Goal: Task Accomplishment & Management: Manage account settings

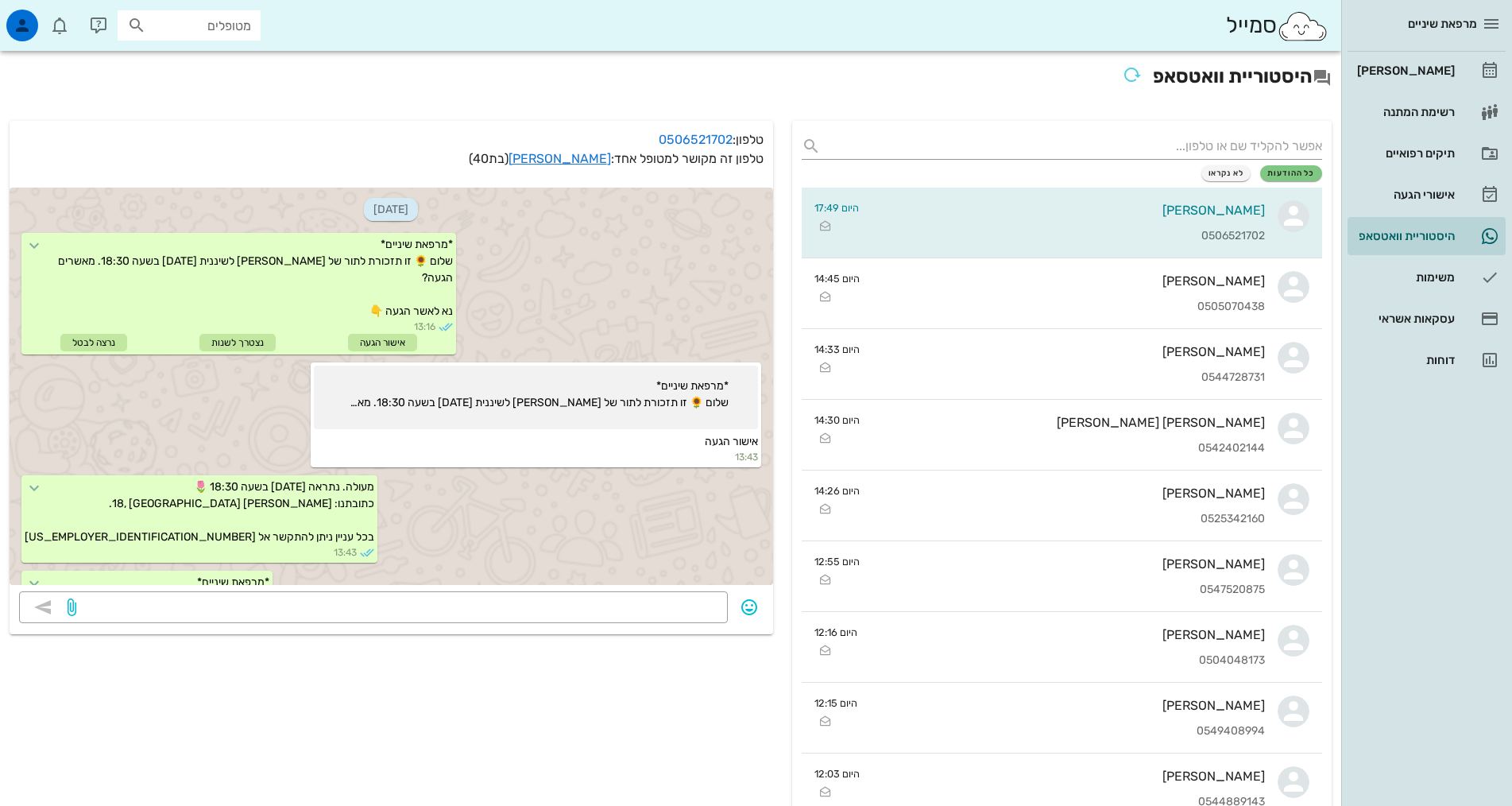
scroll to position [507, 0]
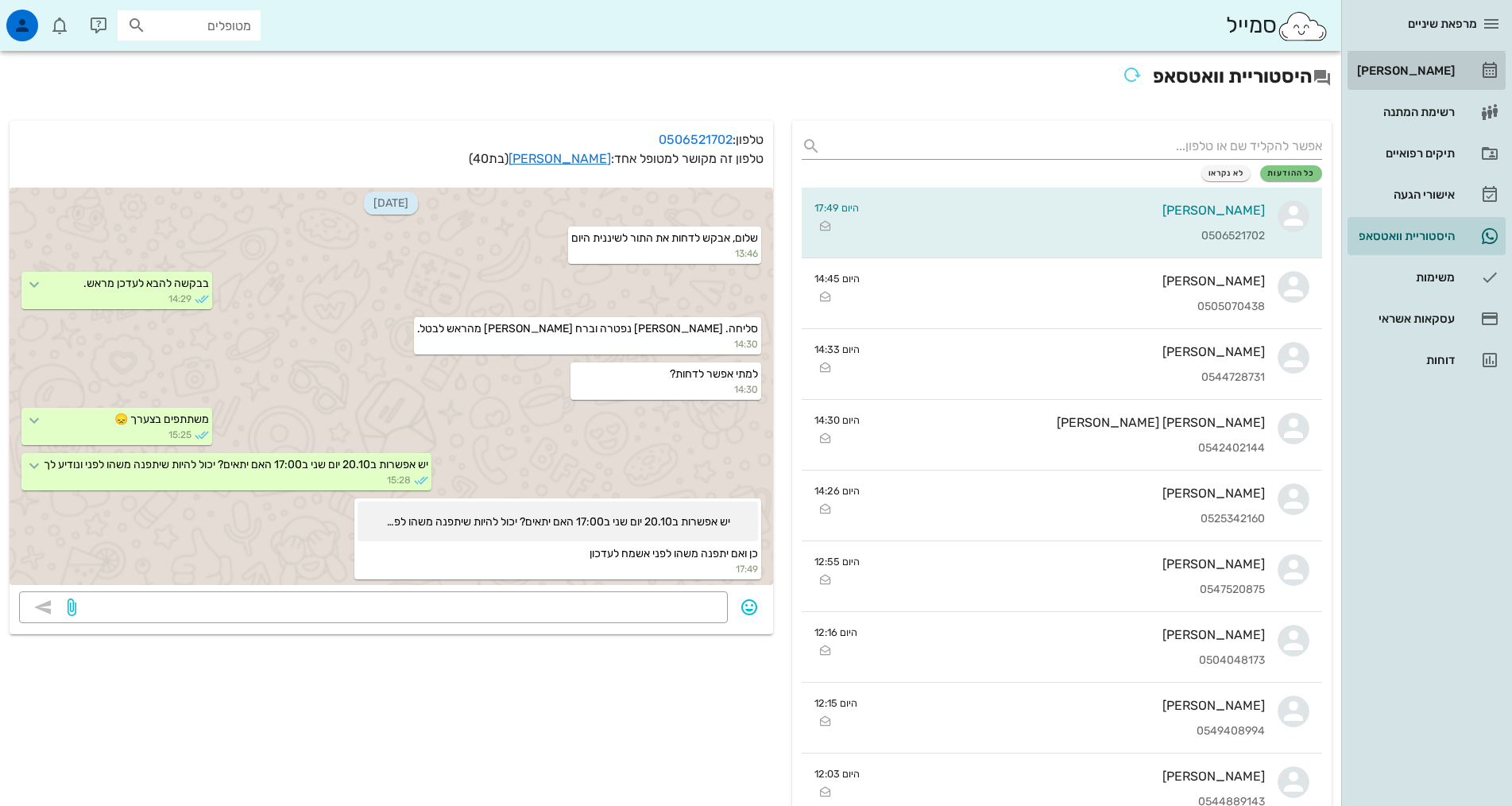
click at [1422, 72] on div "[PERSON_NAME]" at bounding box center [1404, 70] width 101 height 12
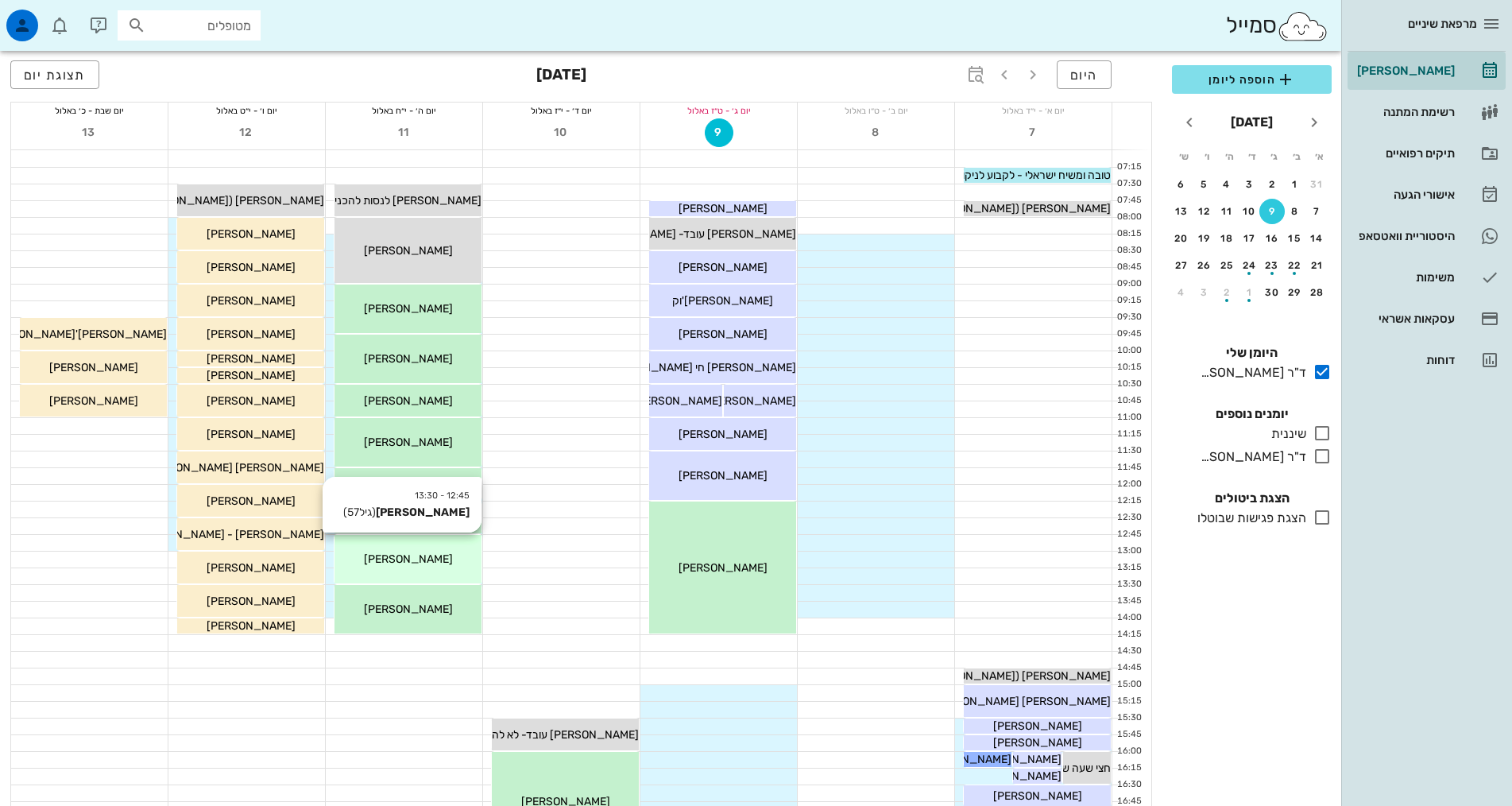
drag, startPoint x: 1322, startPoint y: 434, endPoint x: 414, endPoint y: 568, distance: 917.8
click at [1321, 435] on icon at bounding box center [1321, 433] width 19 height 19
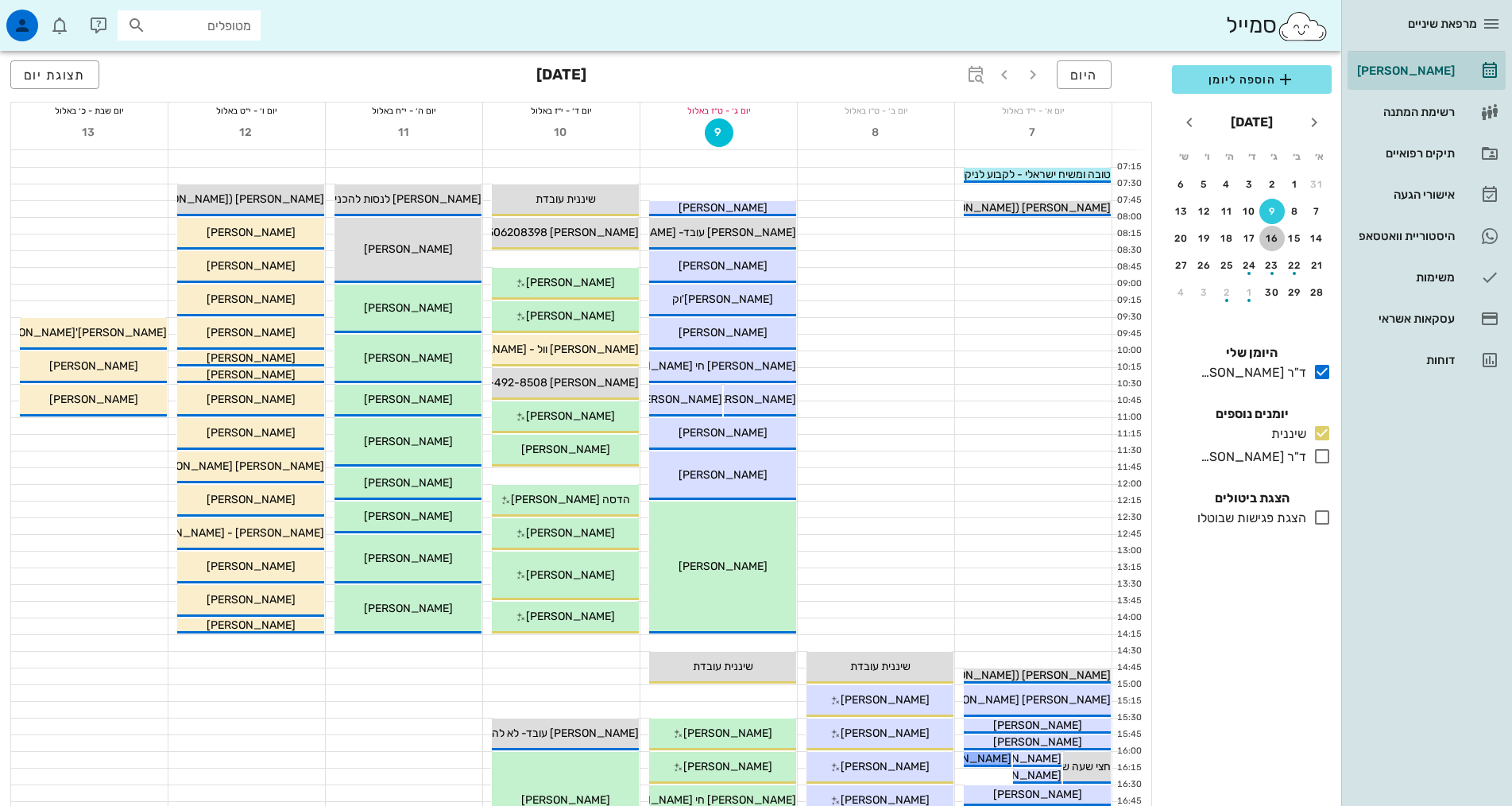
click at [1269, 239] on div "16" at bounding box center [1272, 238] width 26 height 11
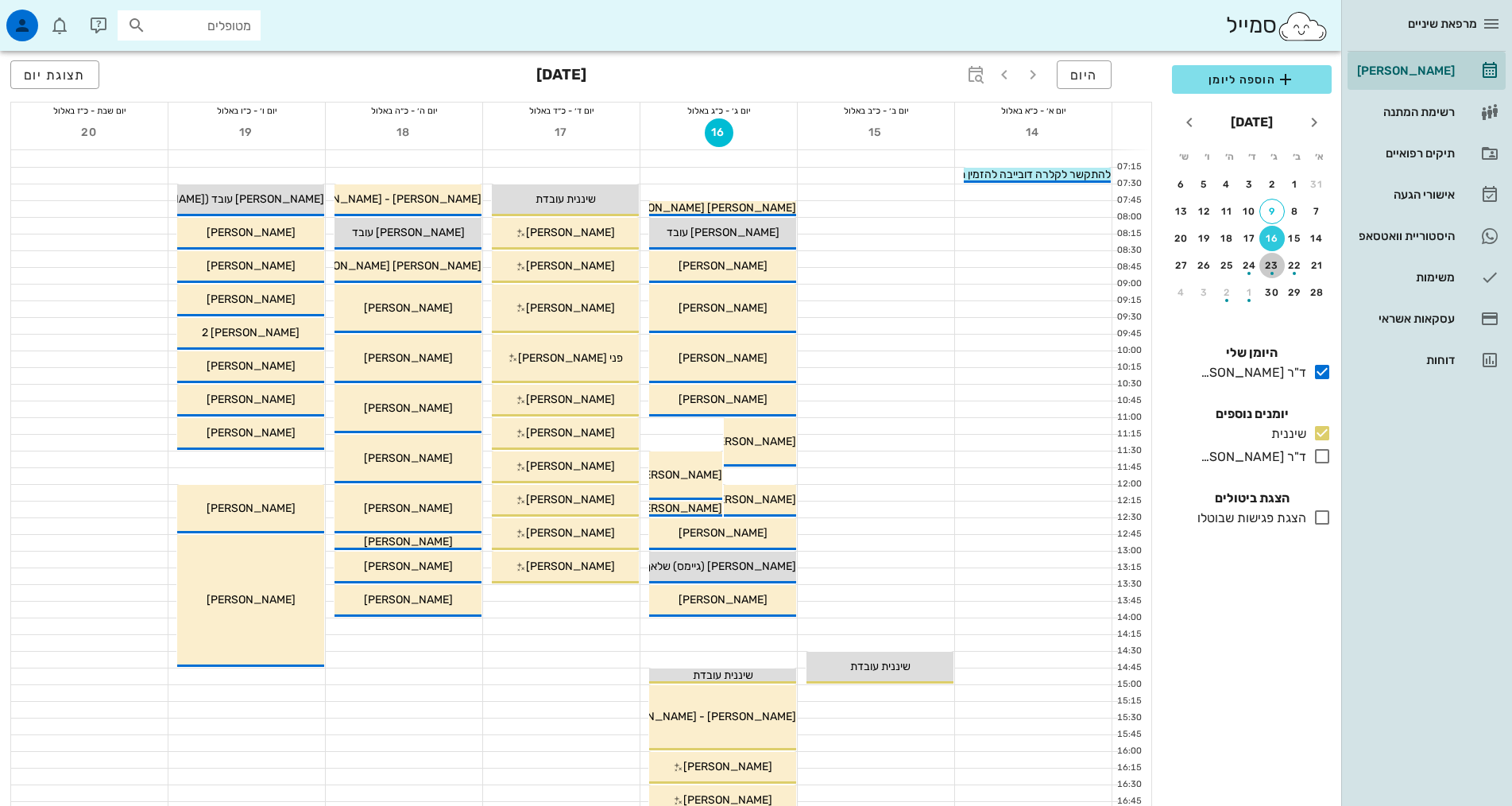
click at [1273, 263] on div "23" at bounding box center [1272, 265] width 26 height 11
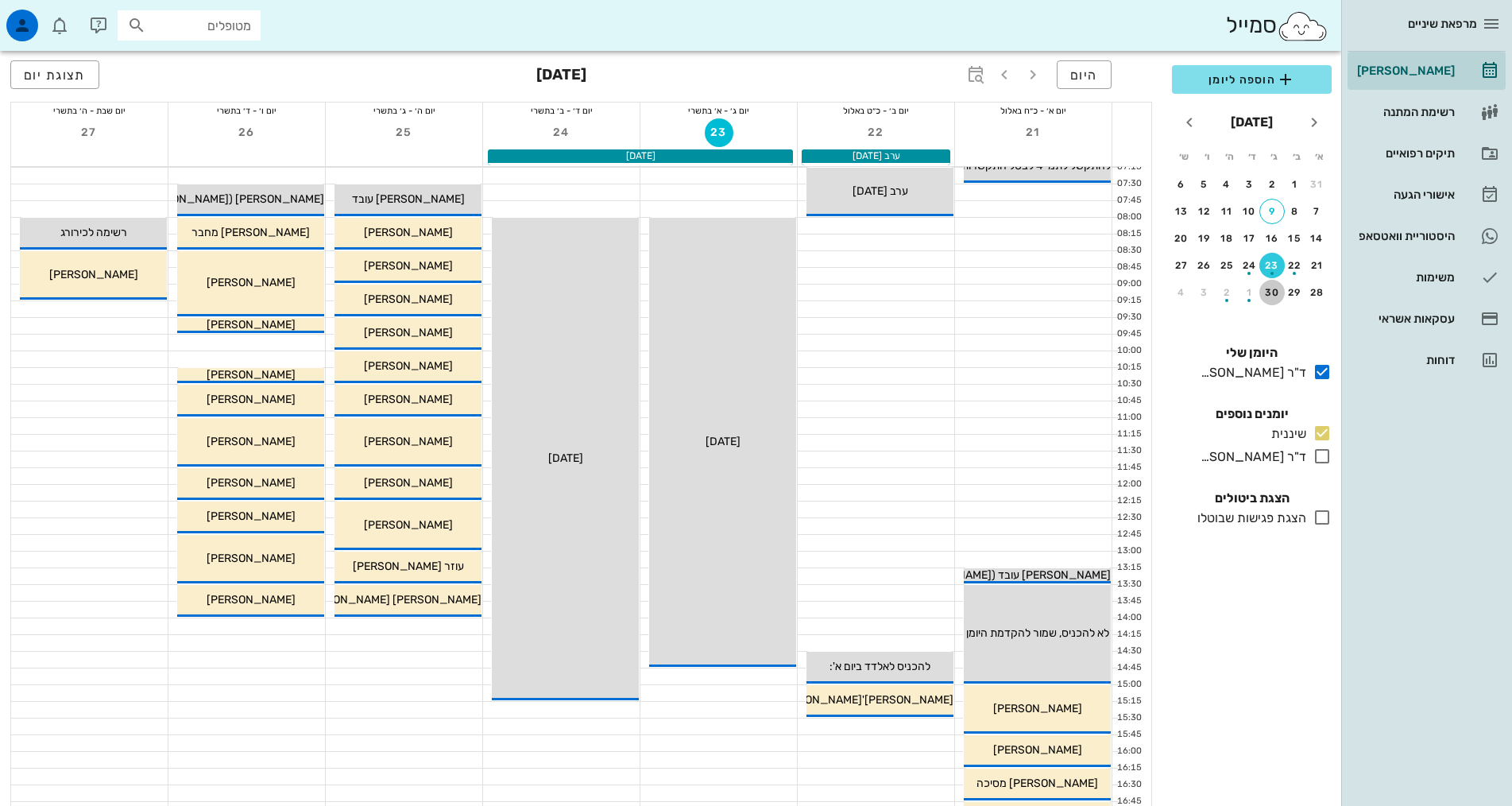
click at [1273, 292] on div "30" at bounding box center [1272, 292] width 26 height 11
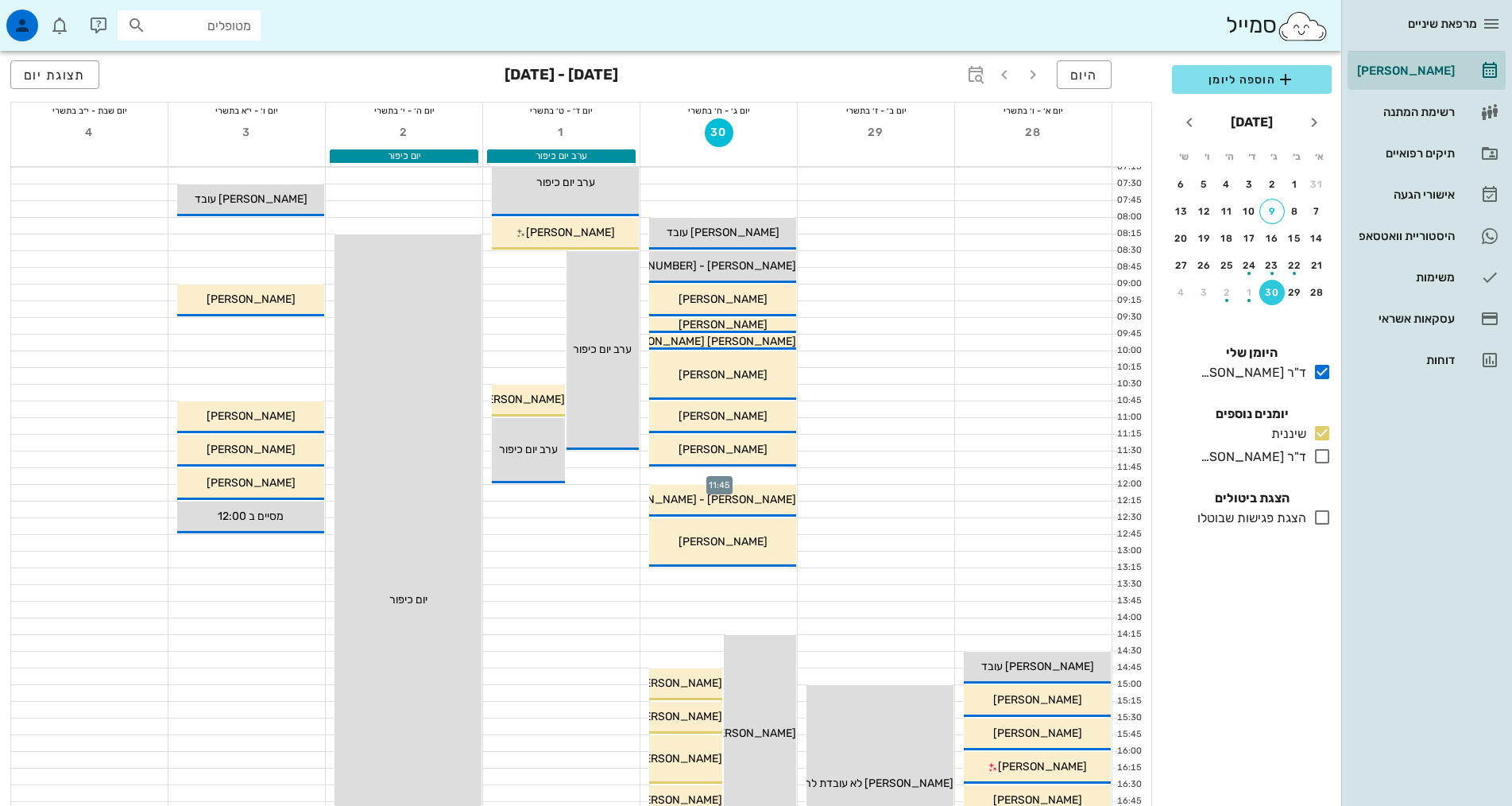
click at [765, 473] on div at bounding box center [719, 476] width 157 height 16
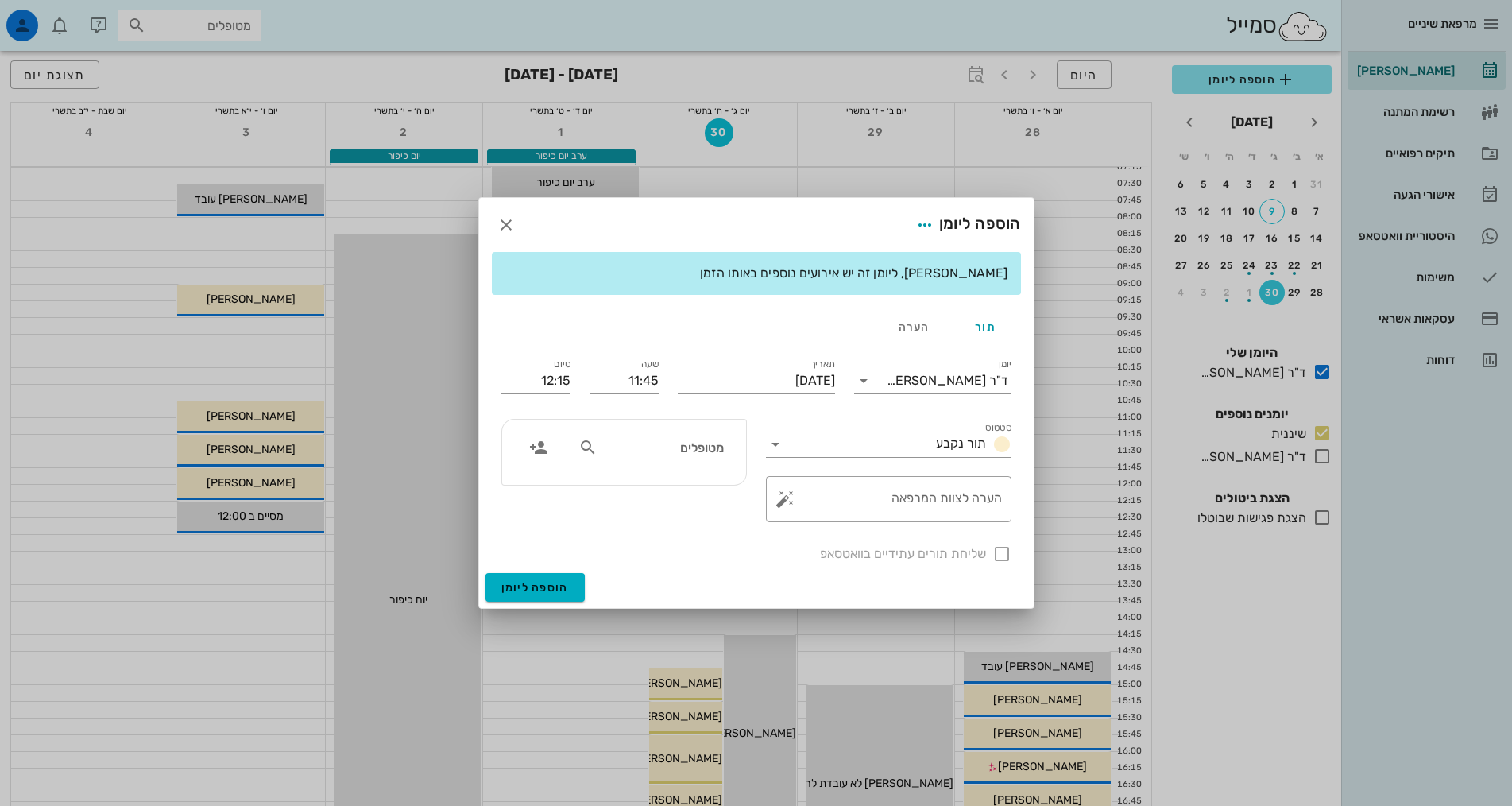
drag, startPoint x: 694, startPoint y: 451, endPoint x: 704, endPoint y: 441, distance: 14.1
click at [695, 450] on input "מטופלים" at bounding box center [662, 447] width 122 height 21
type input "[PERSON_NAME]"
click at [708, 491] on div "0523451548" at bounding box center [633, 496] width 175 height 12
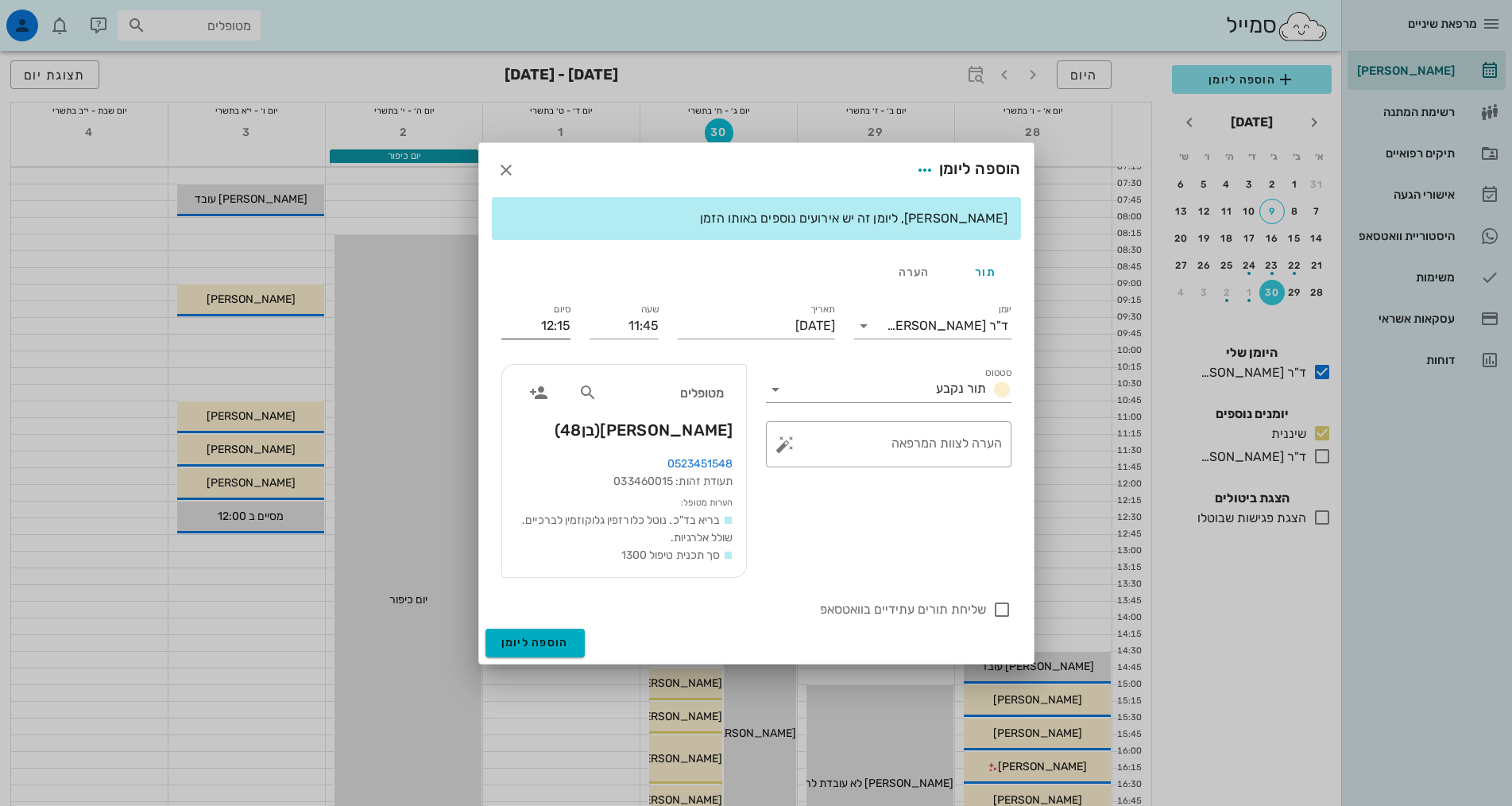
click at [557, 330] on input "12:15" at bounding box center [536, 325] width 69 height 26
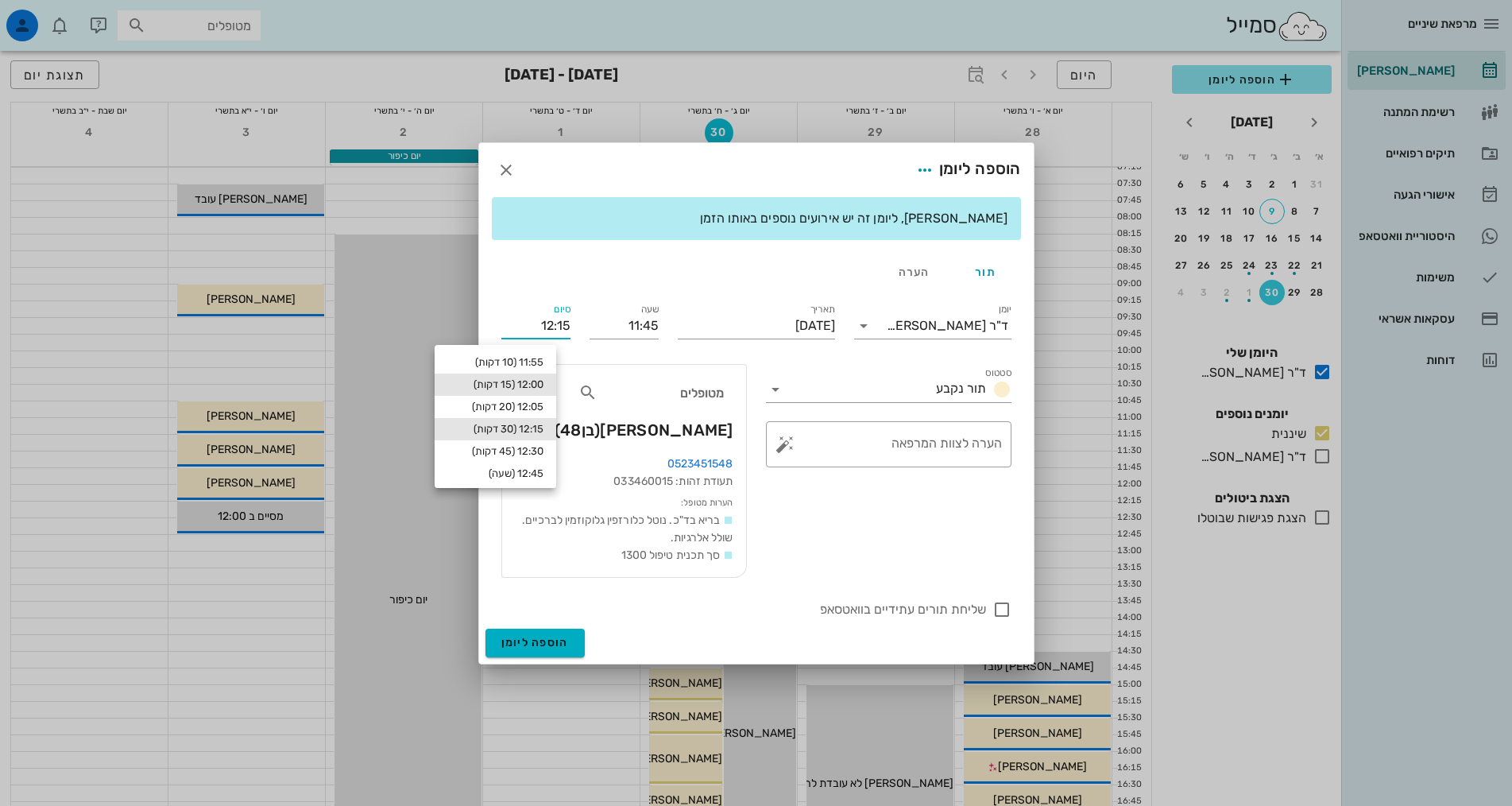
click at [540, 386] on div "12:00 (15 דקות)" at bounding box center [495, 384] width 96 height 12
type input "12:00"
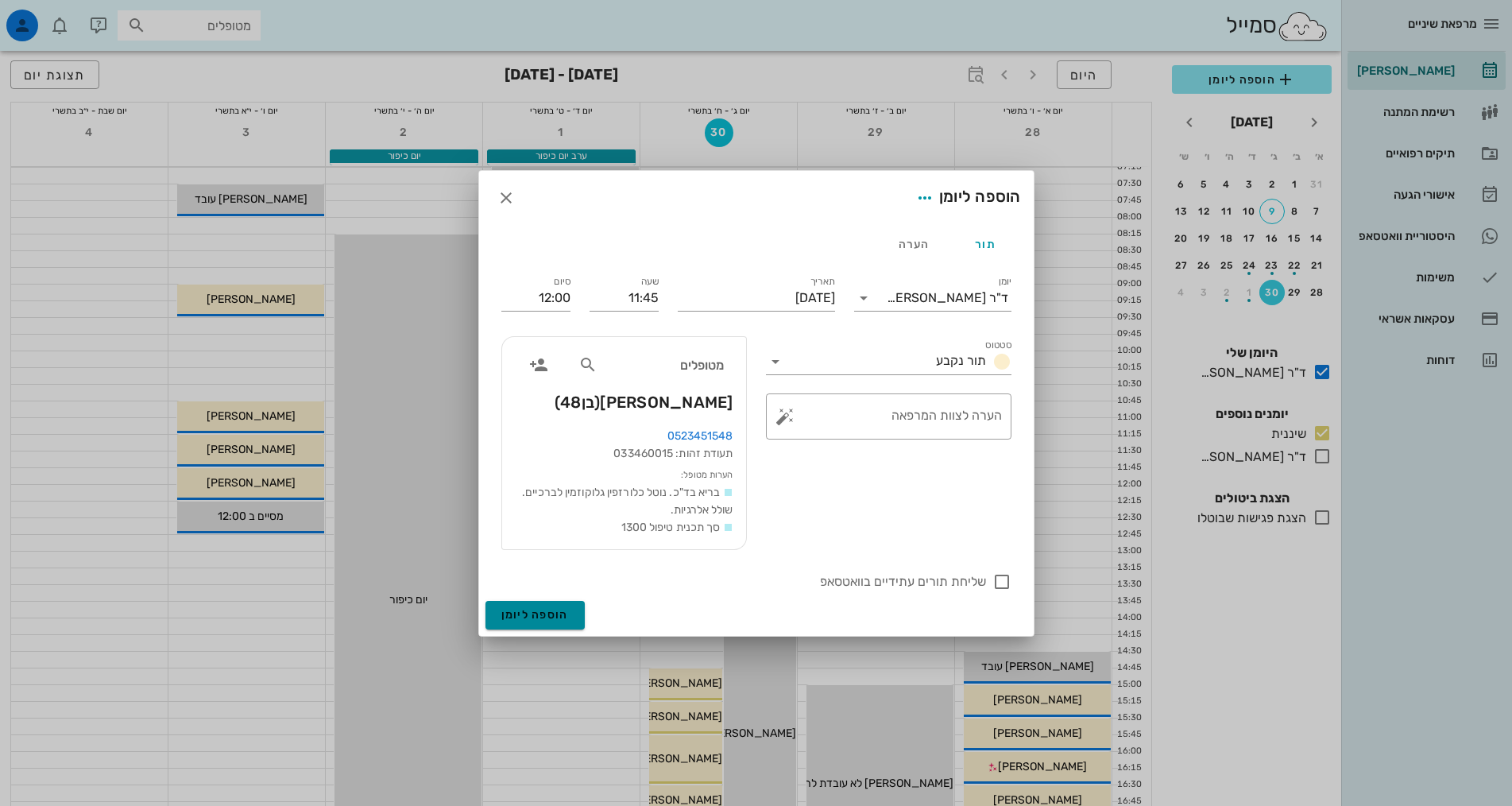
click at [541, 620] on span "הוספה ליומן" at bounding box center [535, 614] width 68 height 13
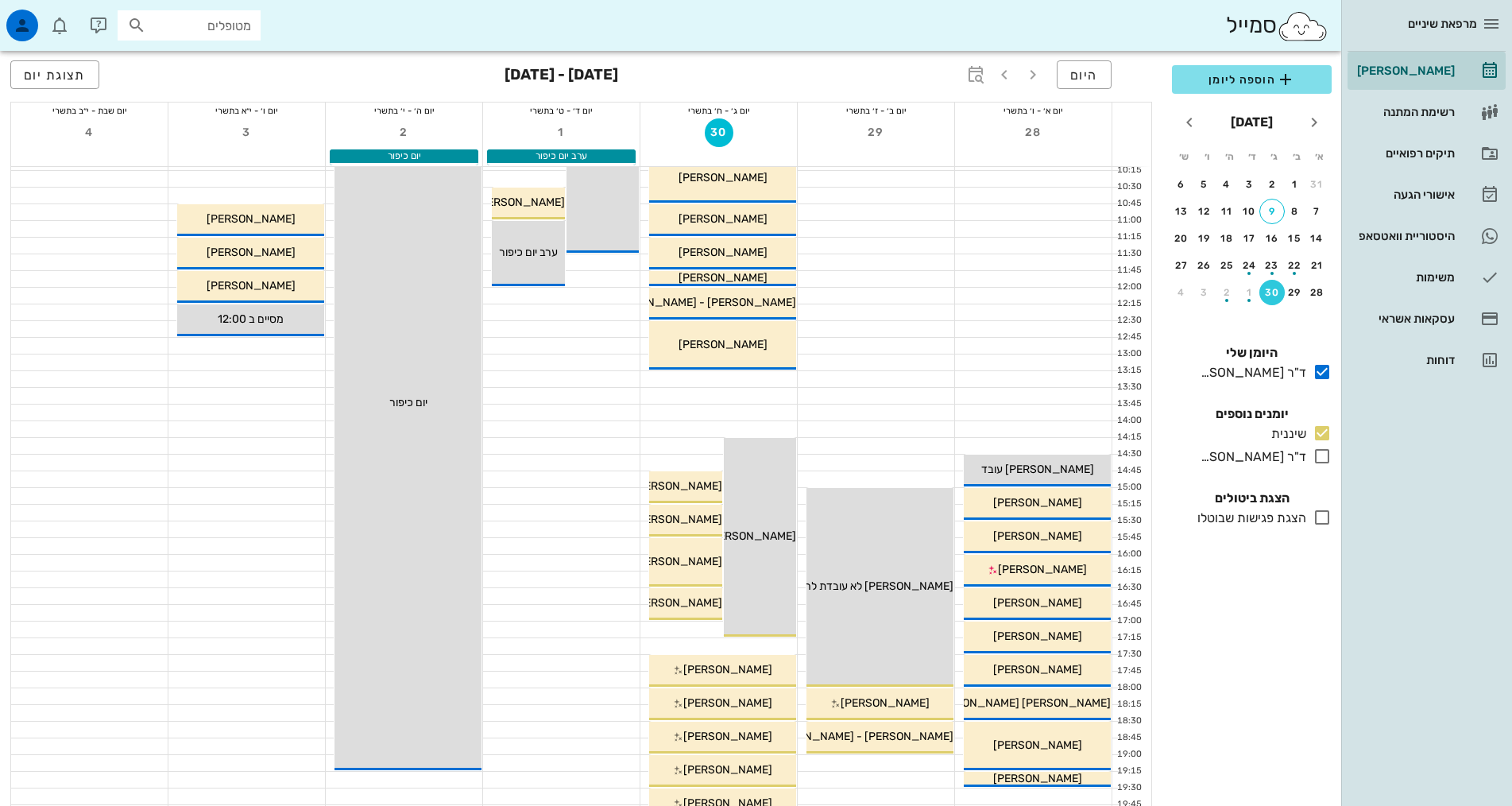
scroll to position [477, 0]
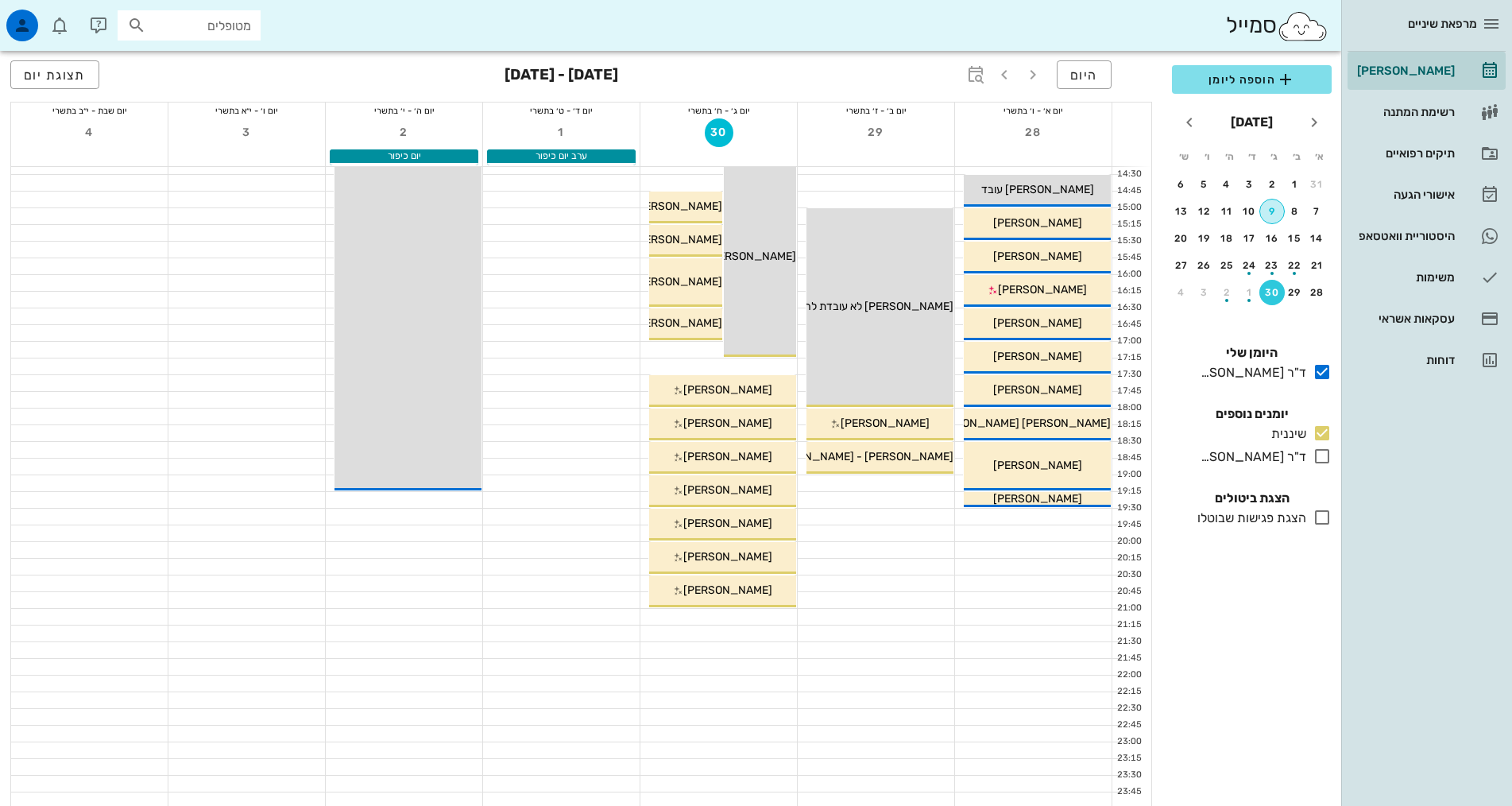
click at [1274, 212] on div "9" at bounding box center [1272, 211] width 24 height 11
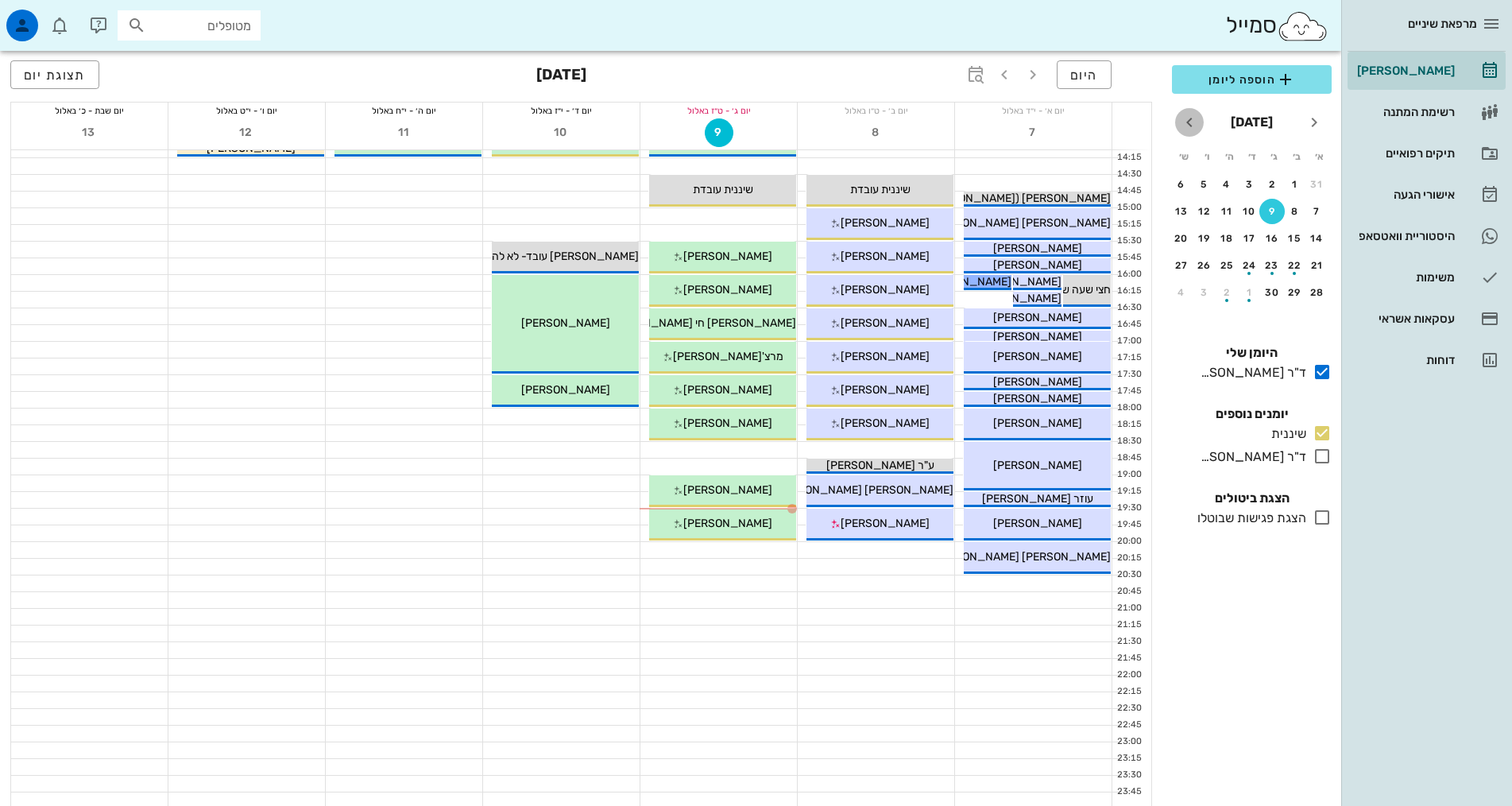
click at [1191, 124] on icon "חודש הבא" at bounding box center [1188, 122] width 19 height 19
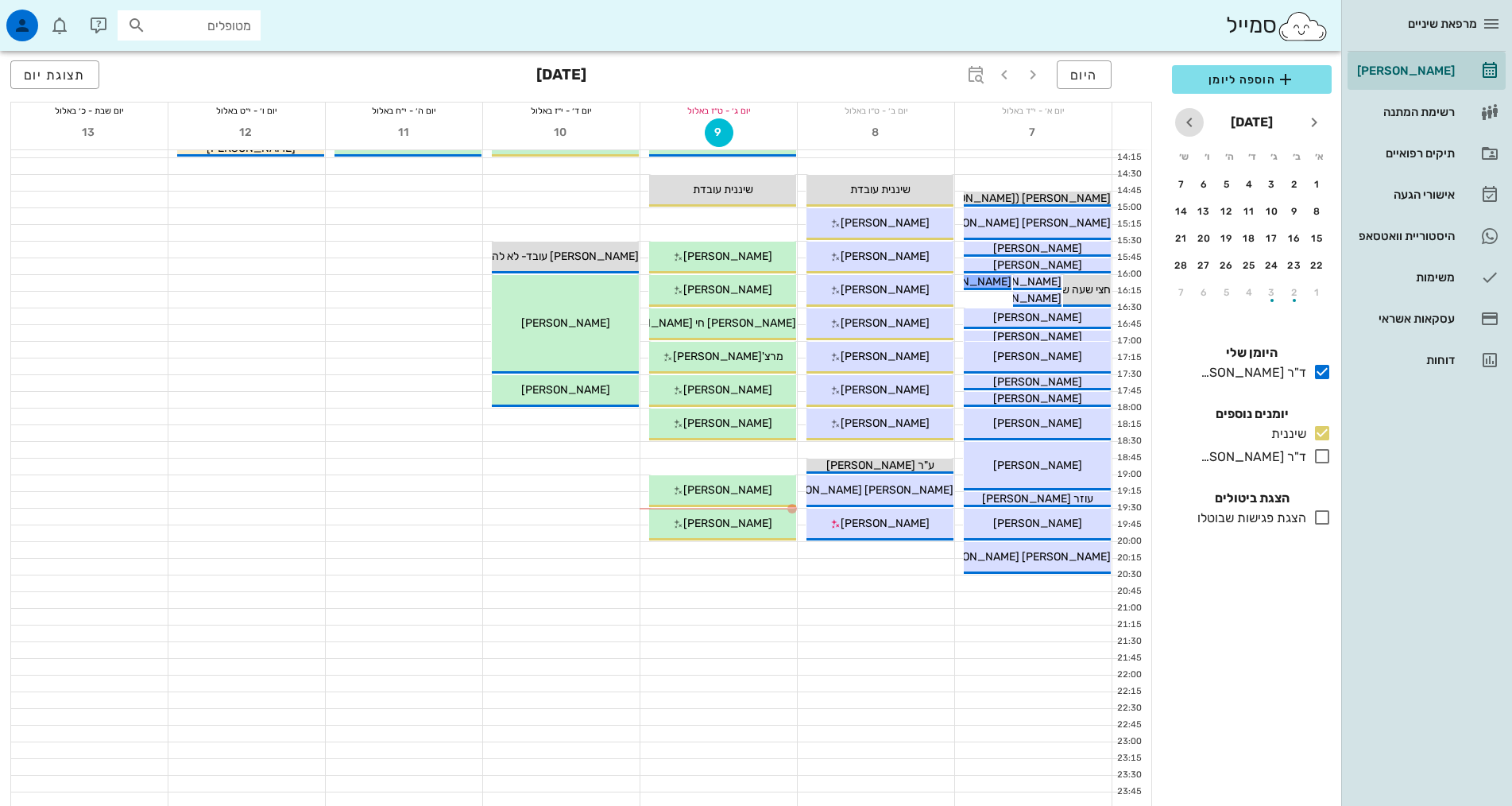
click at [1191, 124] on icon "חודש הבא" at bounding box center [1188, 122] width 19 height 19
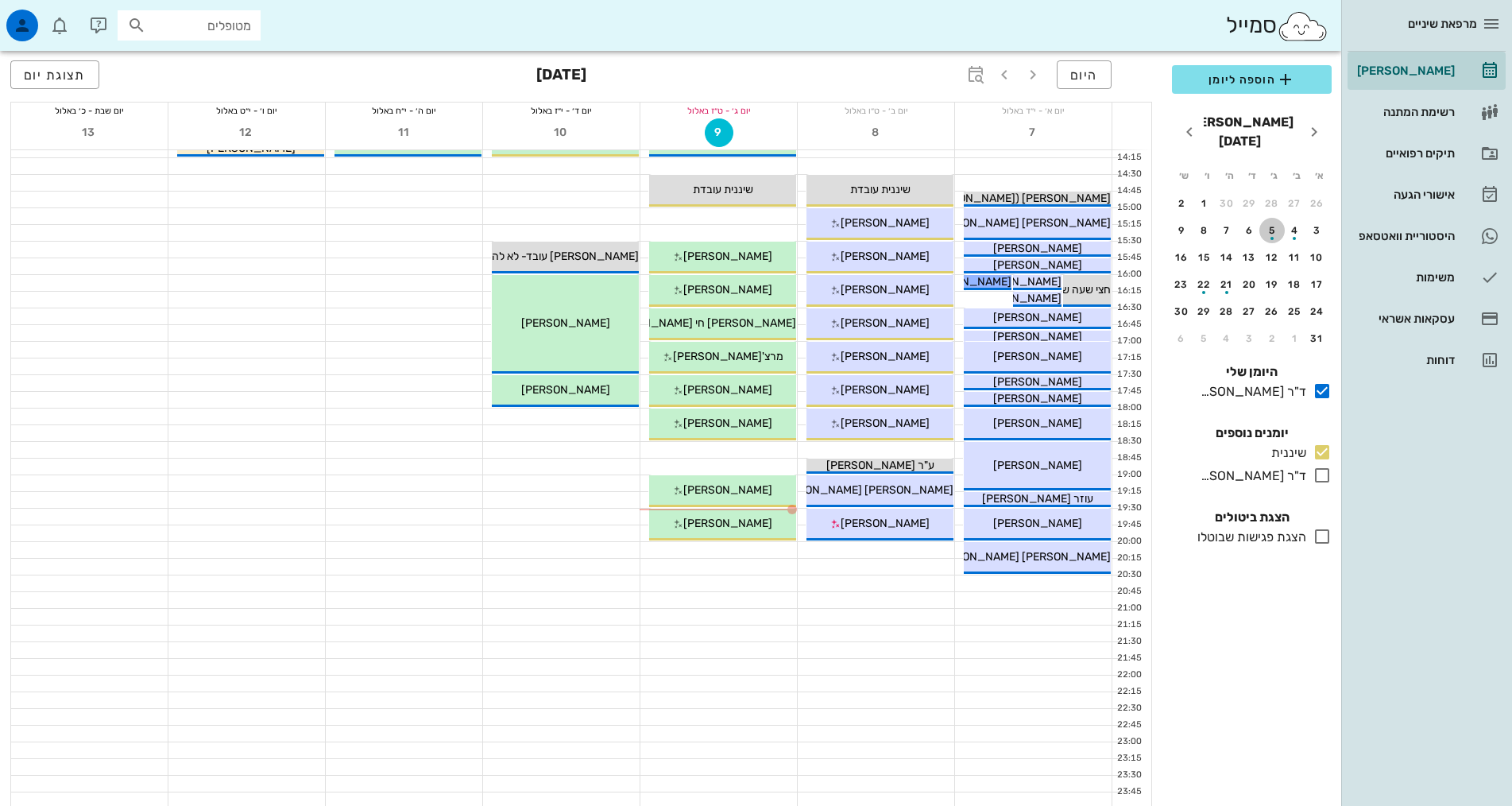
click at [1273, 230] on div "button" at bounding box center [1272, 234] width 26 height 9
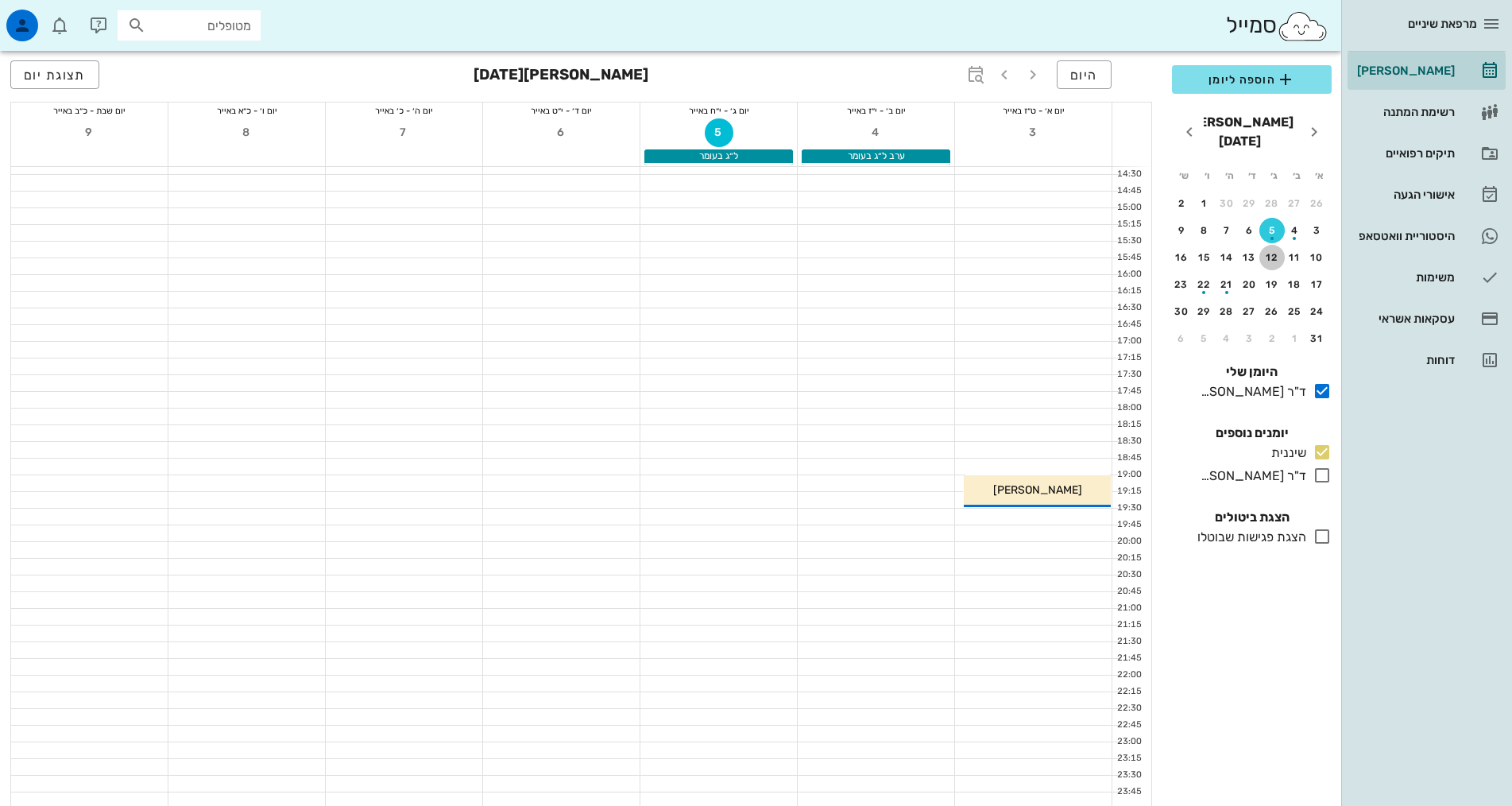
click at [1268, 252] on div "12" at bounding box center [1272, 257] width 26 height 11
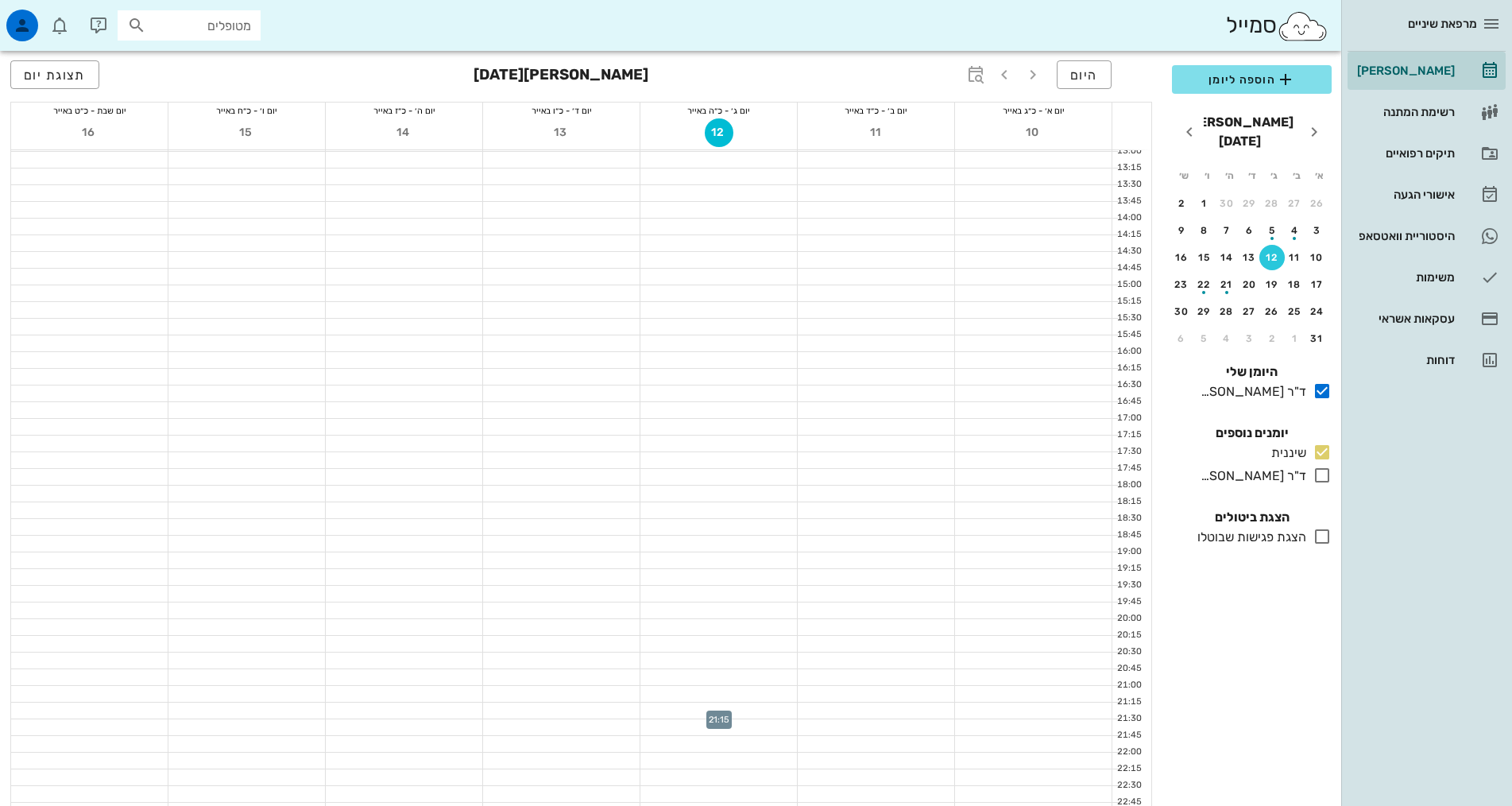
scroll to position [479, 0]
click at [775, 410] on div at bounding box center [719, 414] width 157 height 16
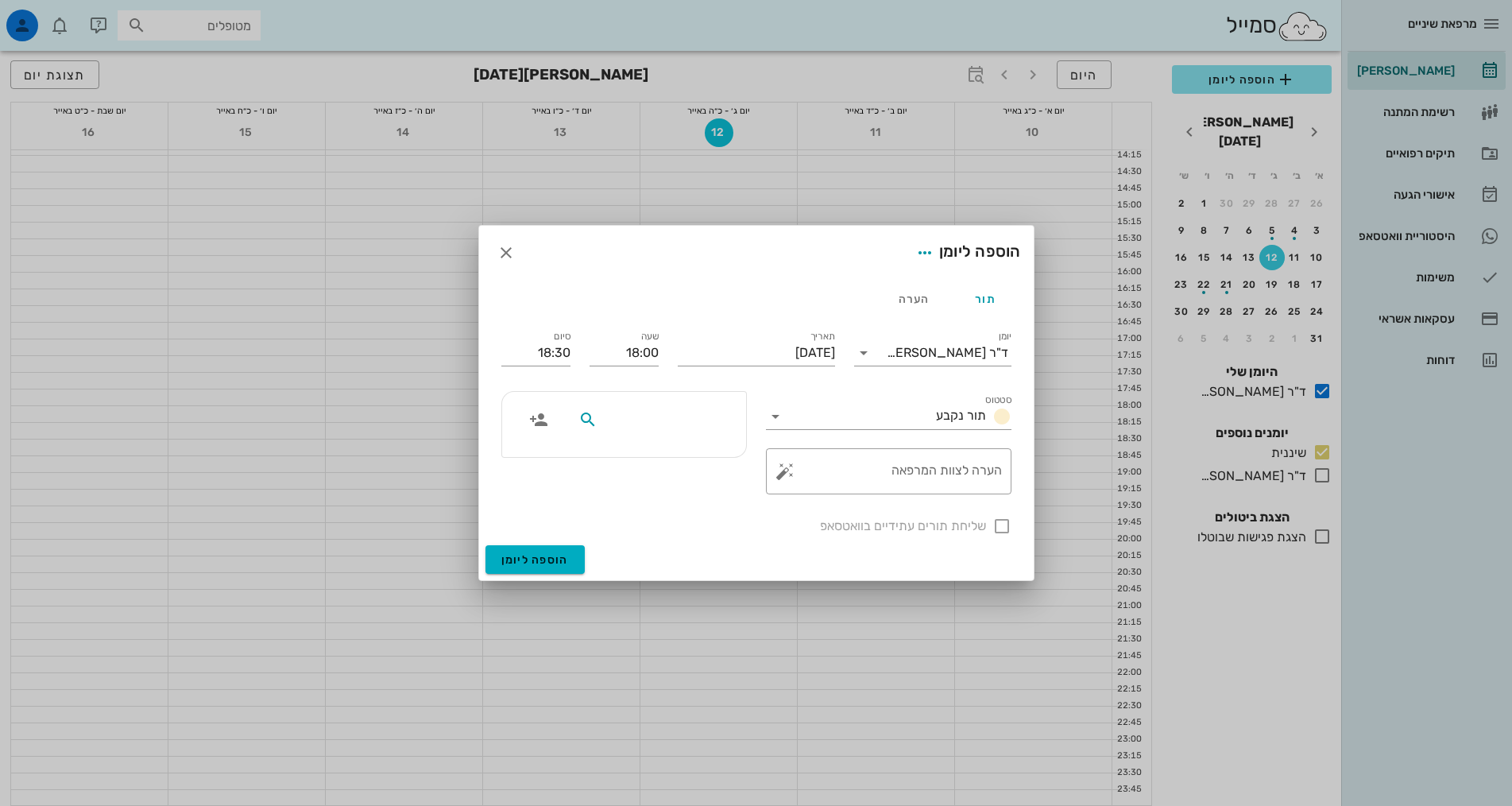
click at [681, 414] on input "text" at bounding box center [662, 420] width 122 height 21
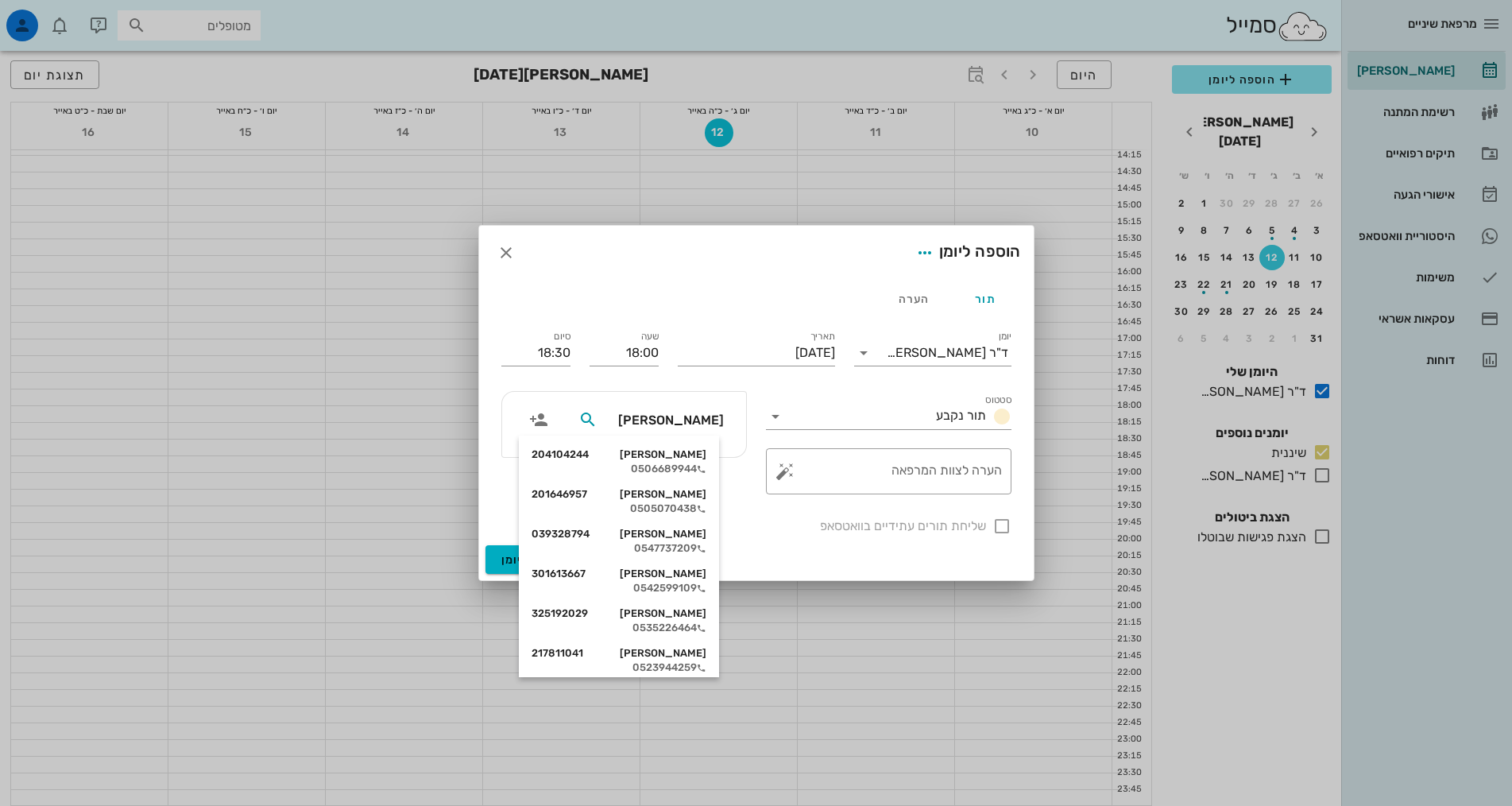
type input "[PERSON_NAME]"
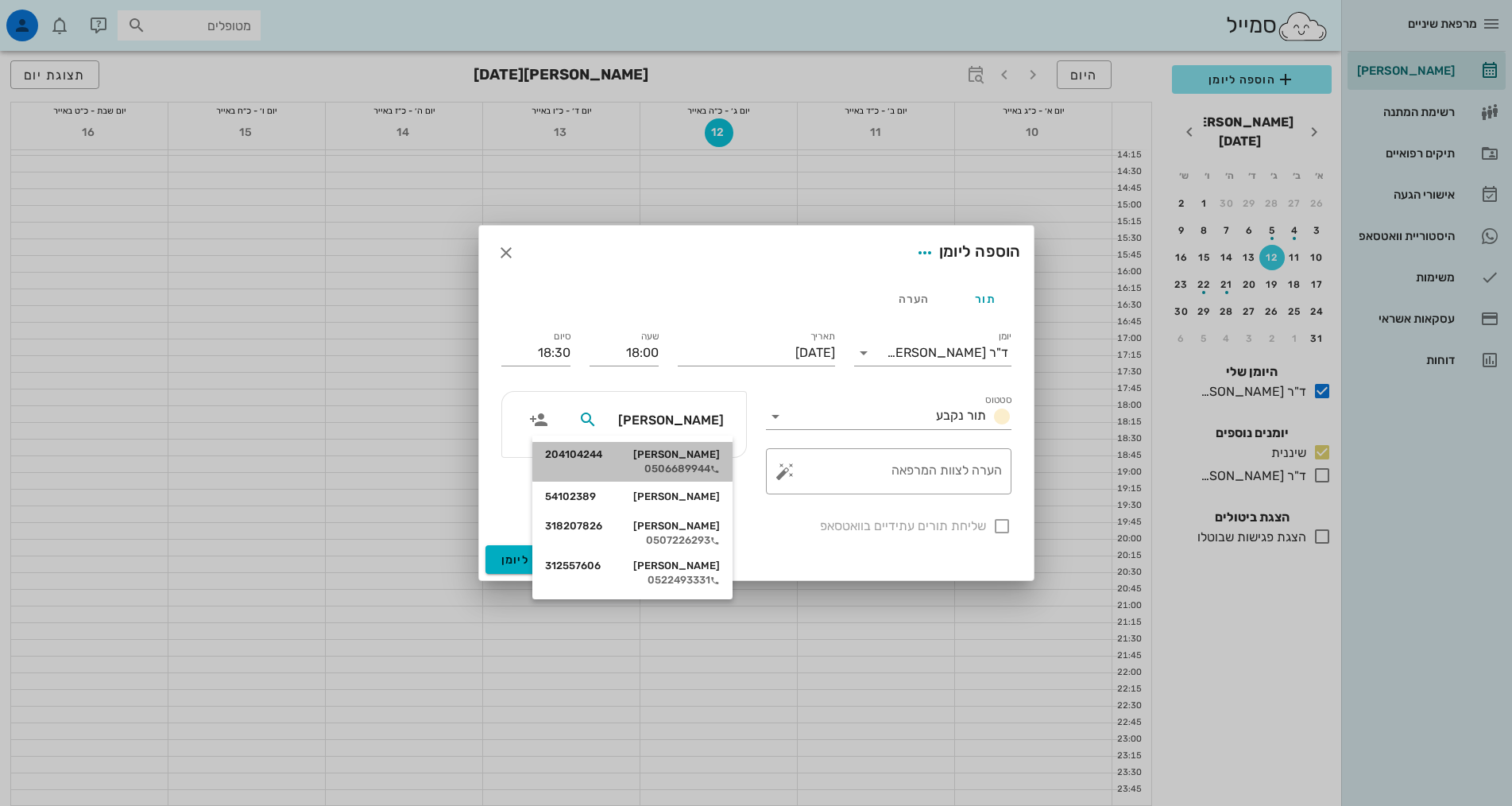
click at [711, 453] on div "[PERSON_NAME] 204104244" at bounding box center [632, 454] width 175 height 12
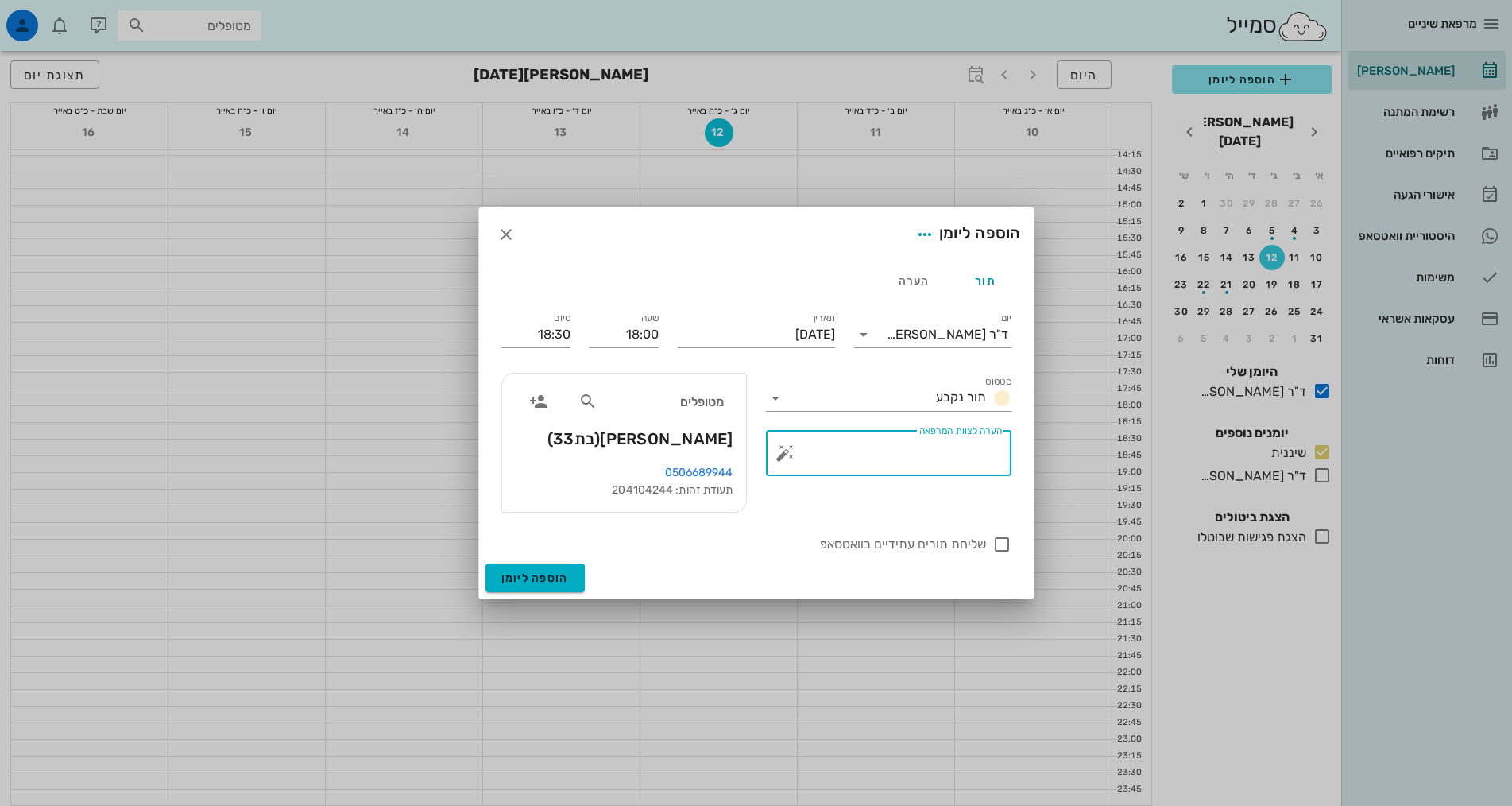
click at [976, 443] on div "הערה לצוות המרפאה" at bounding box center [895, 453] width 214 height 46
type textarea "נקבע לפני 8 חודשים"
click at [549, 575] on span "הוספה ליומן" at bounding box center [535, 578] width 68 height 13
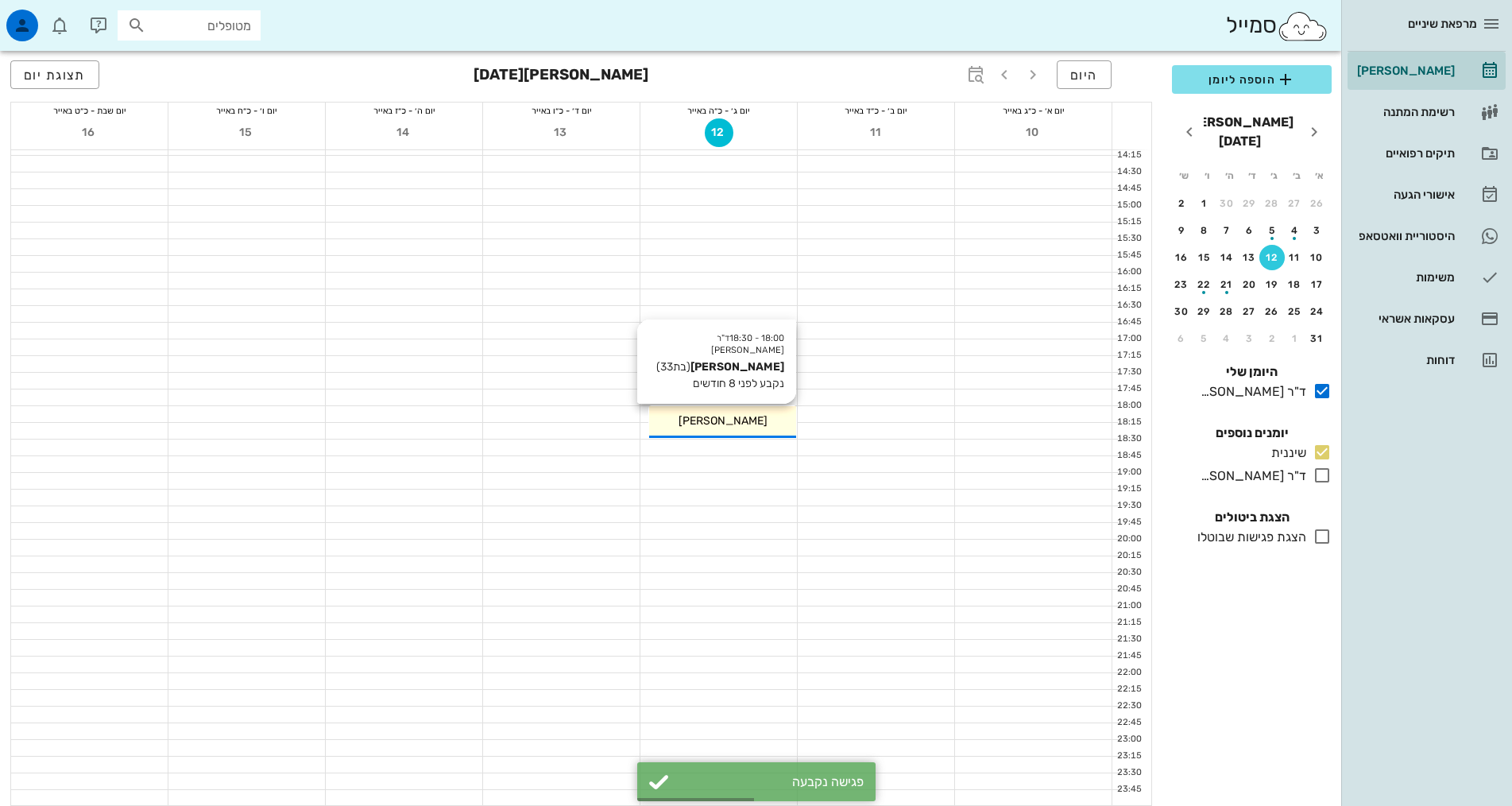
click at [752, 419] on div "[PERSON_NAME]" at bounding box center [722, 421] width 147 height 17
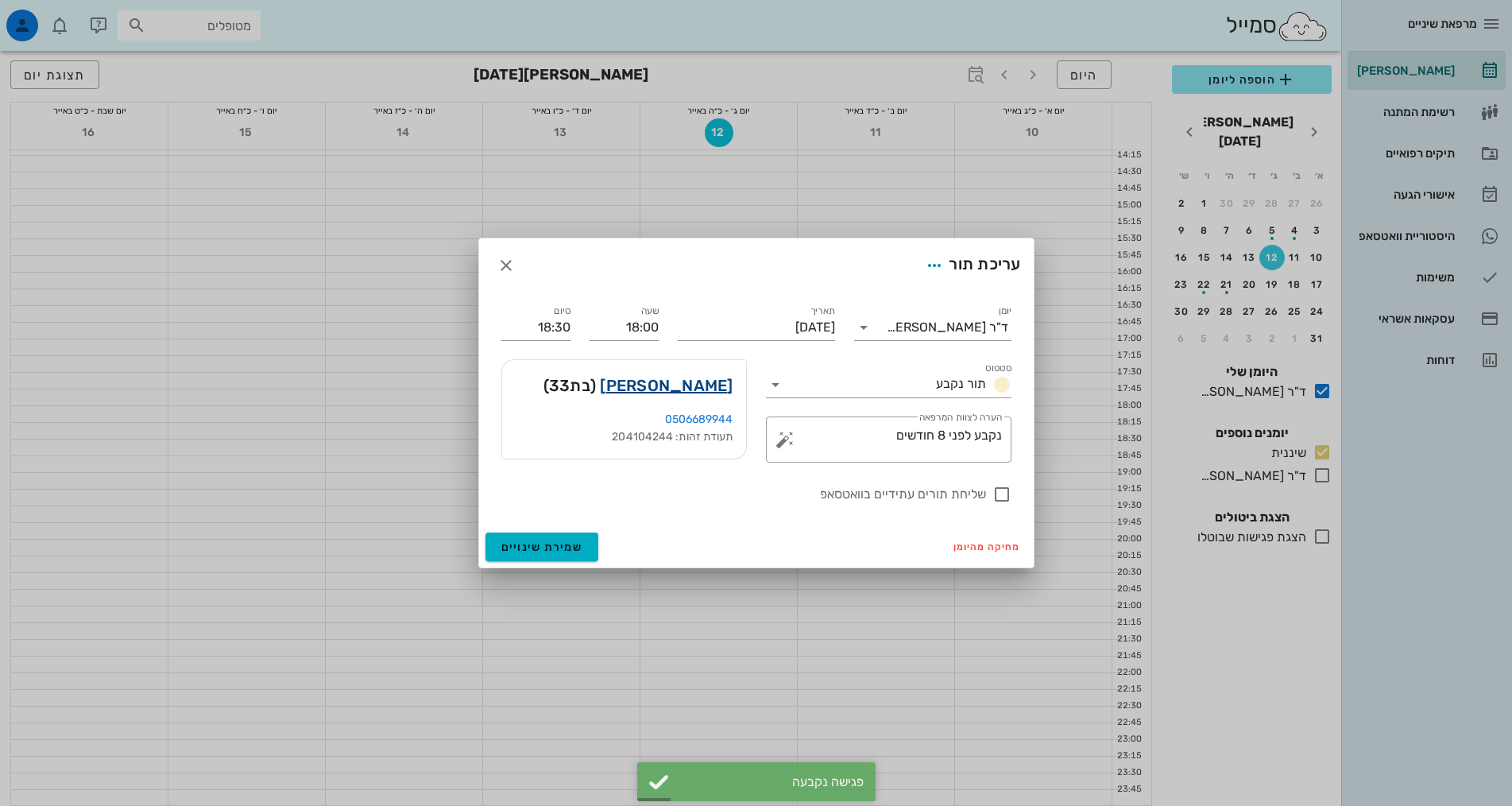
click at [711, 390] on link "[PERSON_NAME]" at bounding box center [666, 385] width 133 height 26
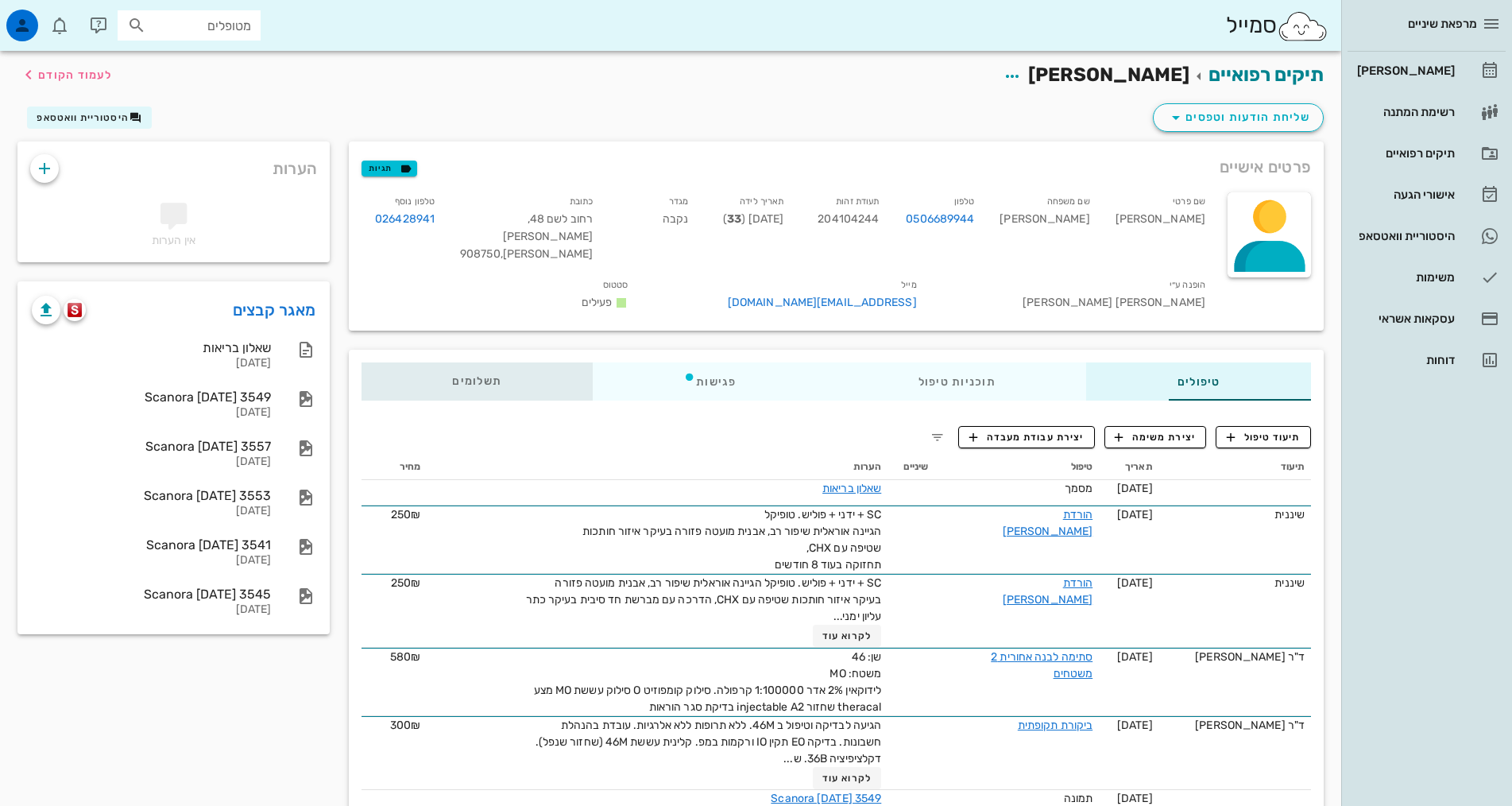
click at [452, 376] on span "תשלומים 0₪" at bounding box center [477, 381] width 50 height 11
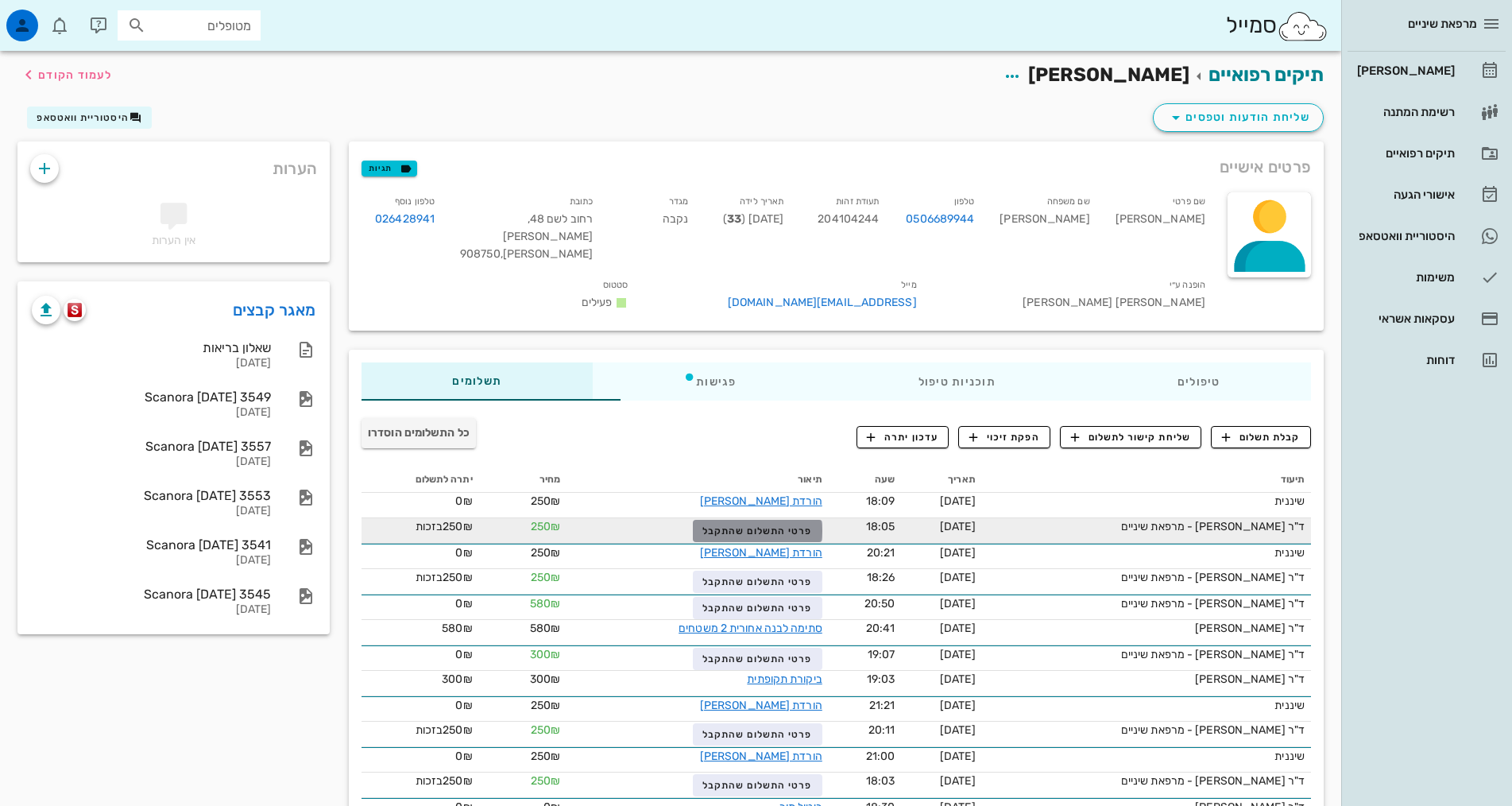
click at [754, 525] on span "פרטי התשלום שהתקבל" at bounding box center [757, 530] width 110 height 11
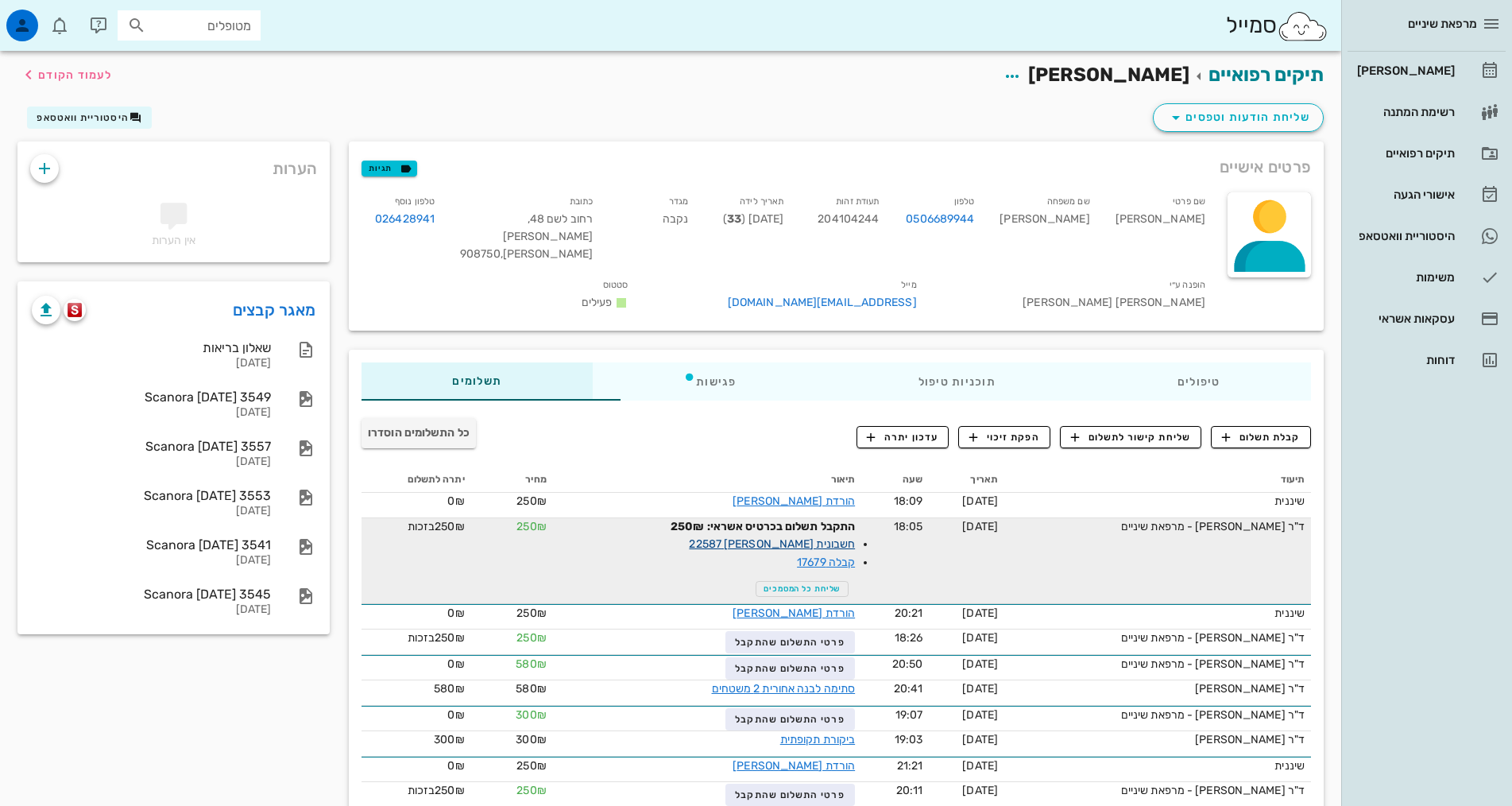
click at [782, 538] on link "חשבונית [PERSON_NAME] 22587" at bounding box center [772, 544] width 166 height 13
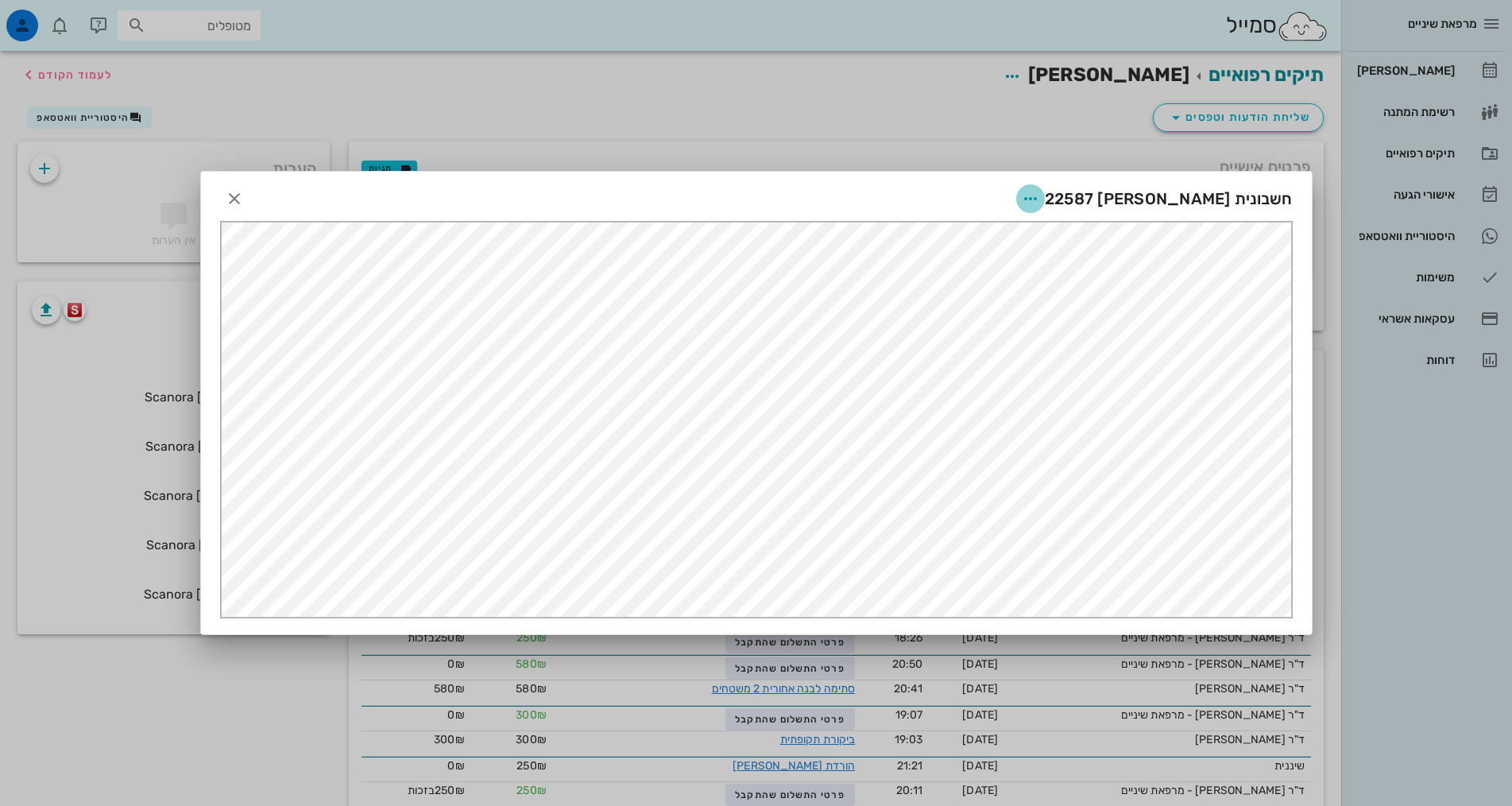
click at [1040, 203] on icon "button" at bounding box center [1030, 198] width 19 height 19
click at [1114, 307] on div "שליחה בוואטסאפ" at bounding box center [1098, 315] width 88 height 15
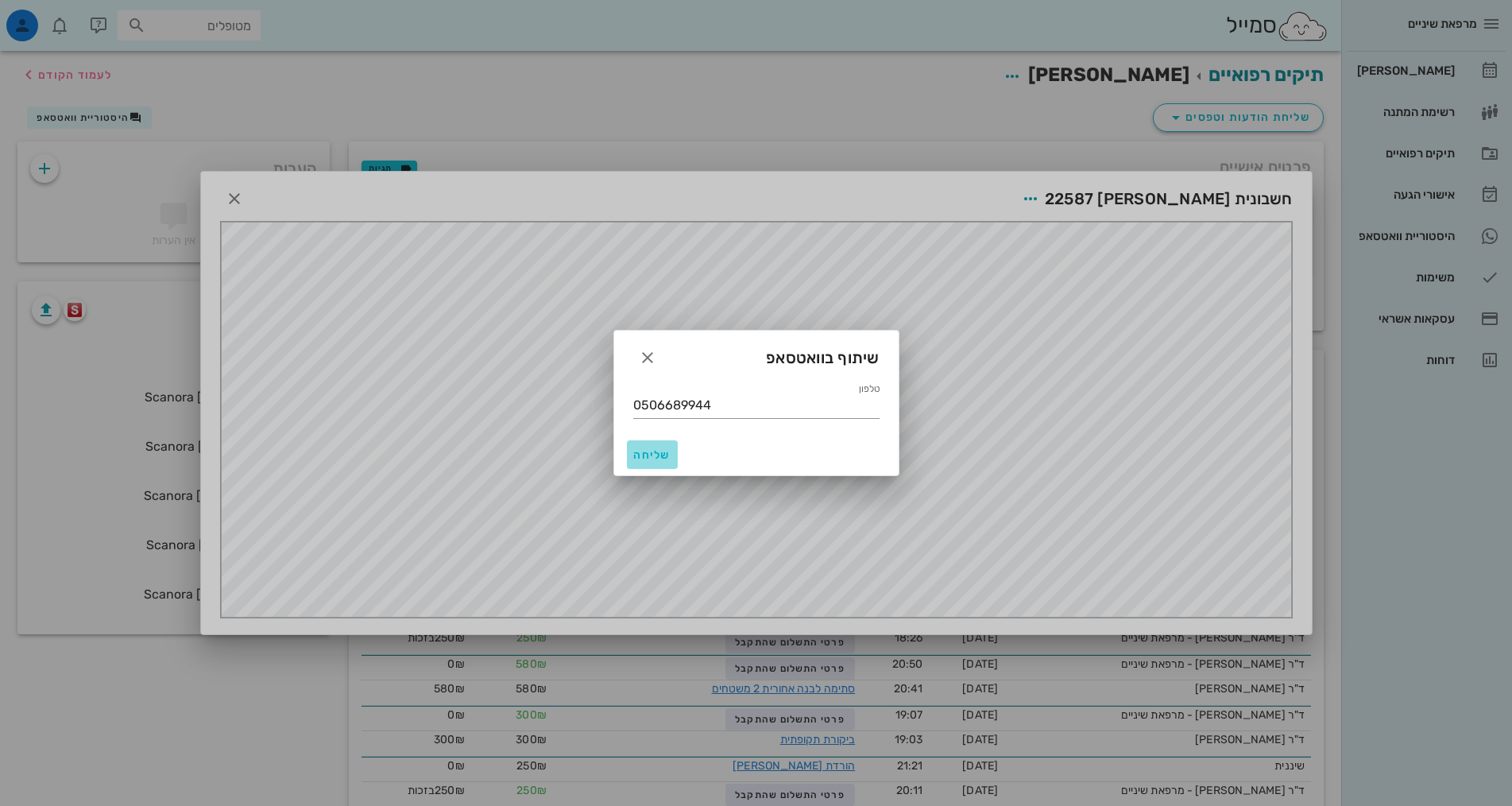
click at [652, 457] on span "שליחה" at bounding box center [652, 455] width 38 height 13
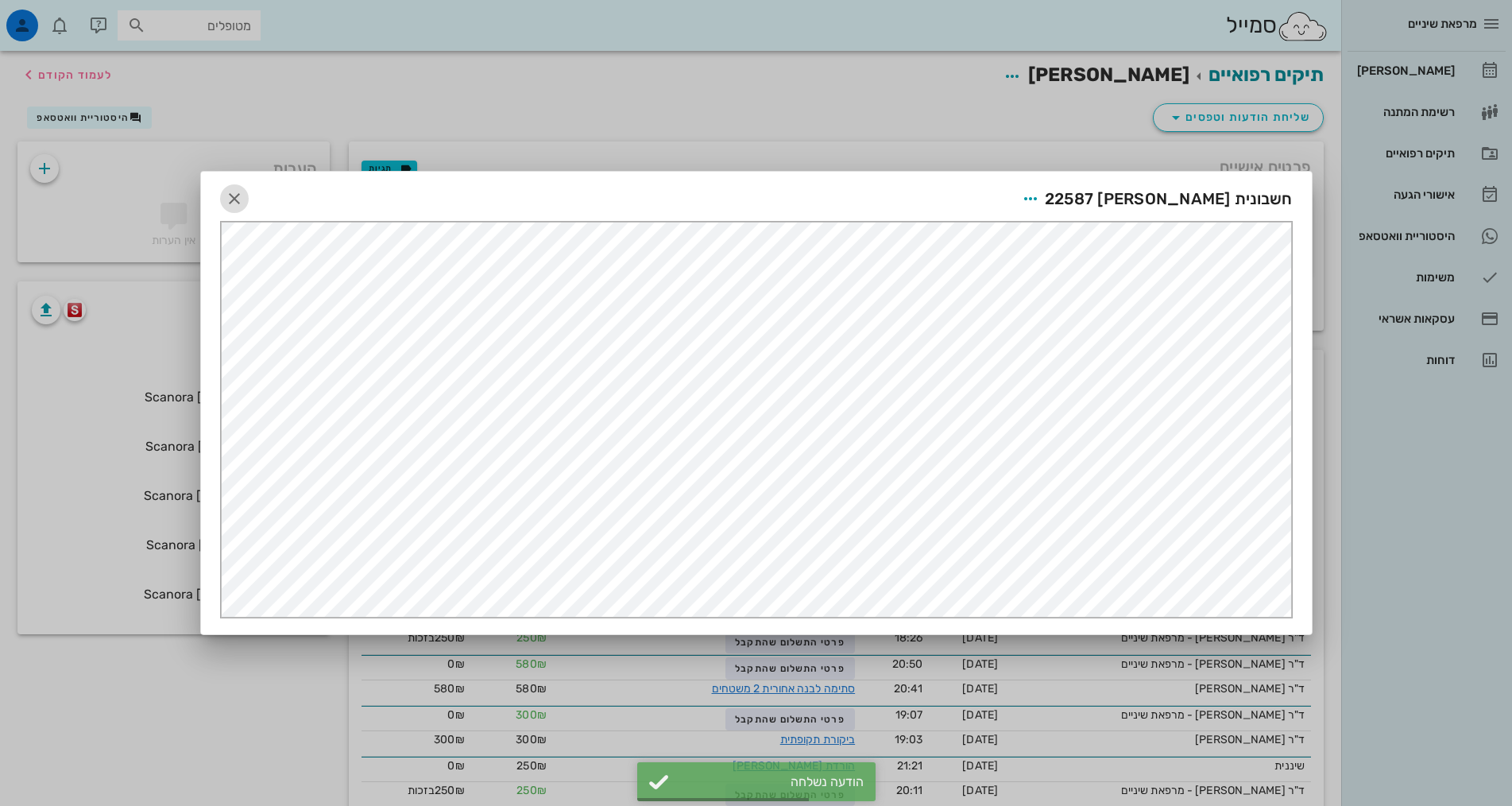
click at [237, 204] on icon "button" at bounding box center [234, 198] width 19 height 19
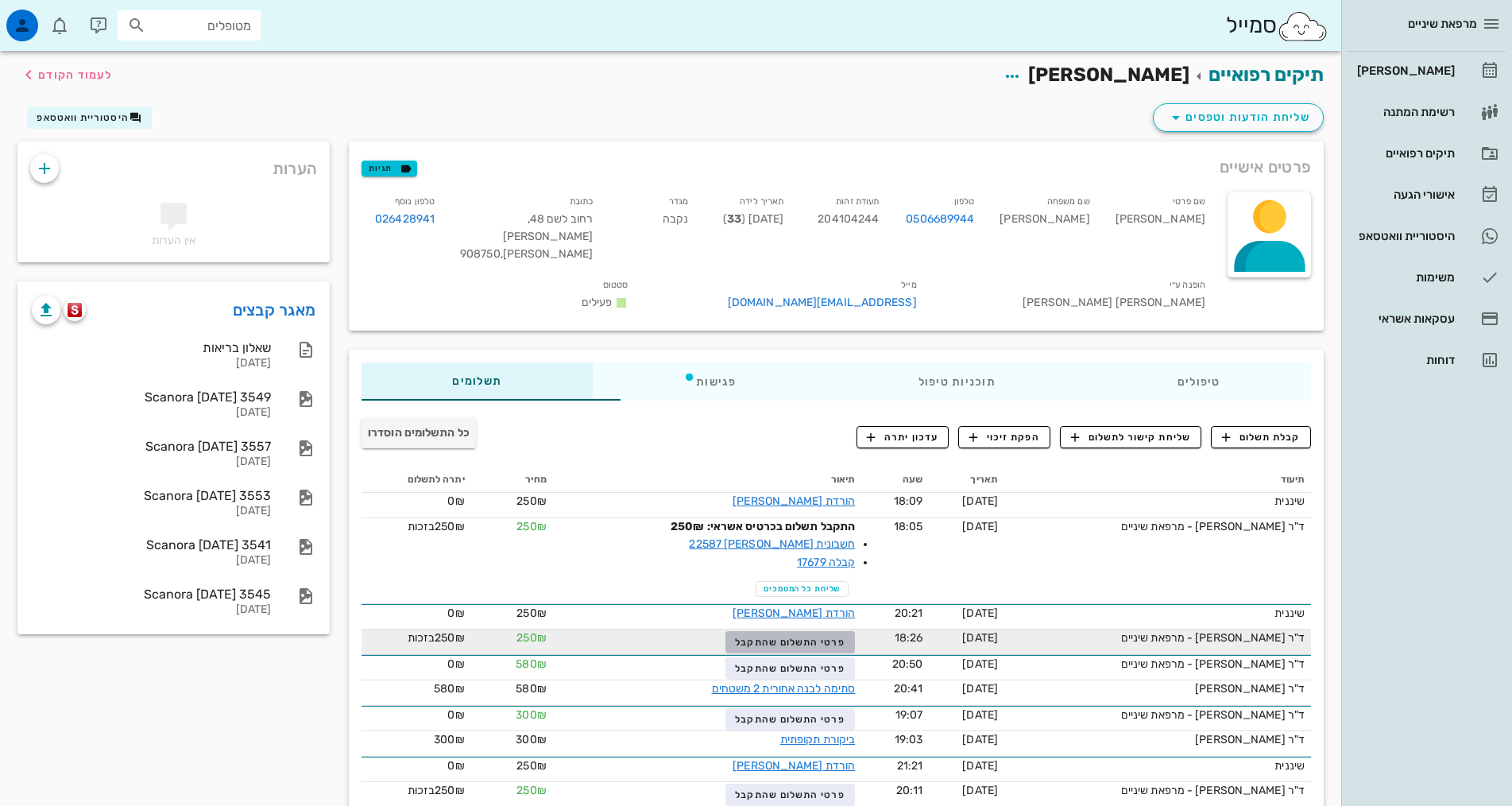
click at [796, 637] on span "פרטי התשלום שהתקבל" at bounding box center [789, 642] width 110 height 11
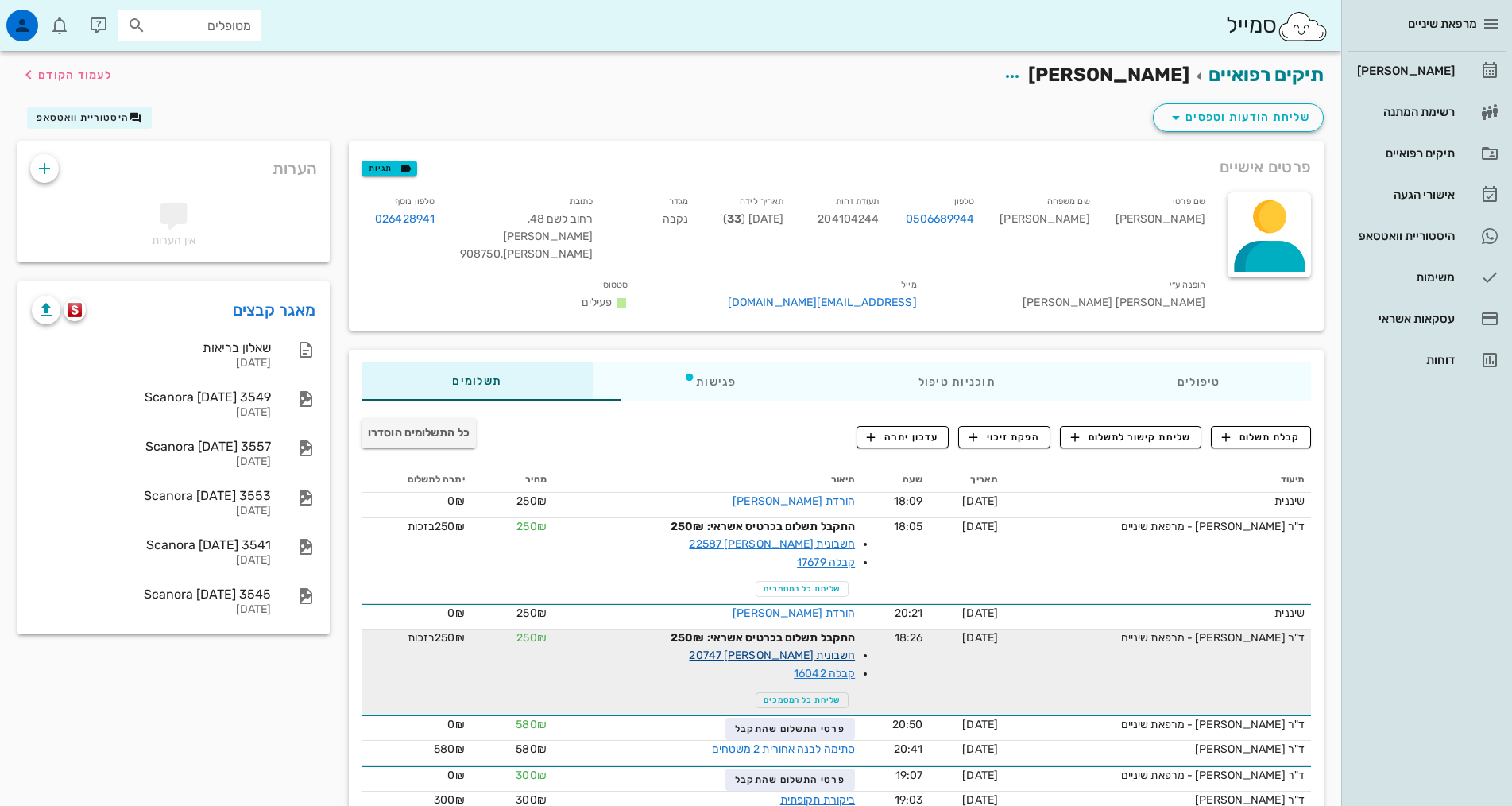
click at [790, 648] on link "חשבונית [PERSON_NAME] 20747" at bounding box center [772, 655] width 166 height 13
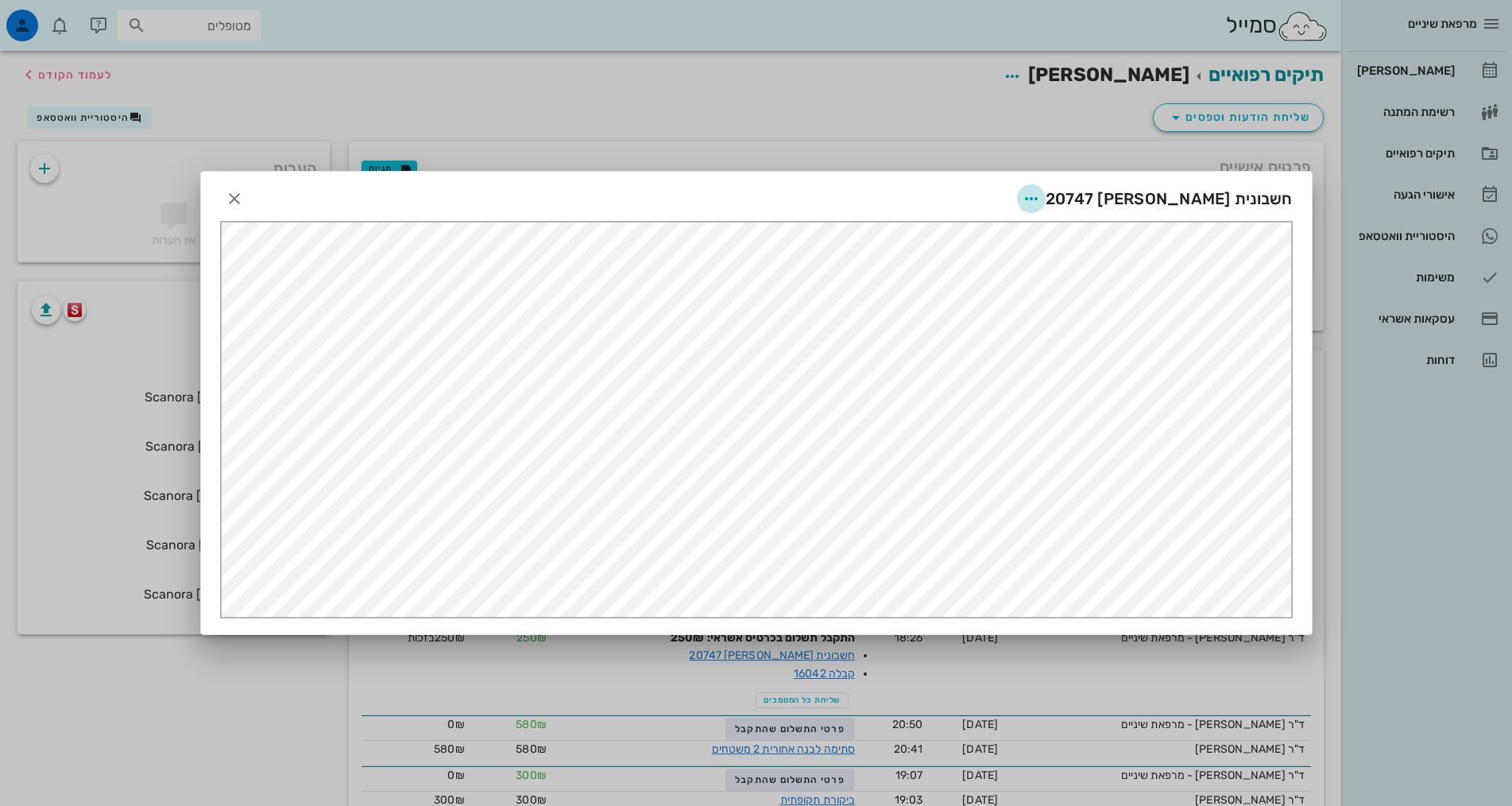
click at [1041, 197] on icon "button" at bounding box center [1031, 198] width 19 height 19
click at [1094, 315] on div "שליחה בוואטסאפ" at bounding box center [1099, 315] width 88 height 15
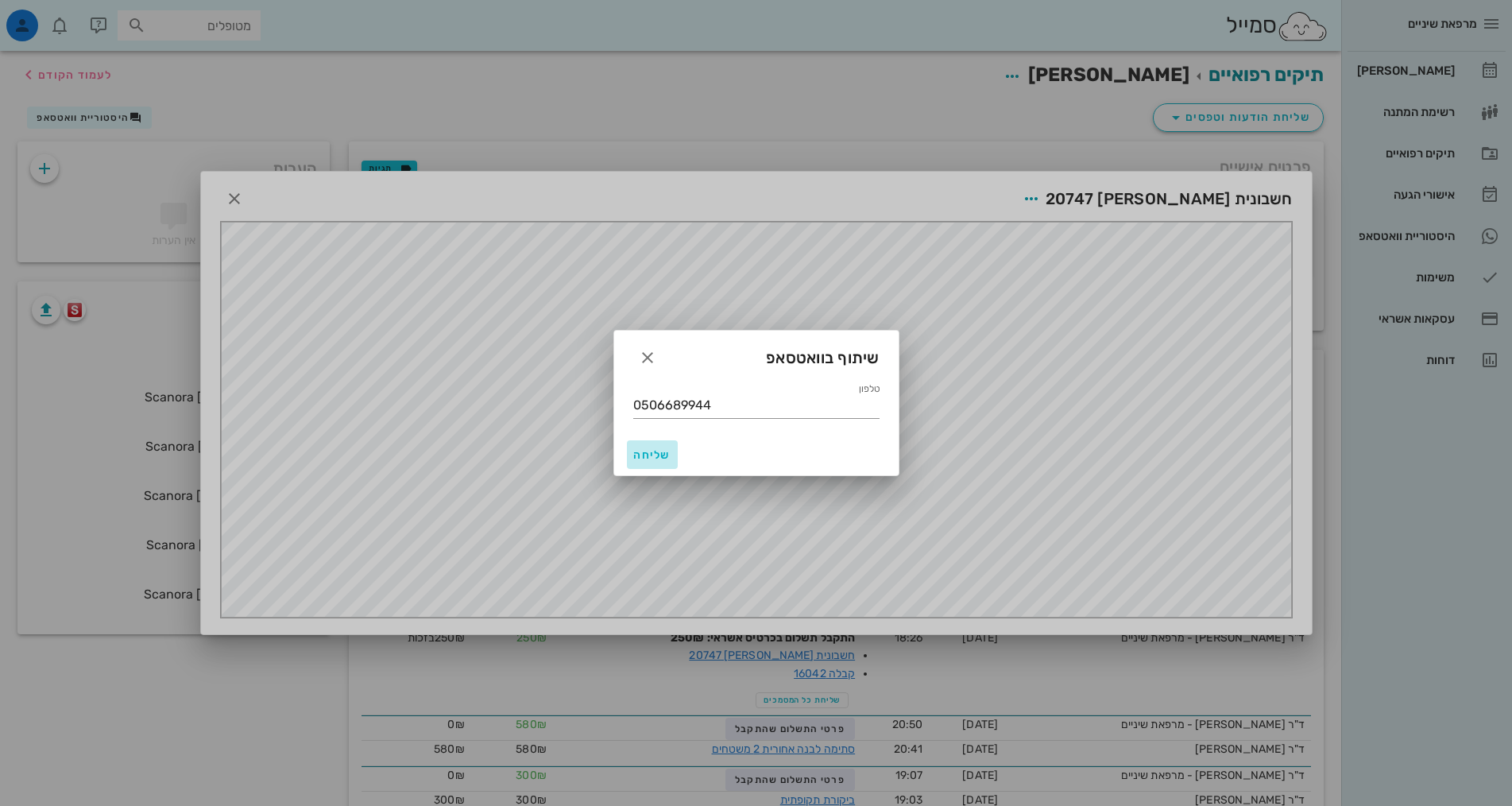
click at [660, 451] on span "שליחה" at bounding box center [652, 455] width 38 height 13
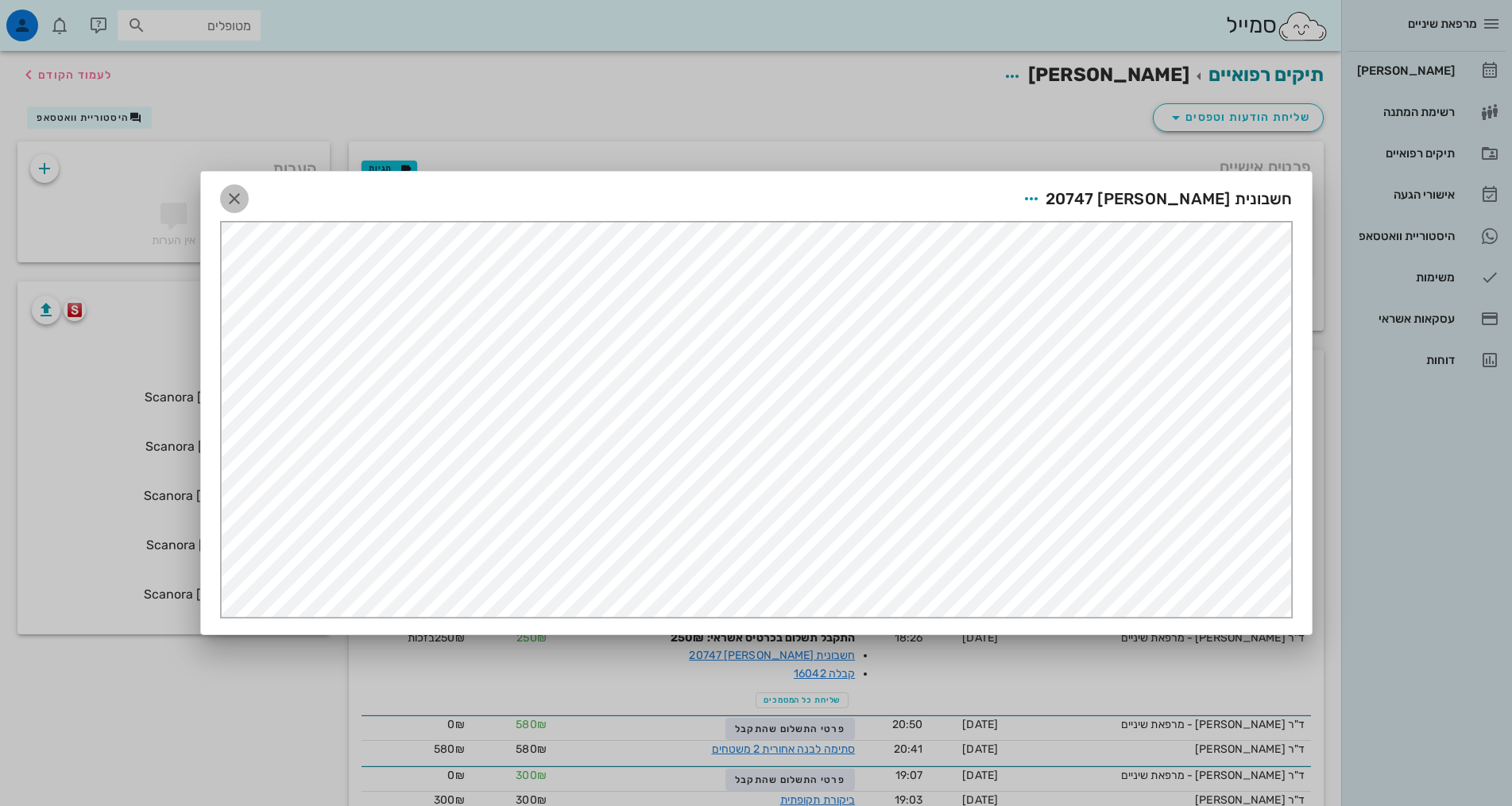
click at [236, 201] on icon "button" at bounding box center [234, 198] width 19 height 19
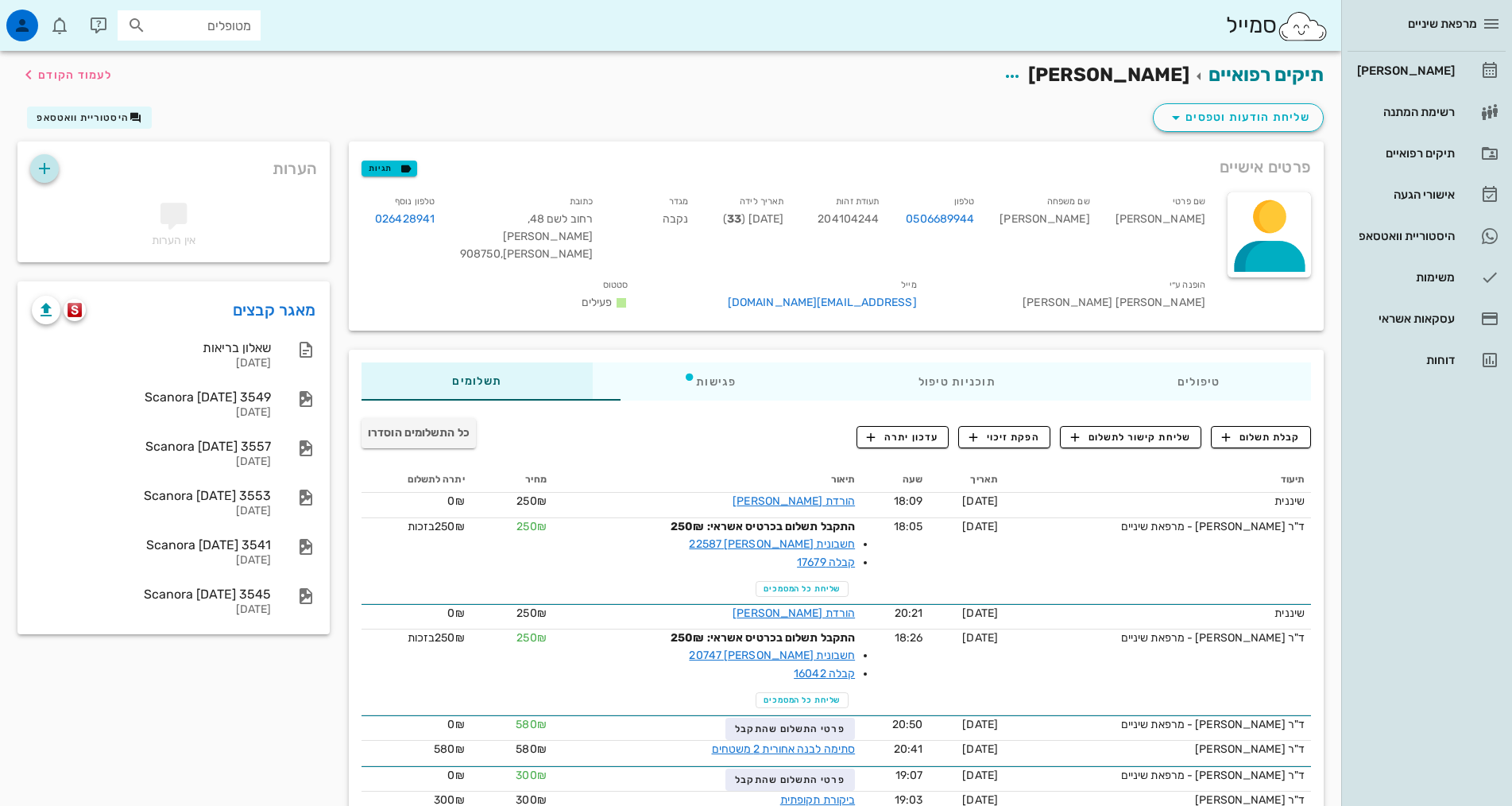
click at [50, 172] on icon "button" at bounding box center [44, 168] width 19 height 19
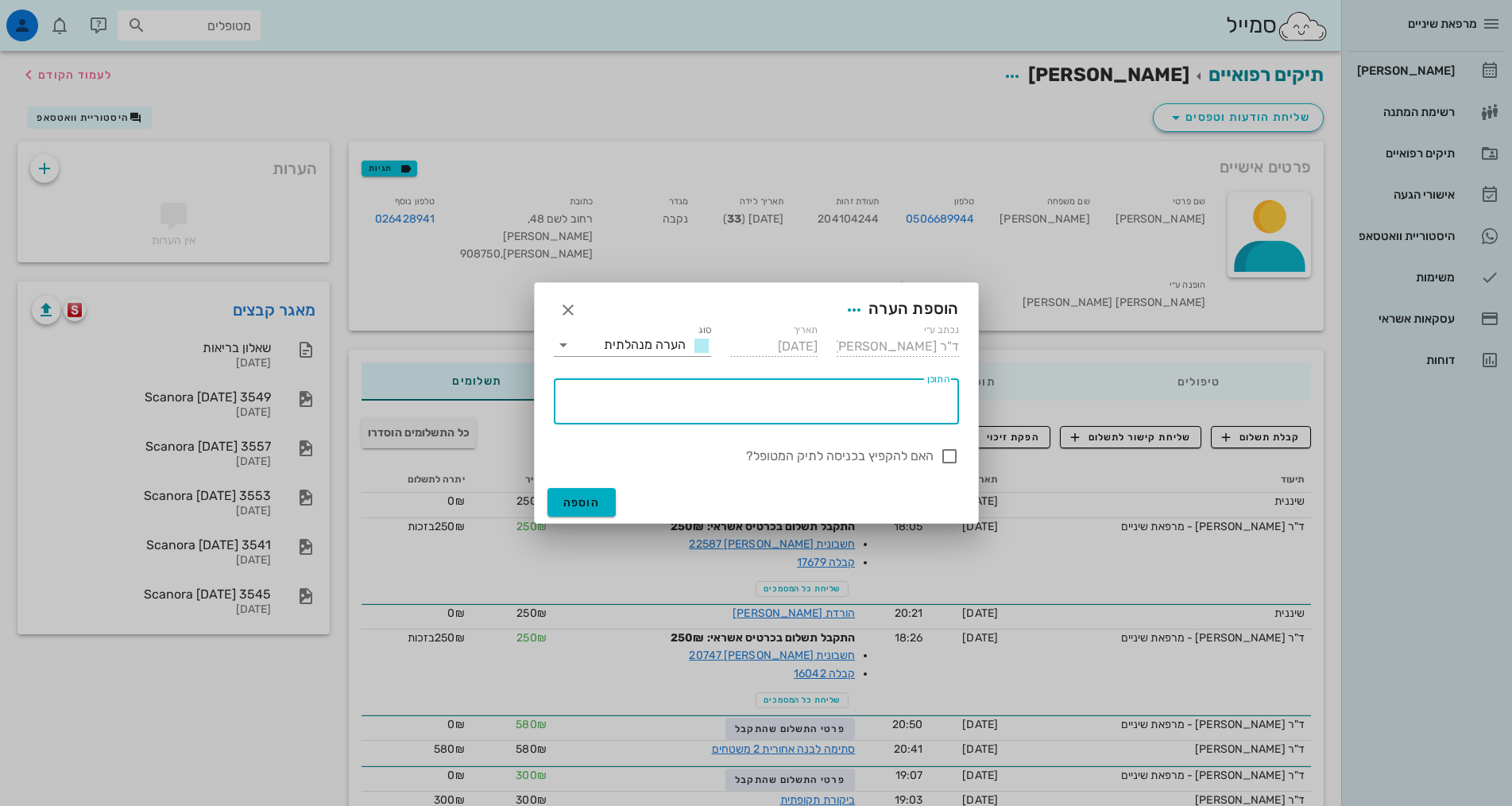
click at [919, 402] on textarea "התוכן" at bounding box center [754, 405] width 393 height 38
type textarea "ביטוח [PERSON_NAME]"
click at [590, 500] on span "הוספה" at bounding box center [581, 503] width 37 height 13
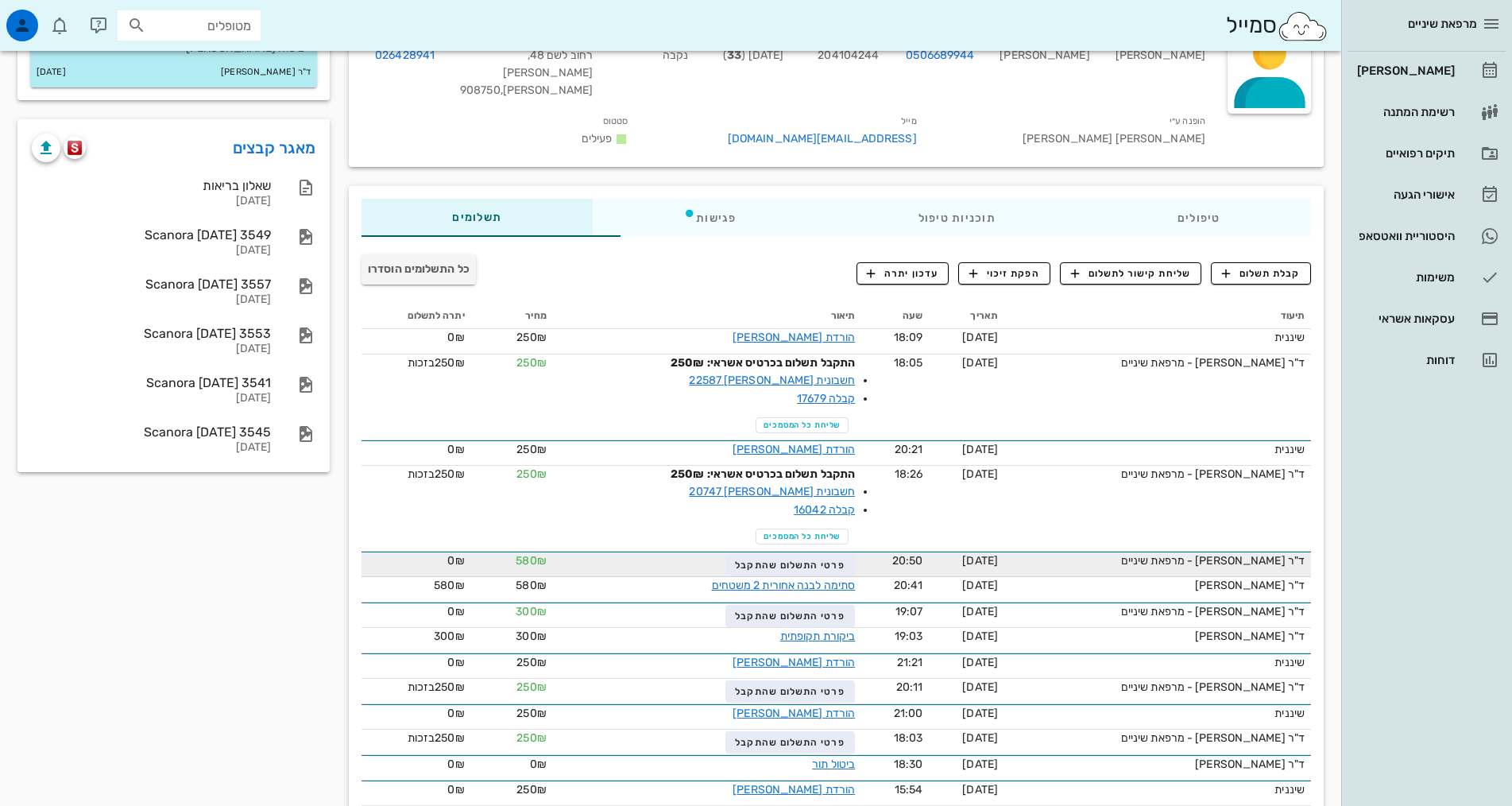
scroll to position [239, 0]
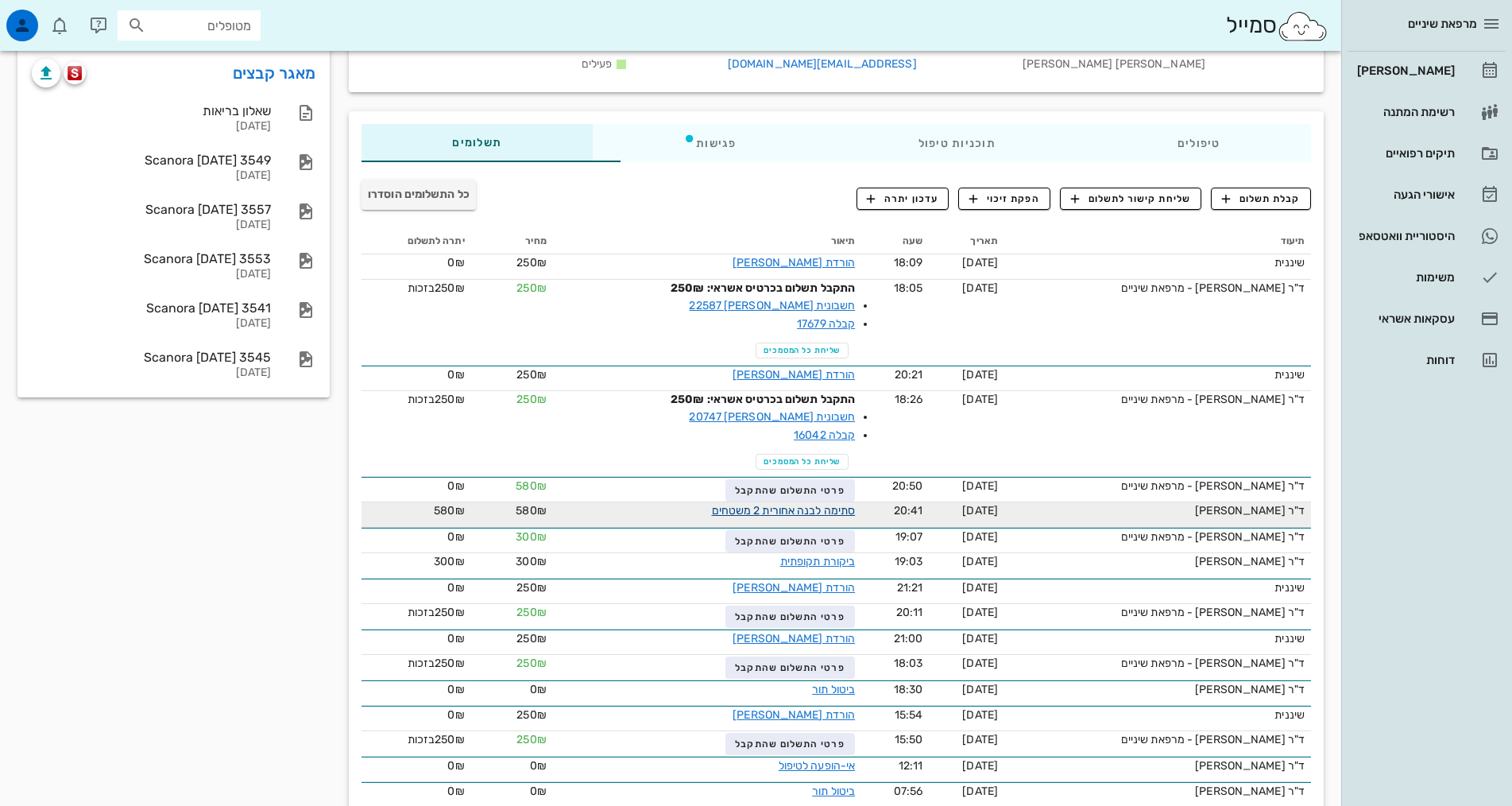
click at [773, 504] on link "סתימה לבנה אחורית 2 משטחים" at bounding box center [783, 510] width 144 height 13
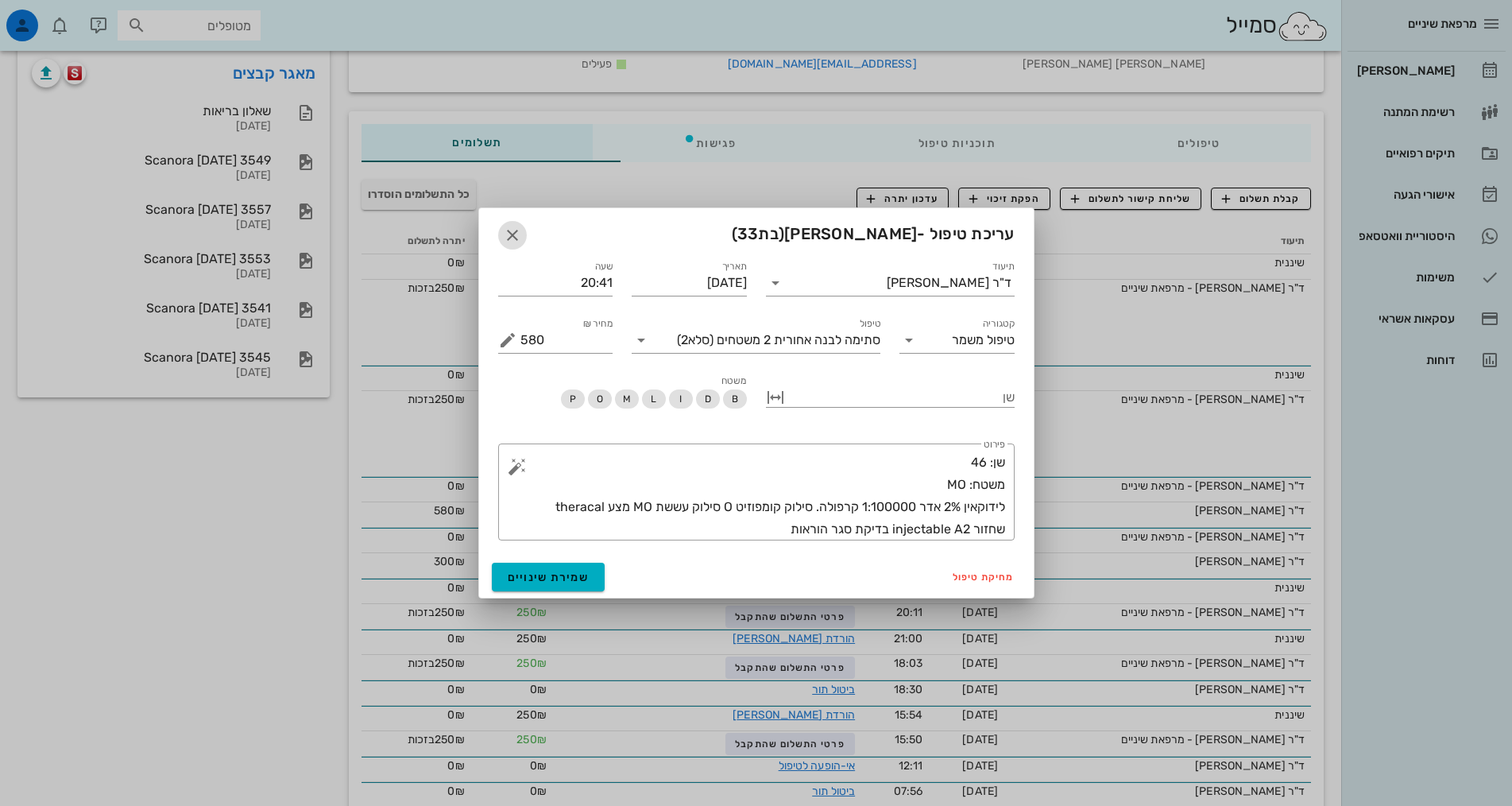
click at [507, 231] on icon "button" at bounding box center [512, 235] width 19 height 19
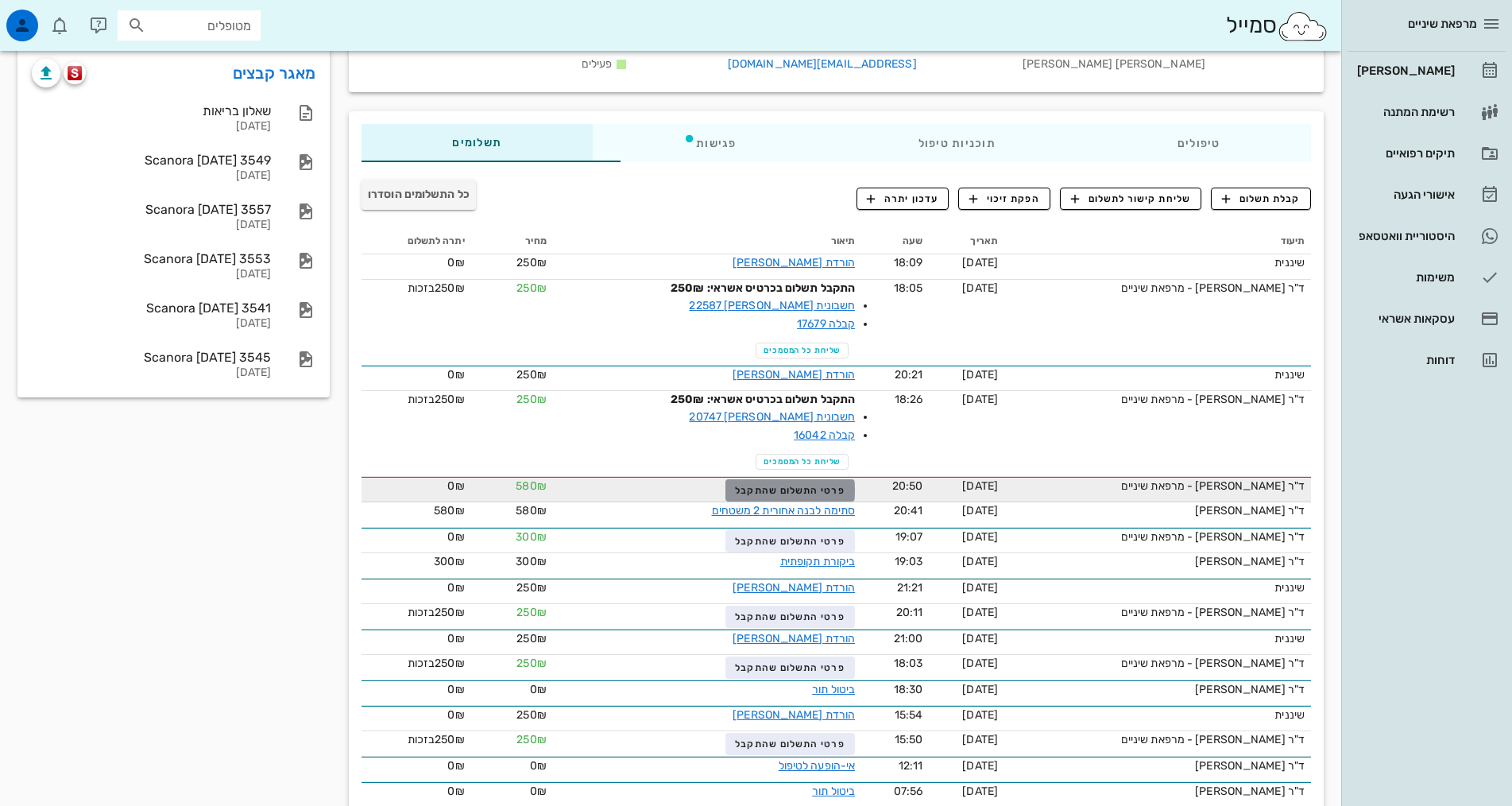
click at [756, 485] on span "פרטי התשלום שהתקבל" at bounding box center [789, 490] width 110 height 11
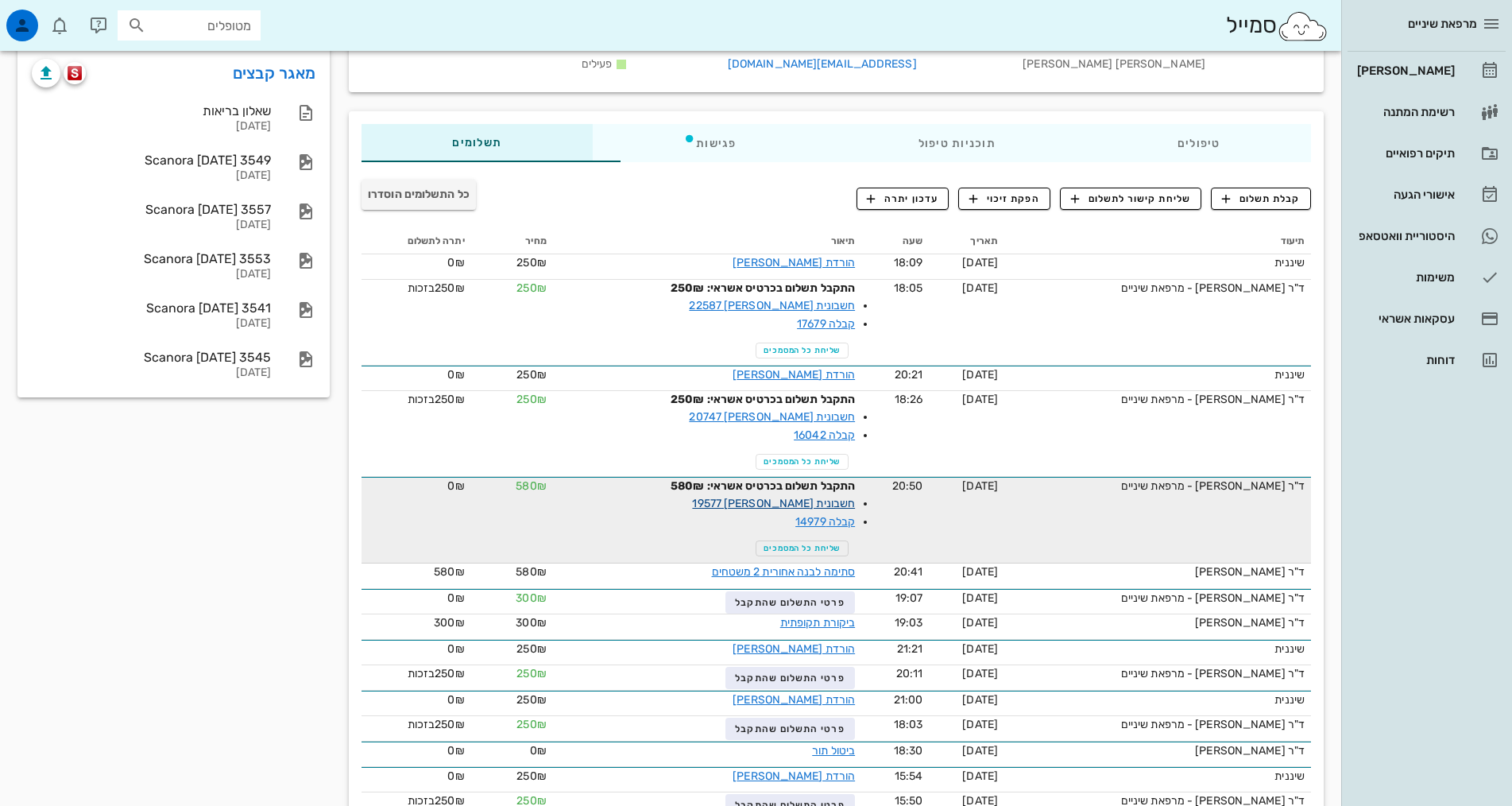
click at [768, 497] on link "חשבונית [PERSON_NAME] 19577" at bounding box center [773, 504] width 163 height 13
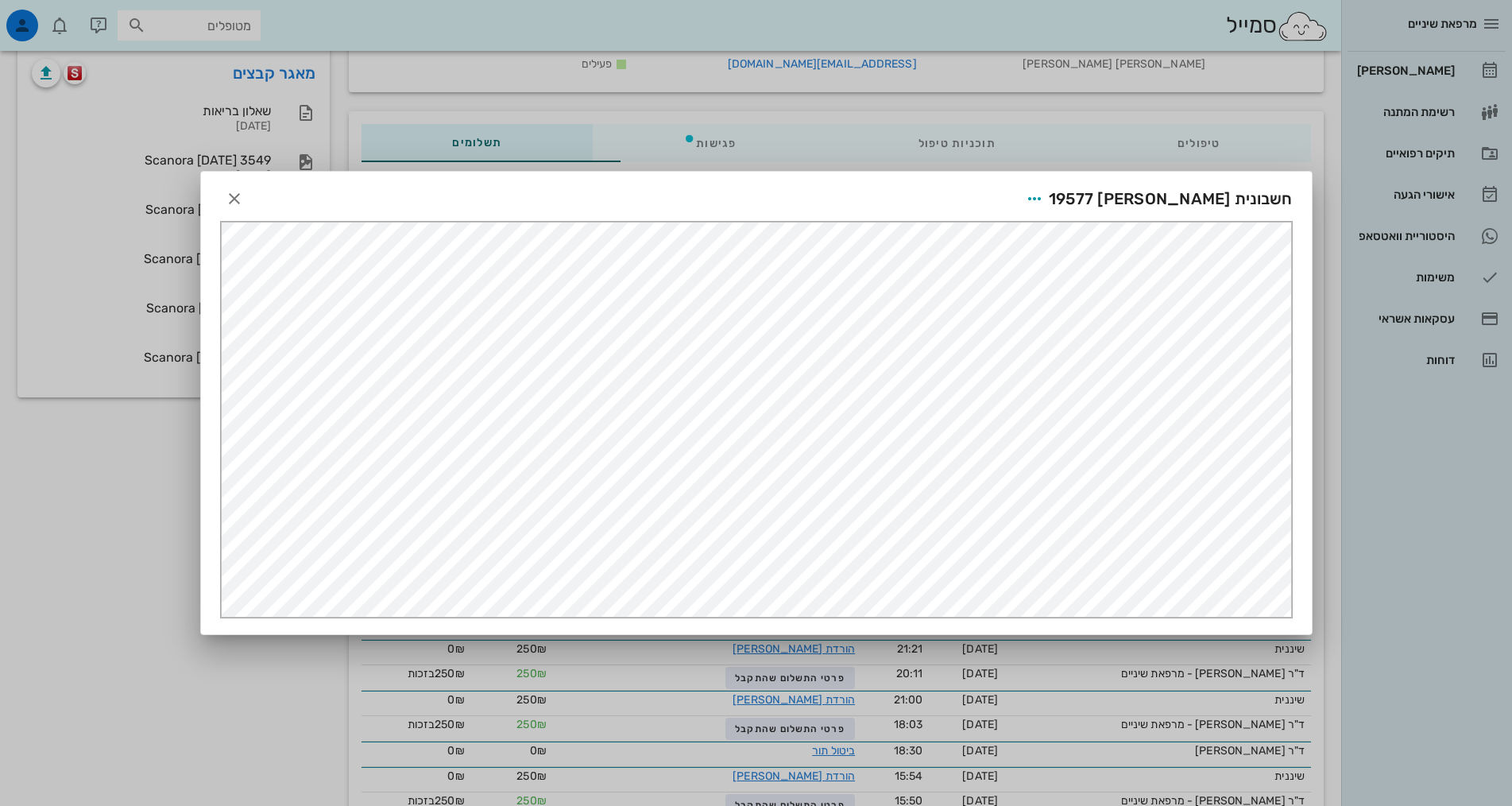
scroll to position [0, 0]
click at [1044, 197] on icon "button" at bounding box center [1034, 198] width 19 height 19
click at [1112, 316] on div "שליחה בוואטסאפ" at bounding box center [1103, 315] width 88 height 15
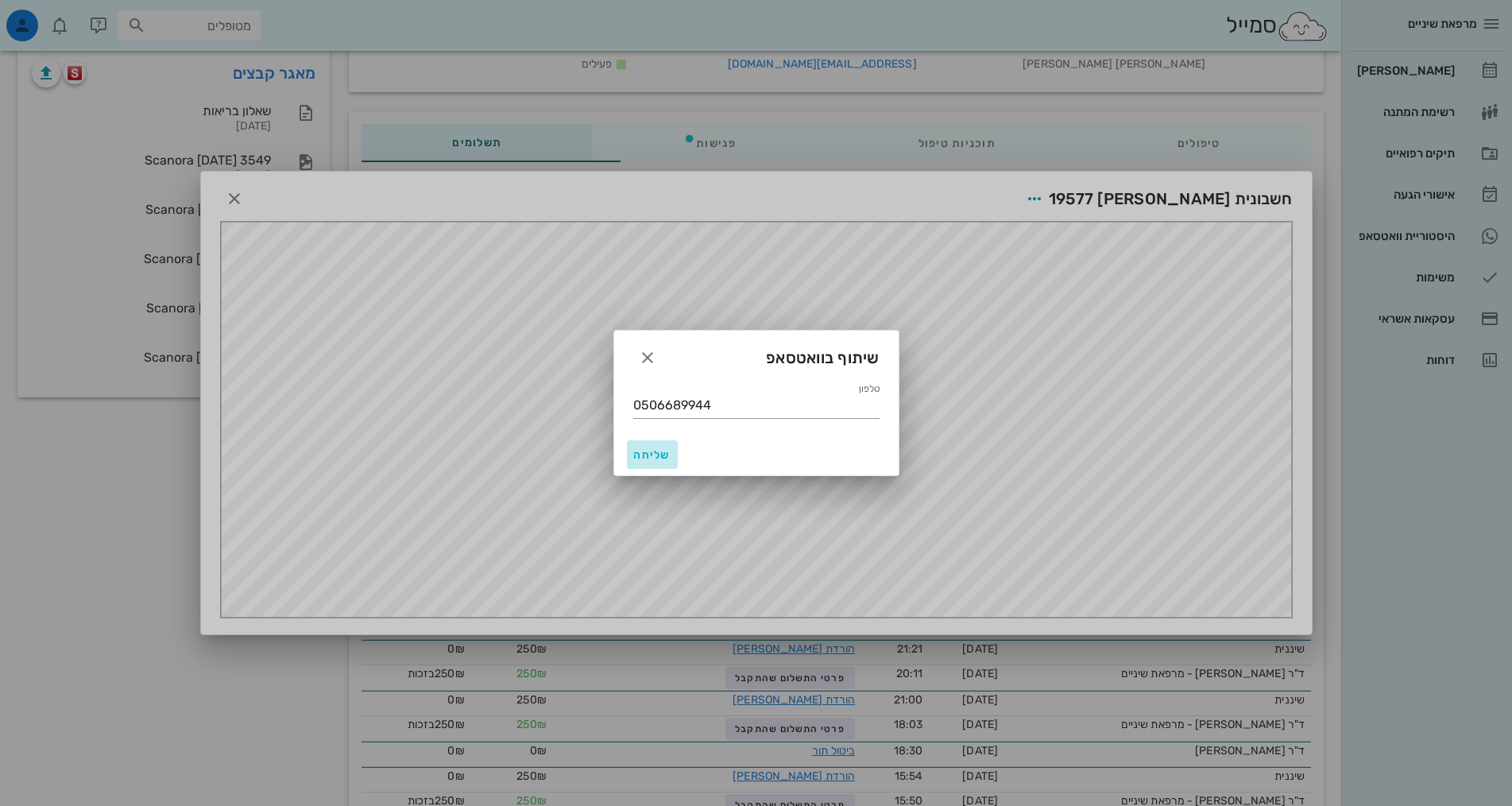
click at [640, 458] on span "שליחה" at bounding box center [652, 455] width 38 height 13
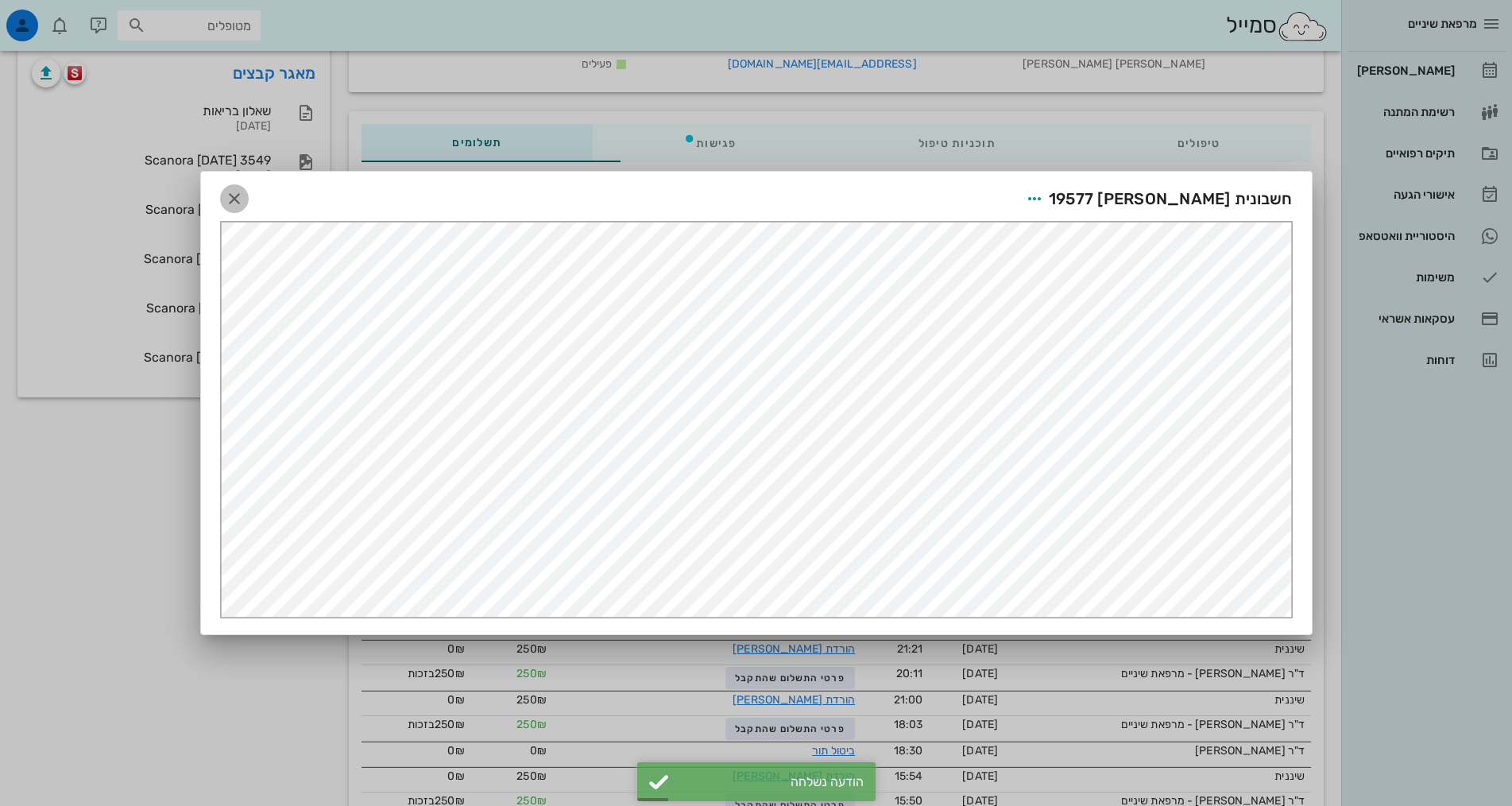
click at [233, 202] on icon "button" at bounding box center [234, 198] width 19 height 19
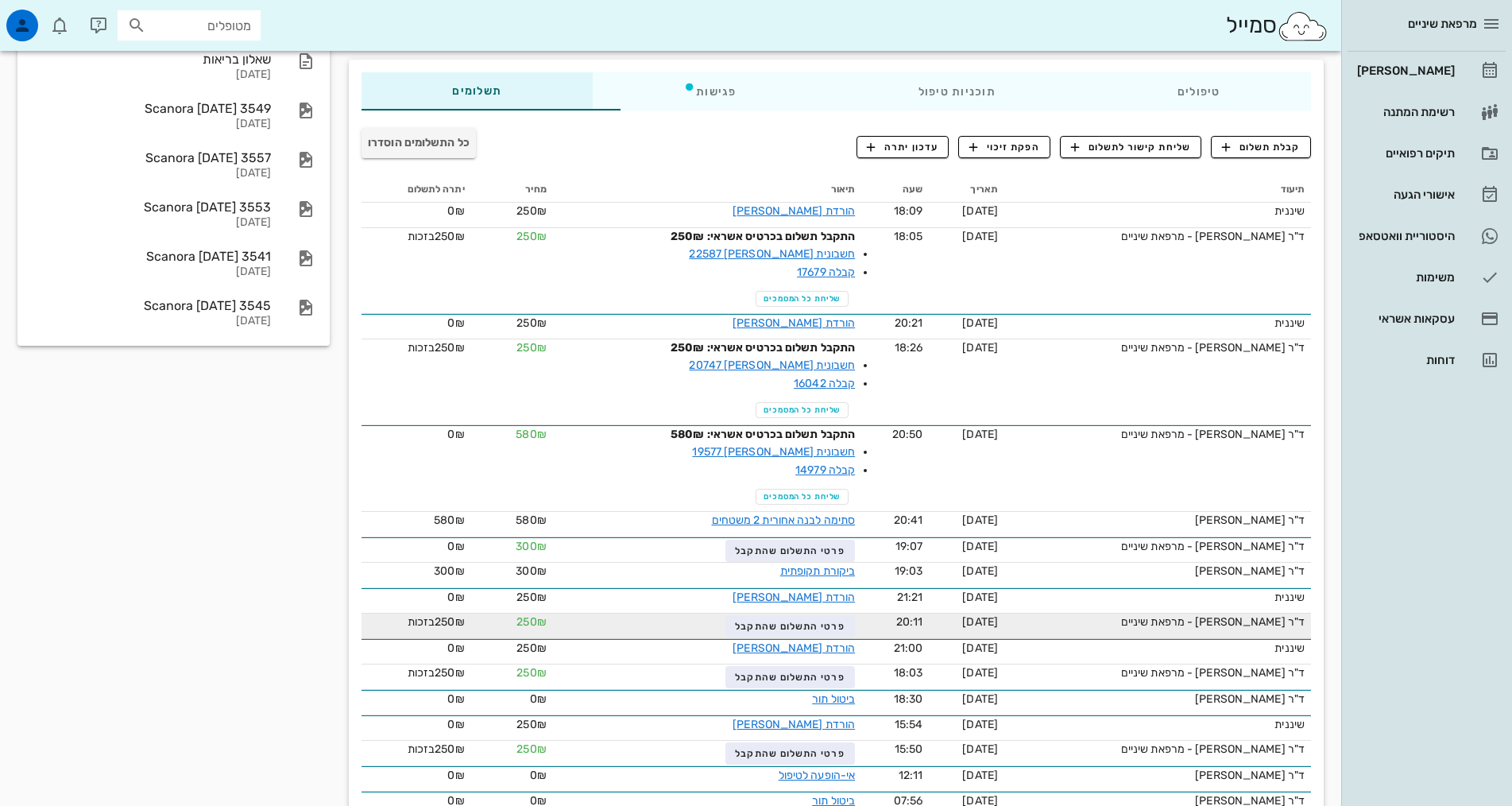
scroll to position [318, 0]
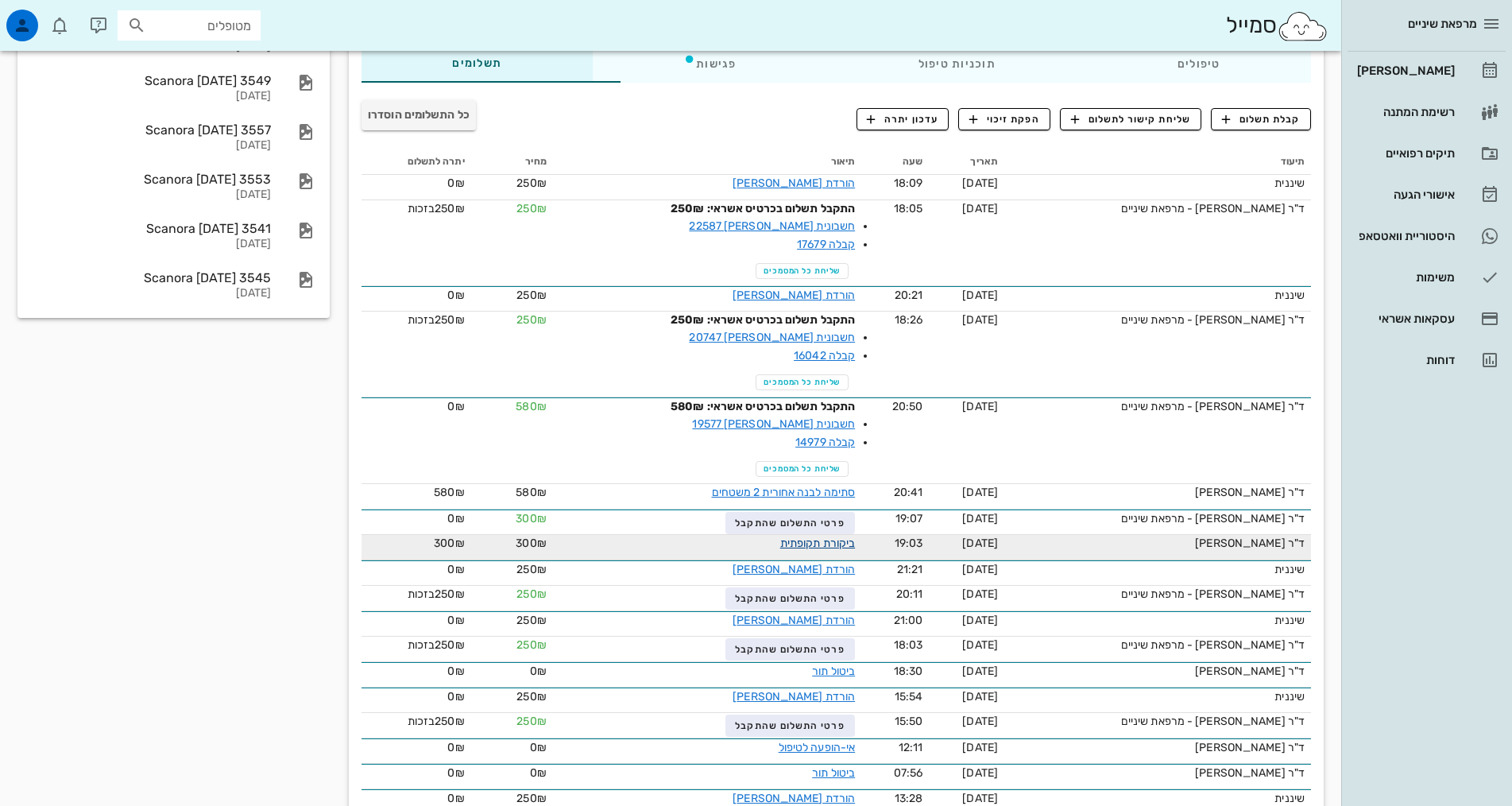
click at [796, 537] on link "ביקורת תקופתית" at bounding box center [817, 543] width 74 height 13
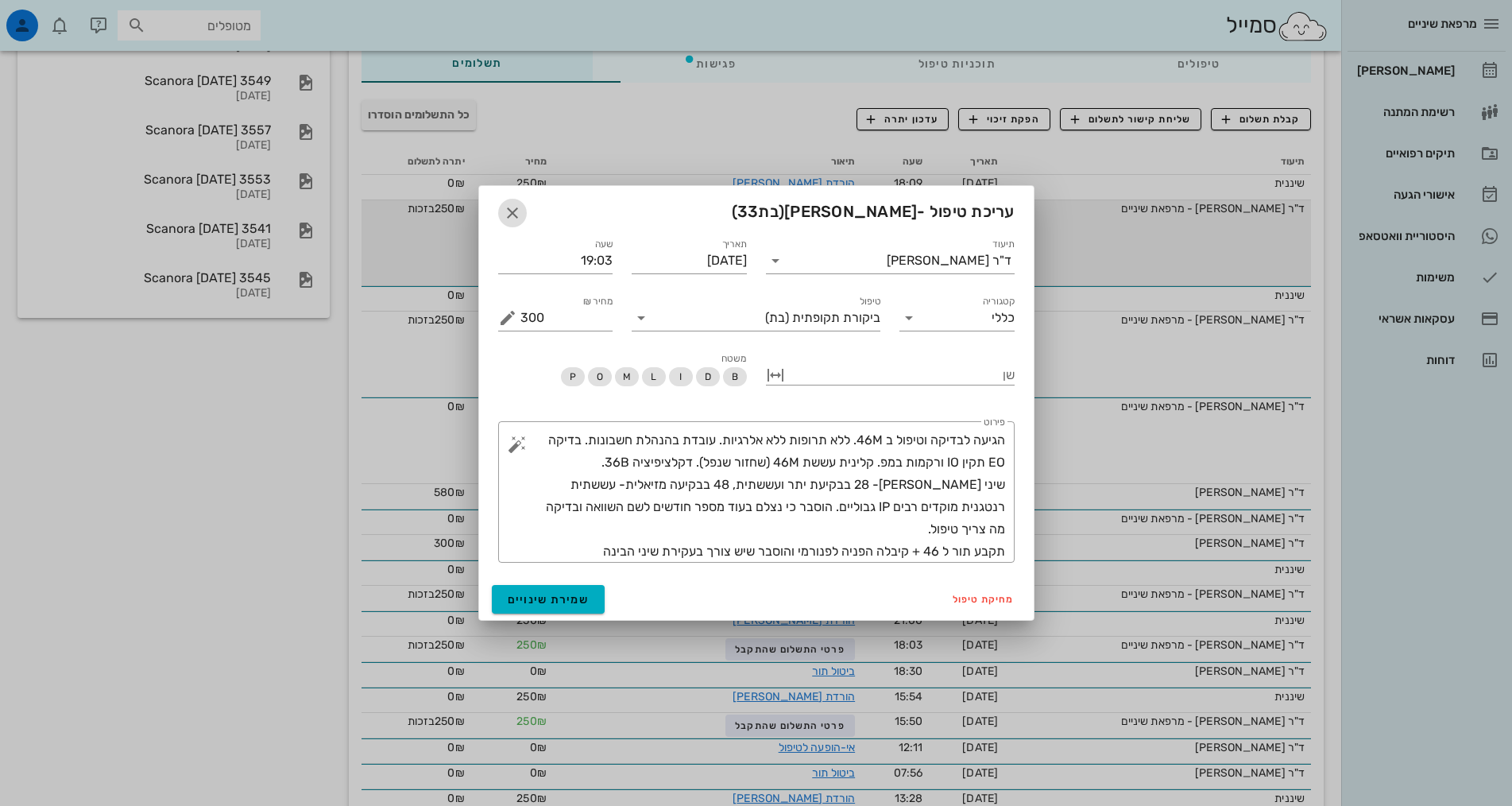
drag, startPoint x: 505, startPoint y: 212, endPoint x: 523, endPoint y: 223, distance: 21.1
click at [508, 215] on icon "button" at bounding box center [512, 212] width 19 height 19
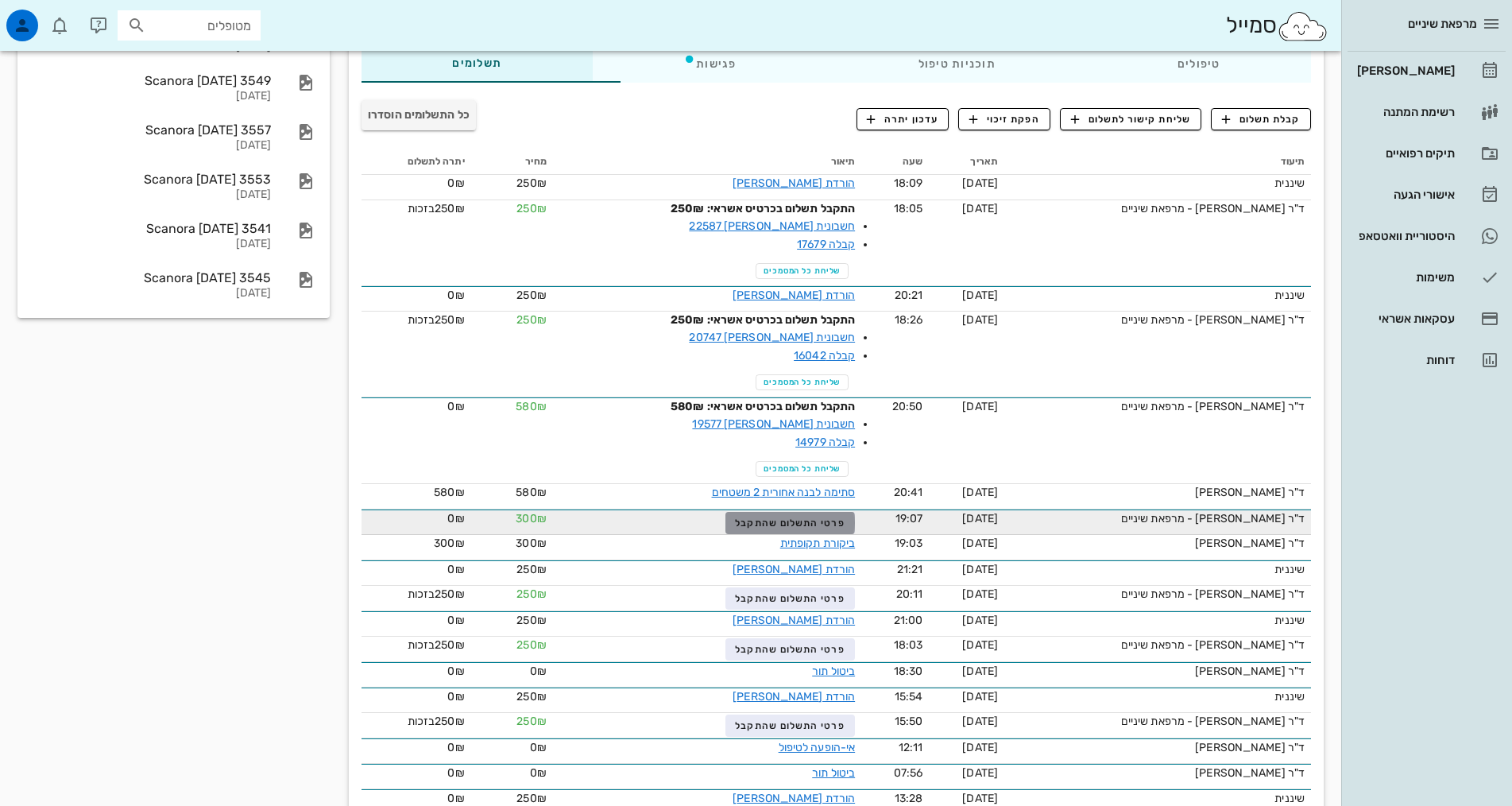
click at [735, 518] on span "פרטי התשלום שהתקבל" at bounding box center [789, 523] width 110 height 11
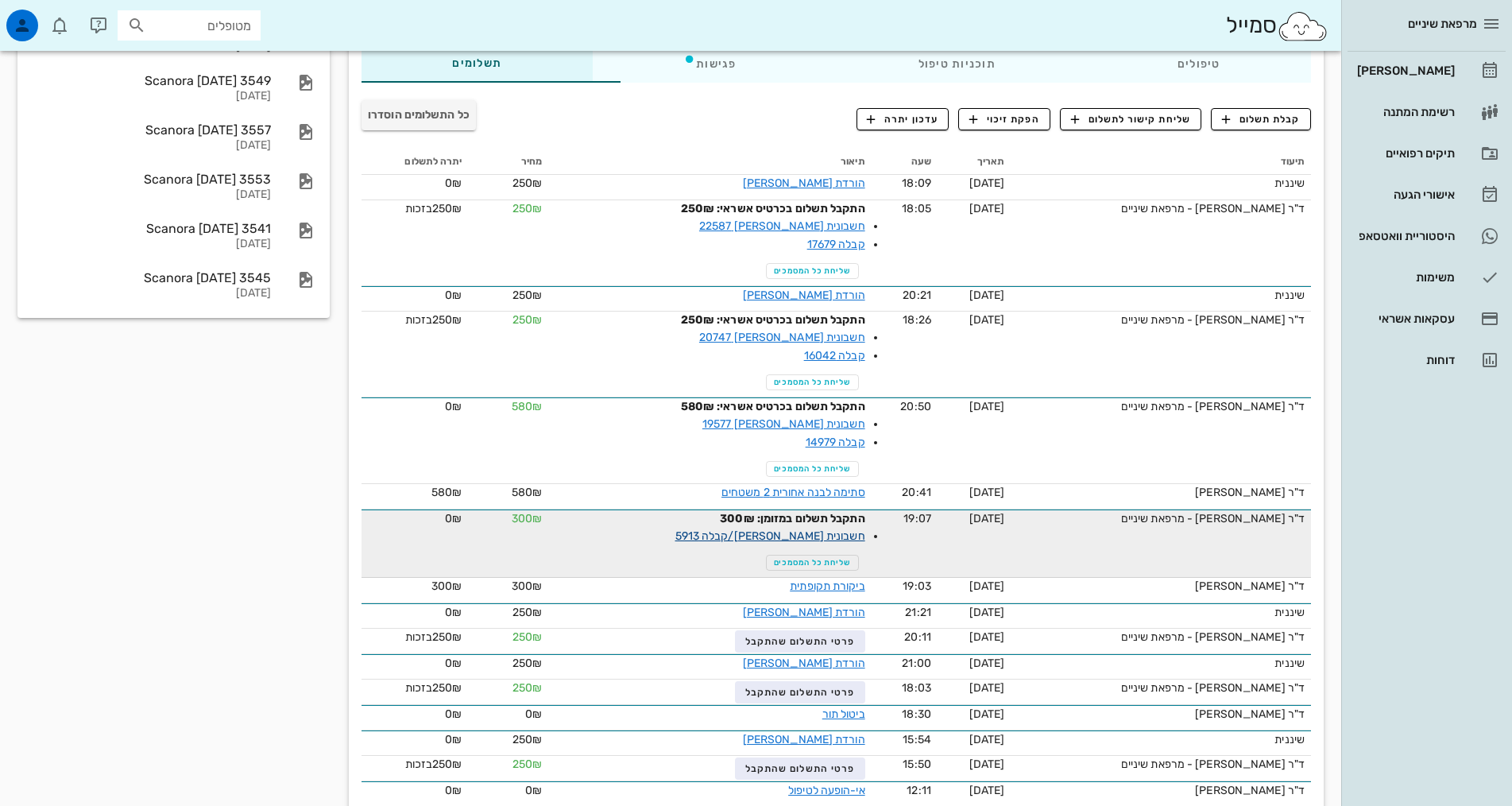
click at [769, 529] on link "חשבונית [PERSON_NAME]/קבלה 5913" at bounding box center [770, 536] width 190 height 13
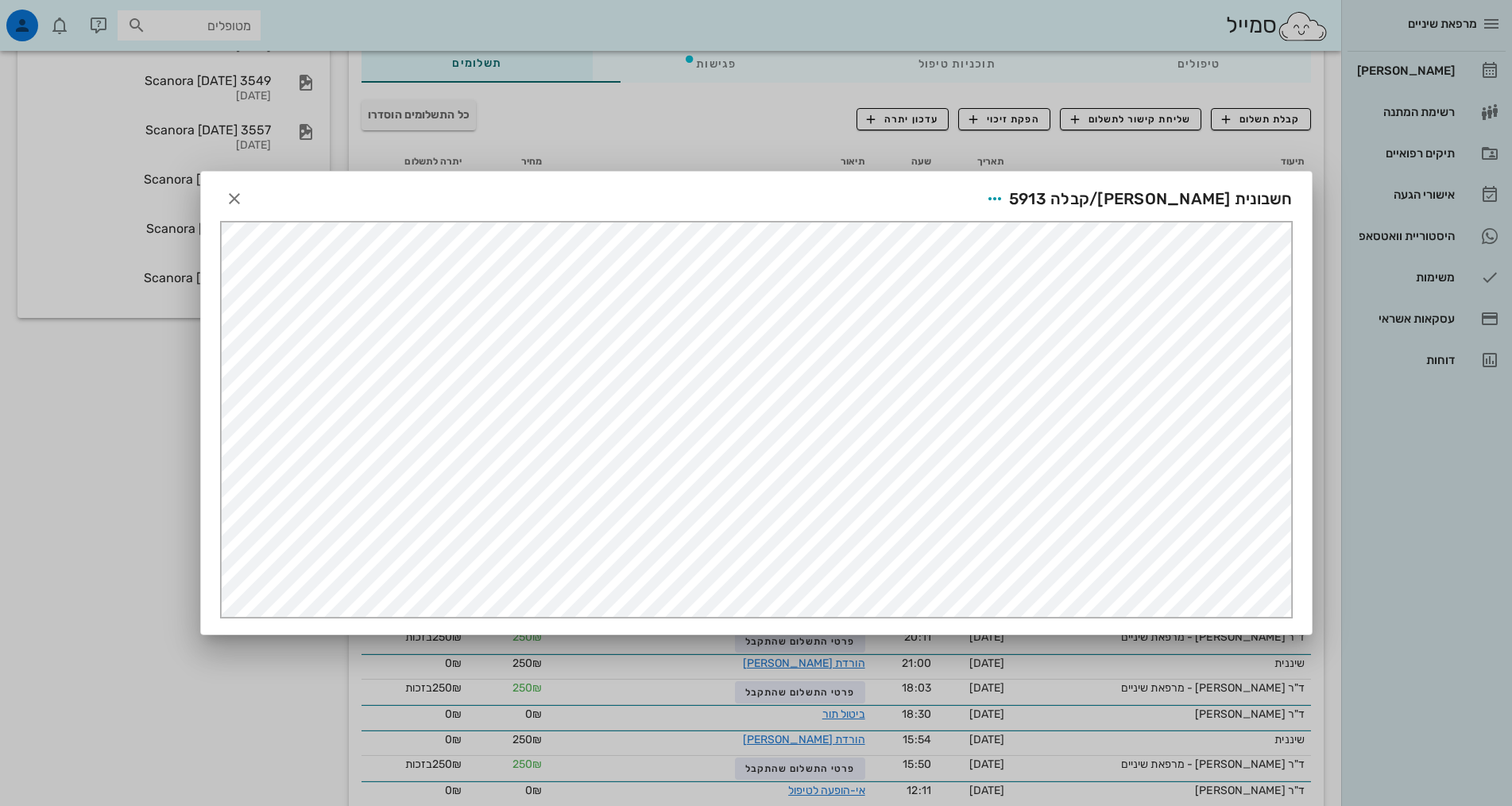
scroll to position [0, 0]
click at [1004, 202] on icon "button" at bounding box center [995, 198] width 19 height 19
click at [1061, 308] on div "שליחה בוואטסאפ" at bounding box center [1064, 315] width 88 height 15
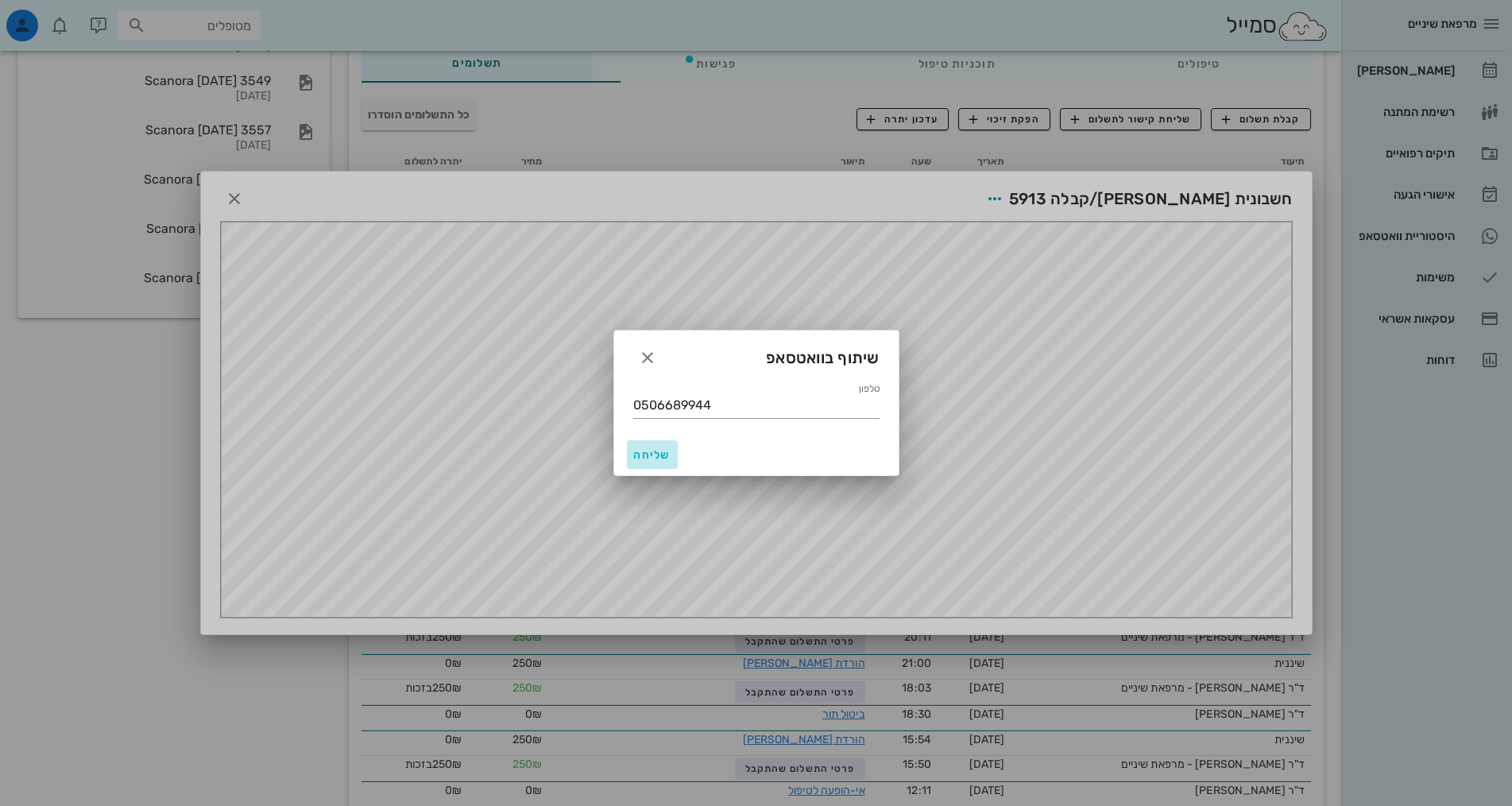
click at [659, 458] on span "שליחה" at bounding box center [652, 455] width 38 height 13
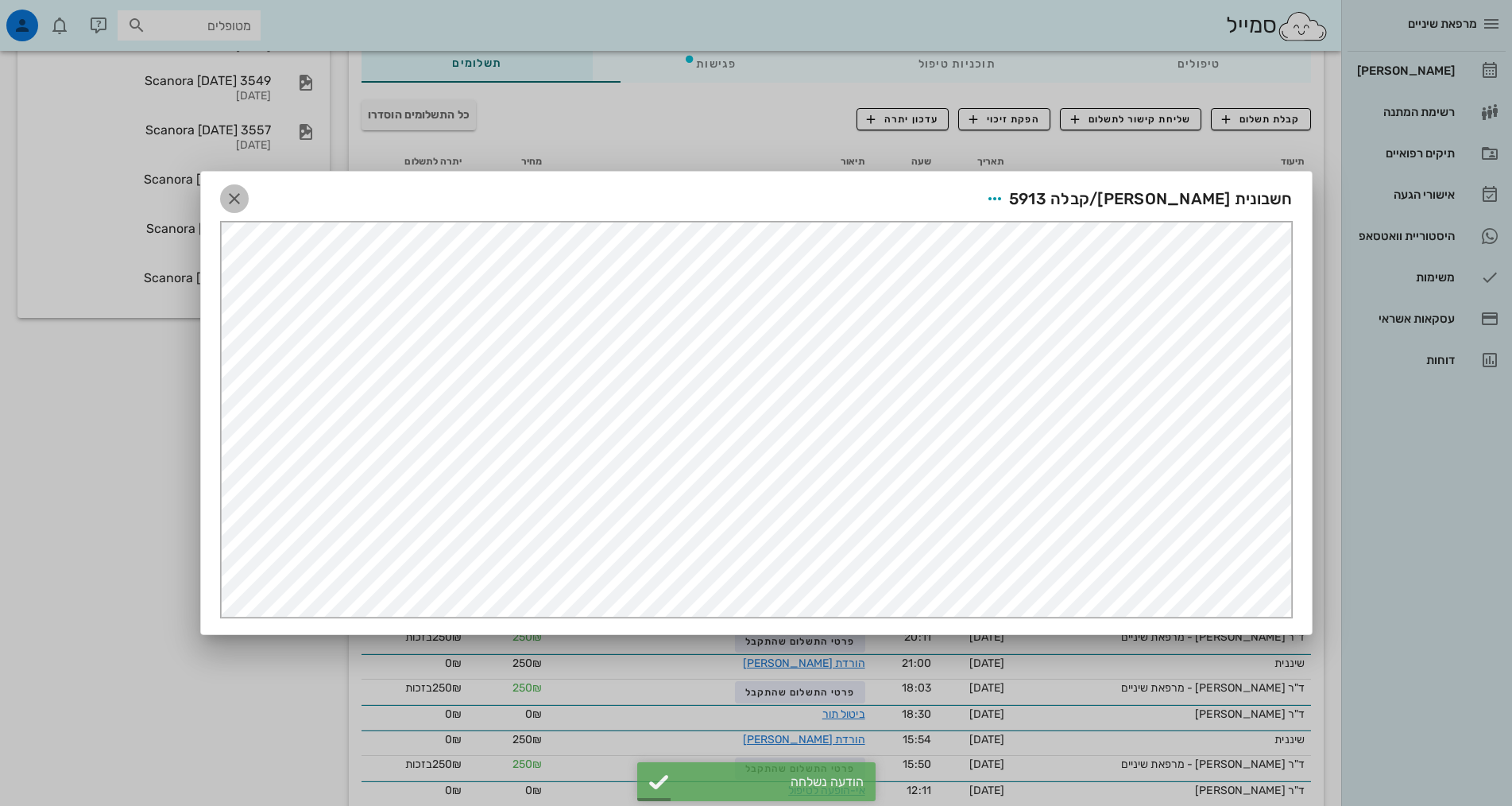
click at [238, 202] on icon "button" at bounding box center [234, 198] width 19 height 19
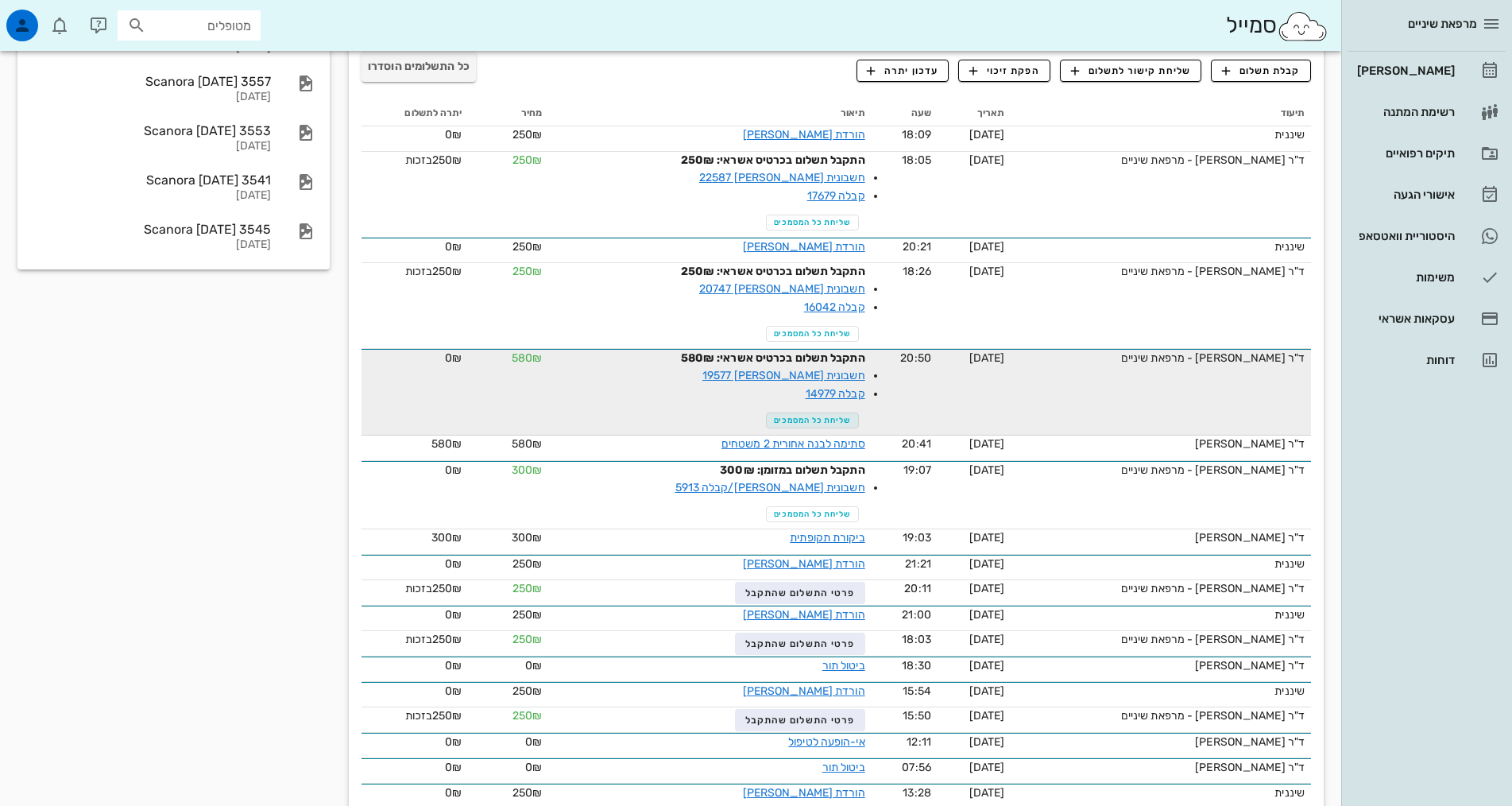
scroll to position [393, 0]
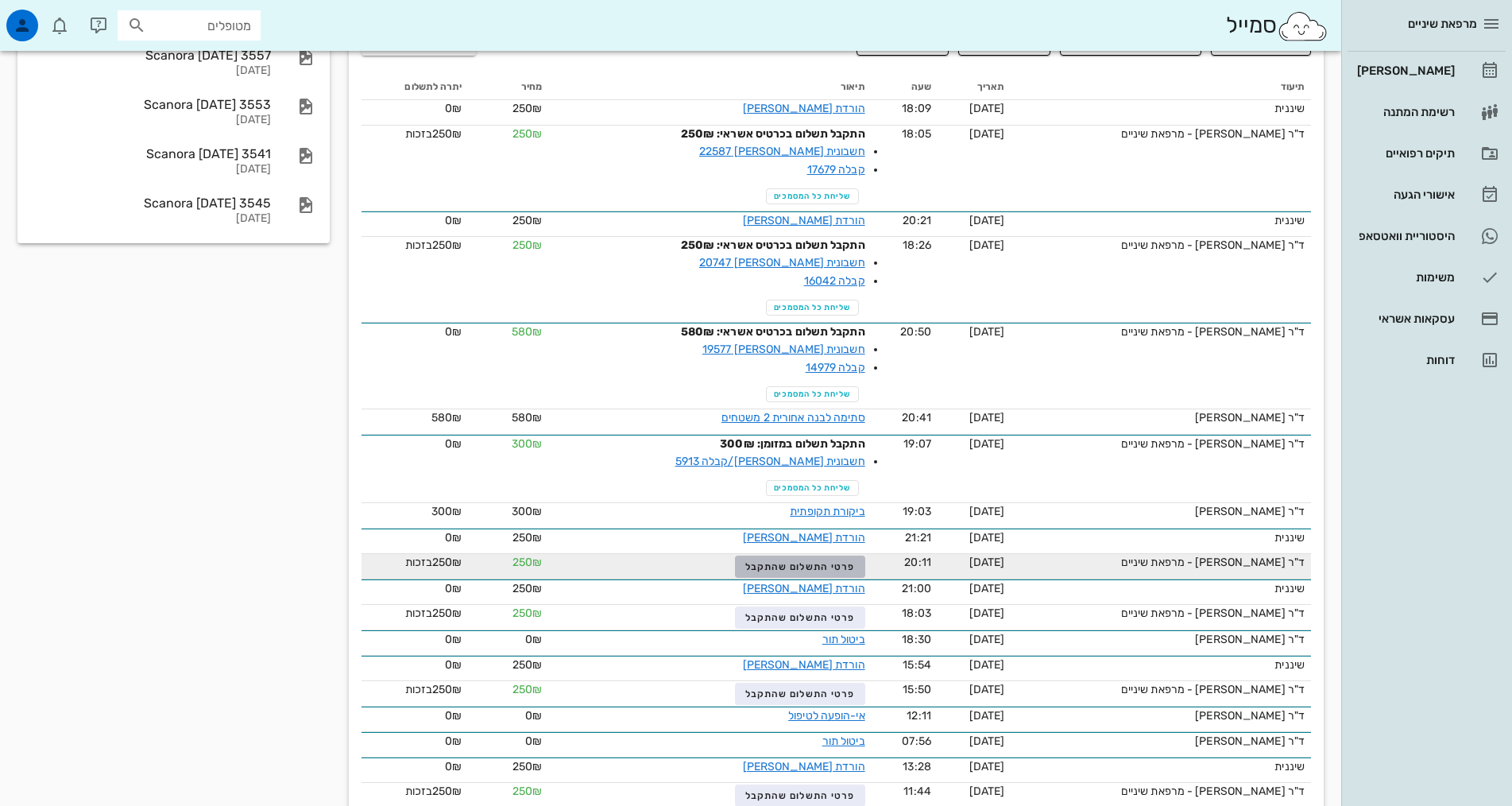
click at [791, 562] on span "פרטי התשלום שהתקבל" at bounding box center [800, 567] width 110 height 11
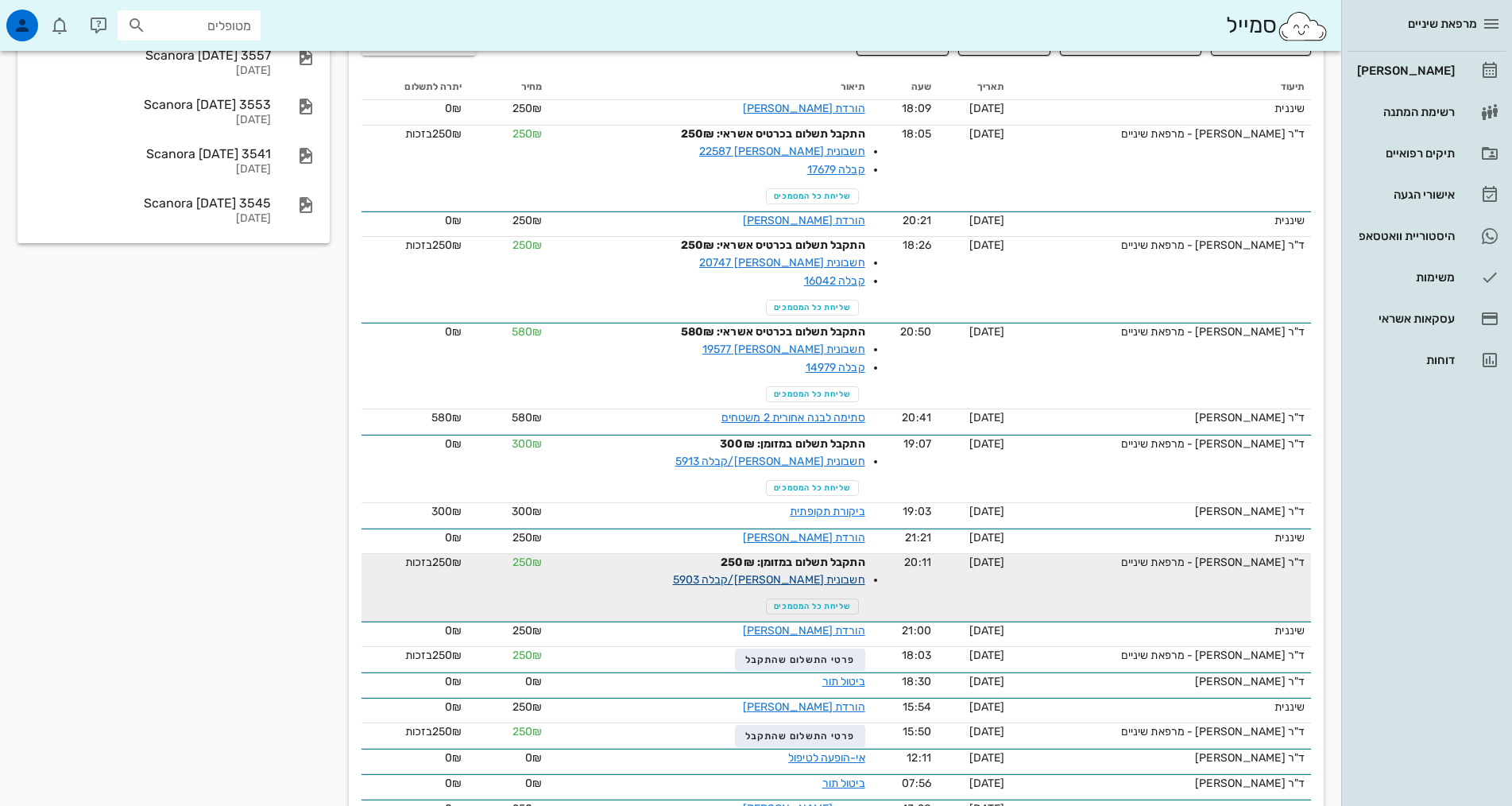
click at [790, 573] on link "חשבונית [PERSON_NAME]/קבלה 5903" at bounding box center [768, 580] width 192 height 13
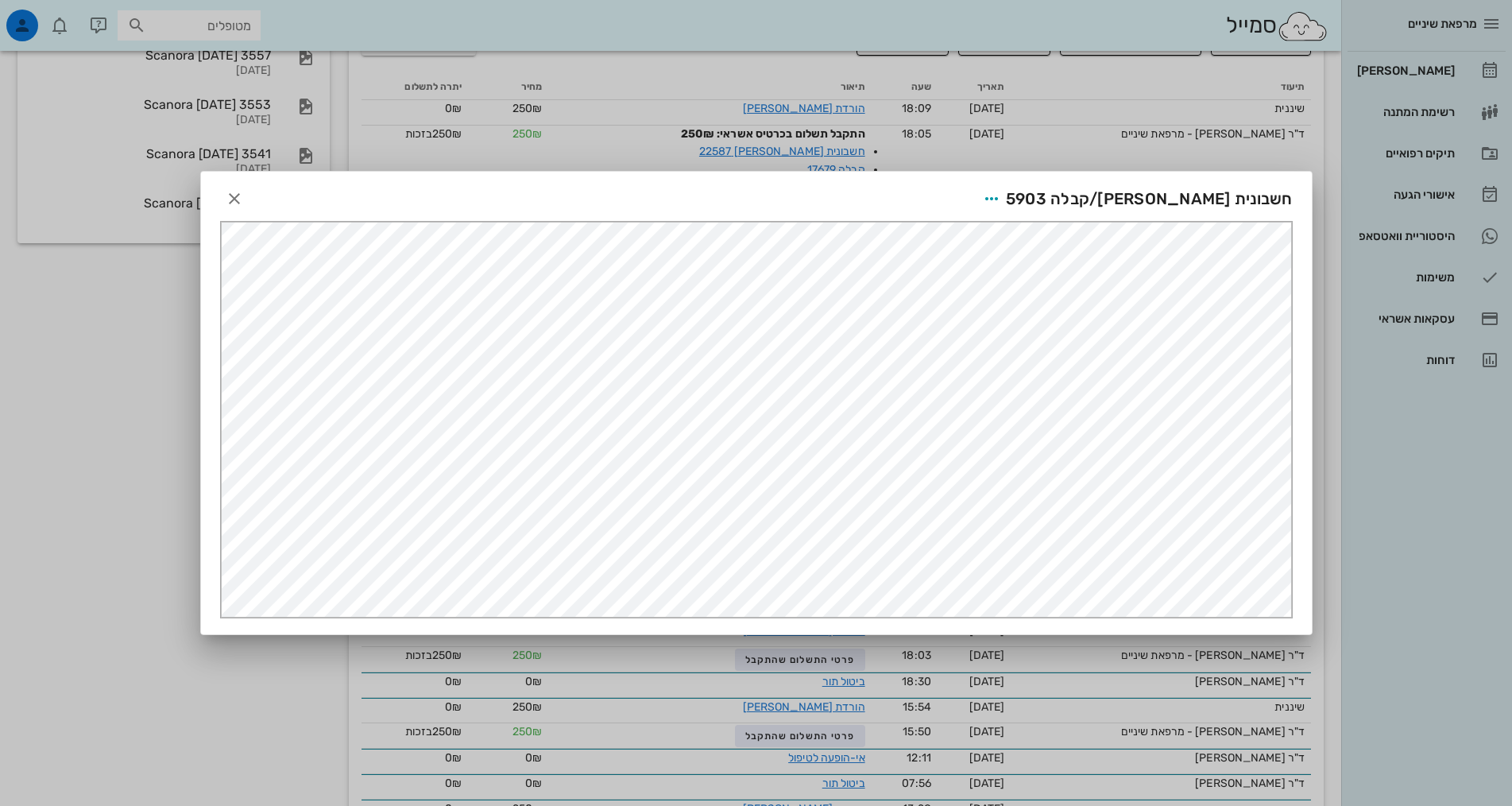
scroll to position [0, 0]
click at [1001, 199] on icon "button" at bounding box center [991, 198] width 19 height 19
click at [1079, 317] on div "שליחה בוואטסאפ" at bounding box center [1061, 315] width 88 height 15
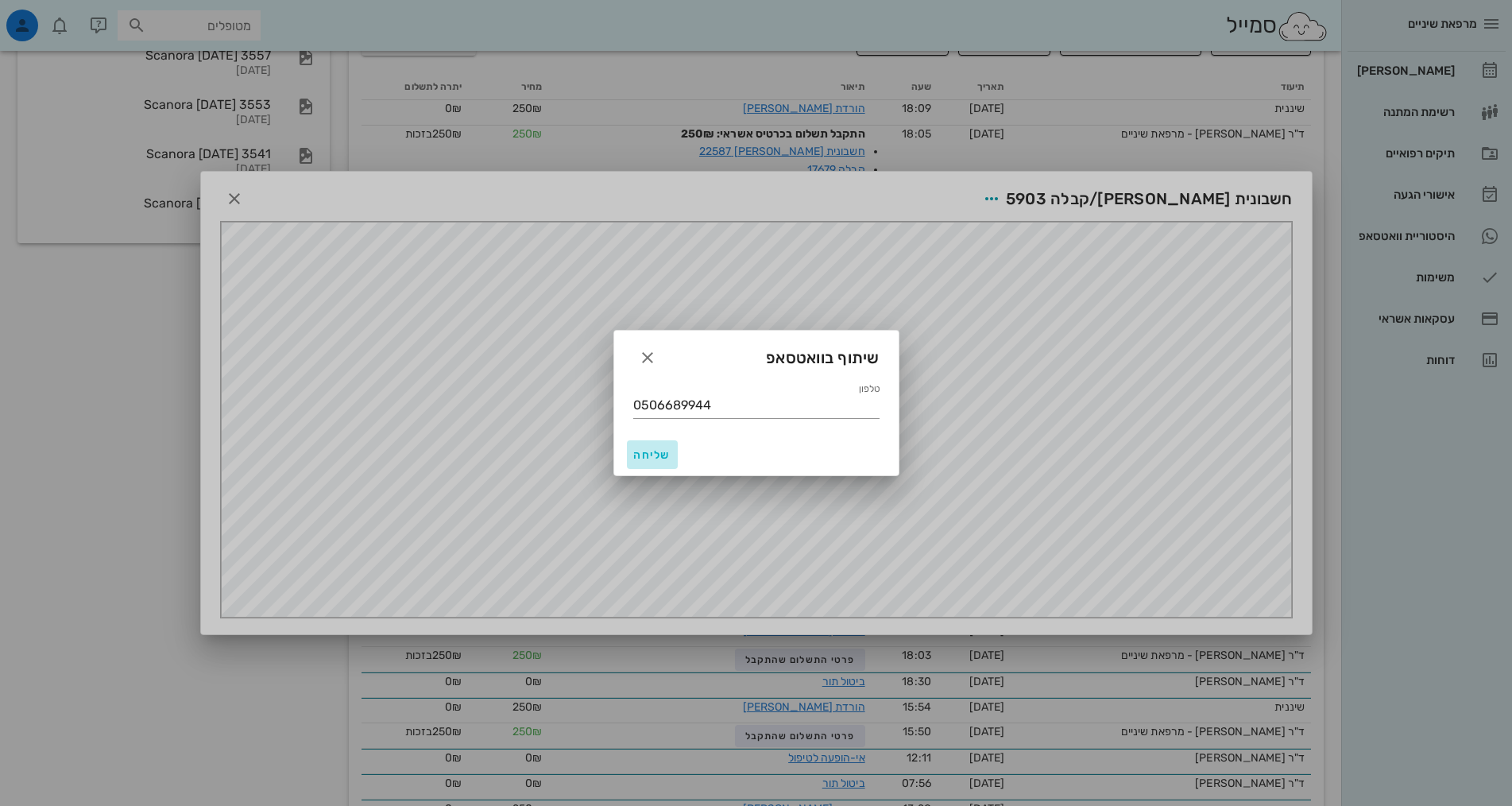
click at [658, 458] on span "שליחה" at bounding box center [652, 455] width 38 height 13
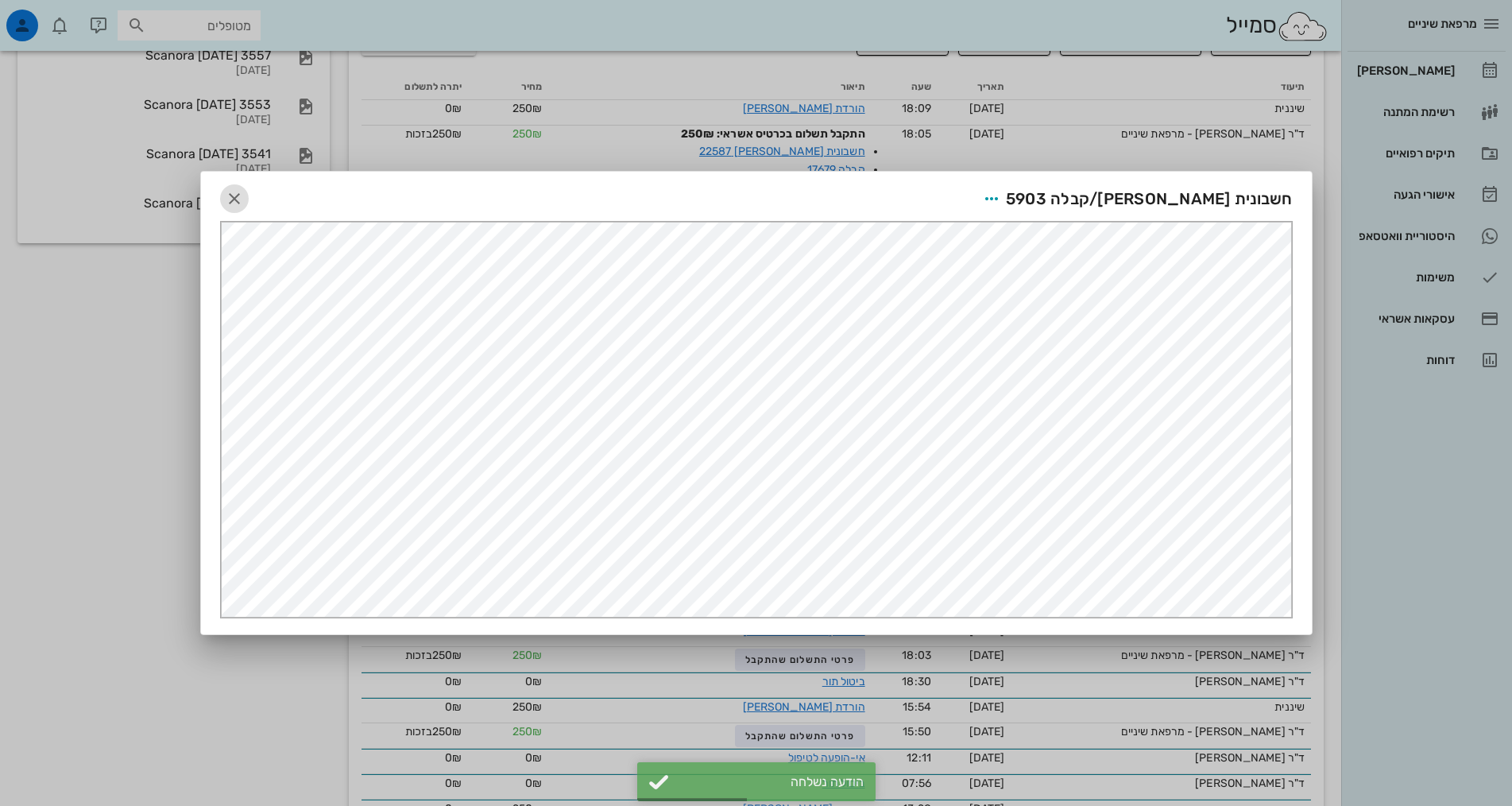
drag, startPoint x: 234, startPoint y: 196, endPoint x: 307, endPoint y: 237, distance: 83.7
click at [234, 197] on icon "button" at bounding box center [234, 198] width 19 height 19
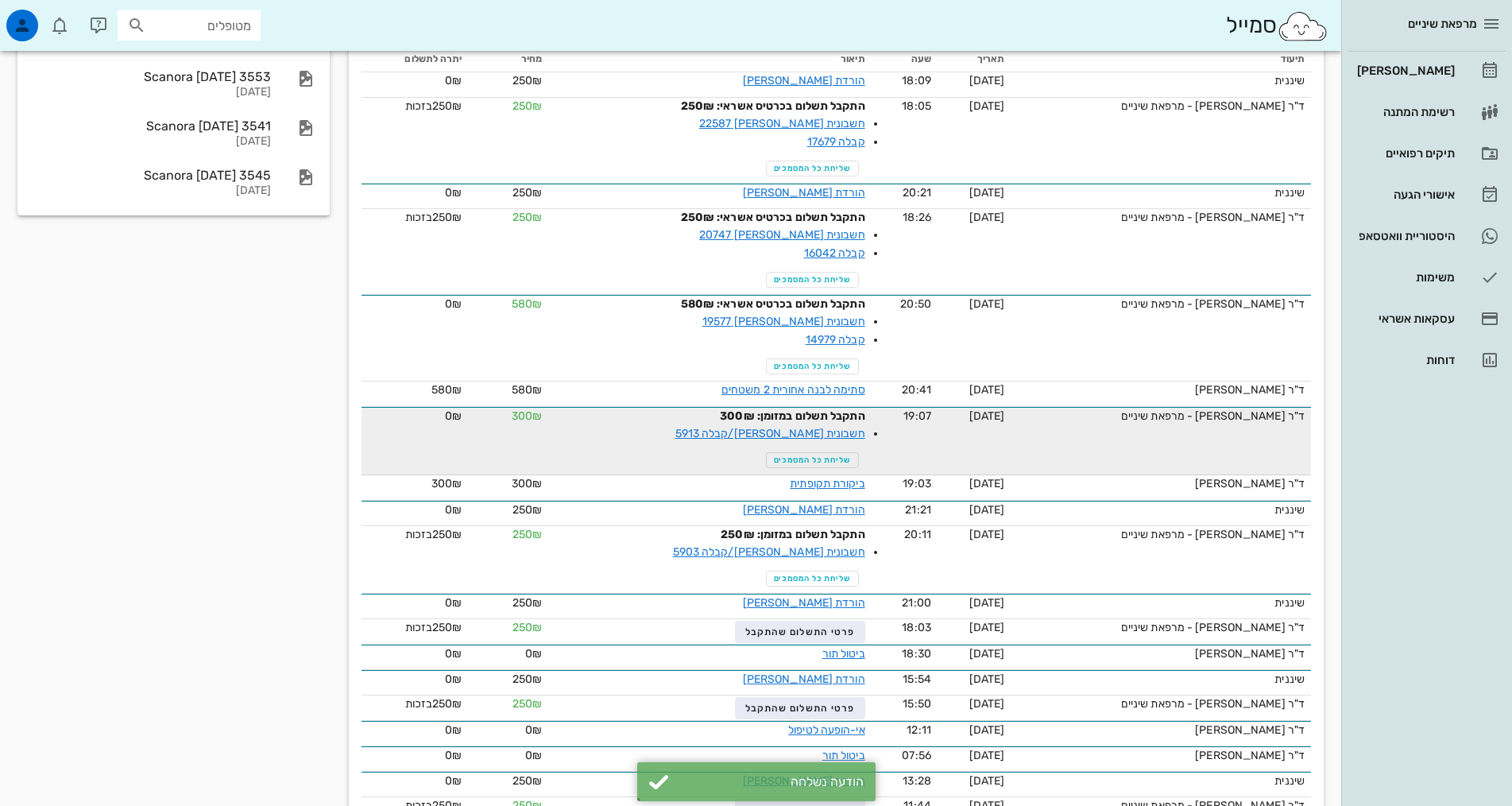
scroll to position [435, 0]
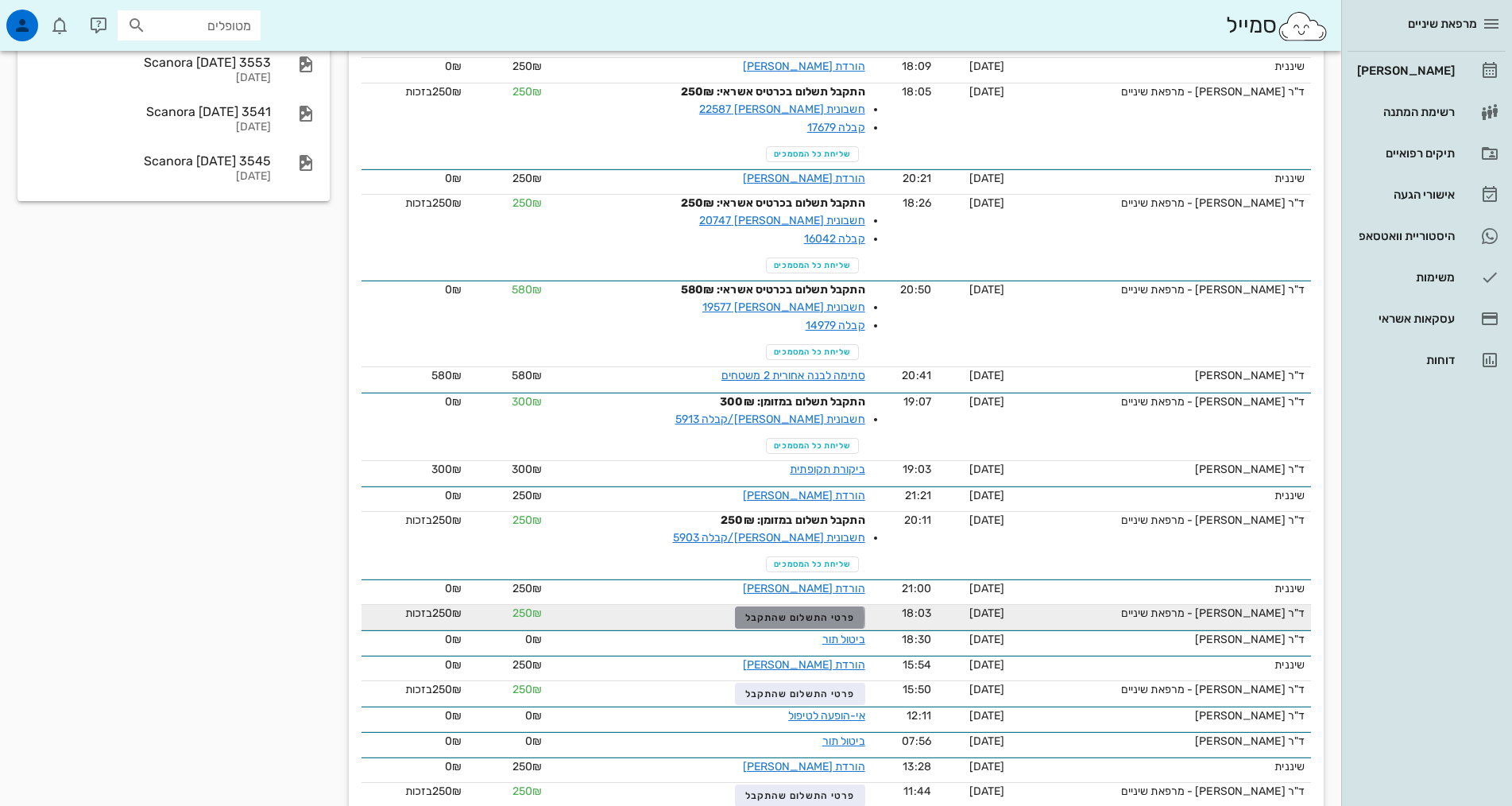
click at [787, 612] on span "פרטי התשלום שהתקבל" at bounding box center [800, 617] width 110 height 11
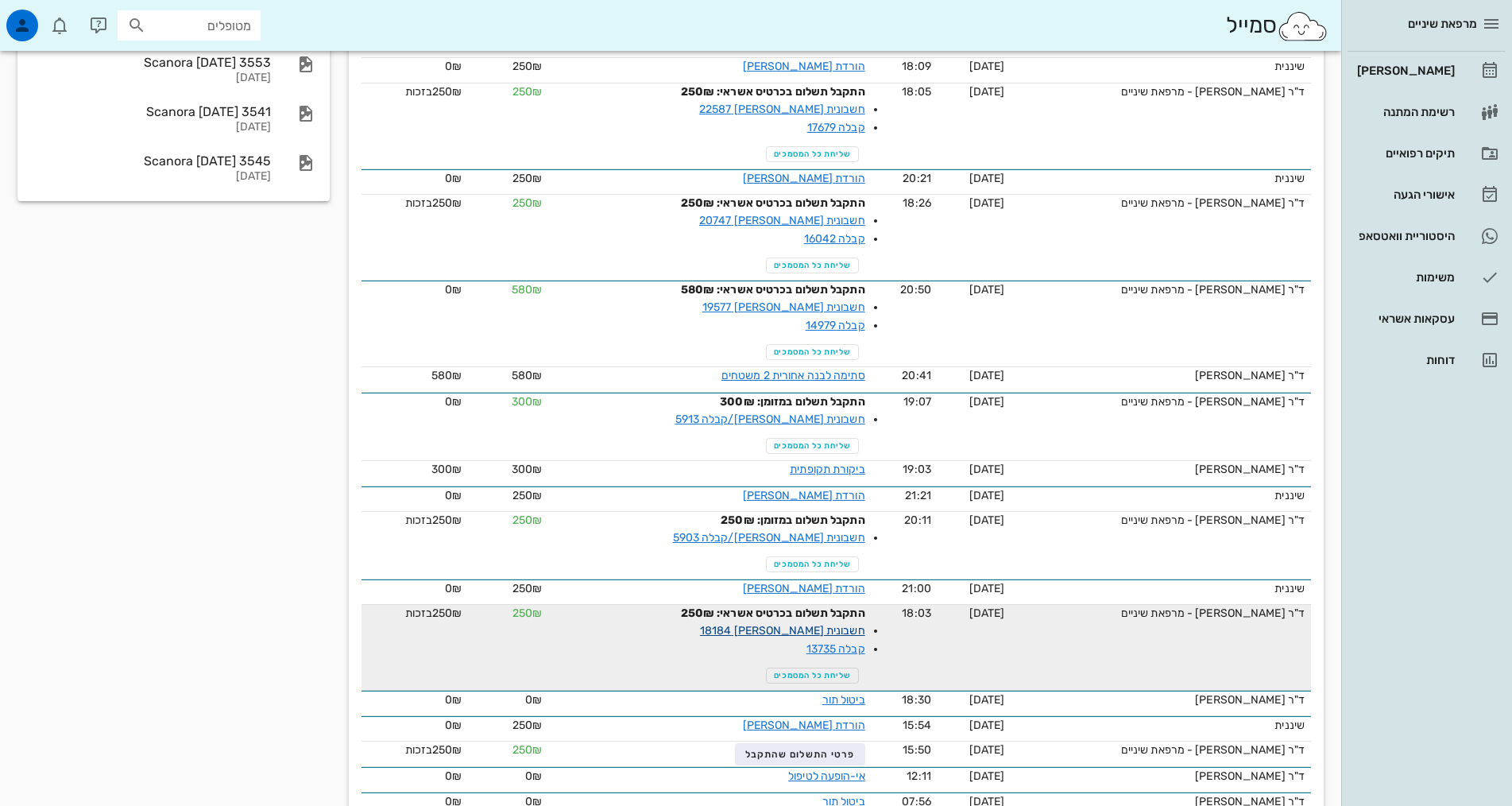
click at [791, 624] on link "חשבונית [PERSON_NAME] 18184" at bounding box center [782, 631] width 165 height 13
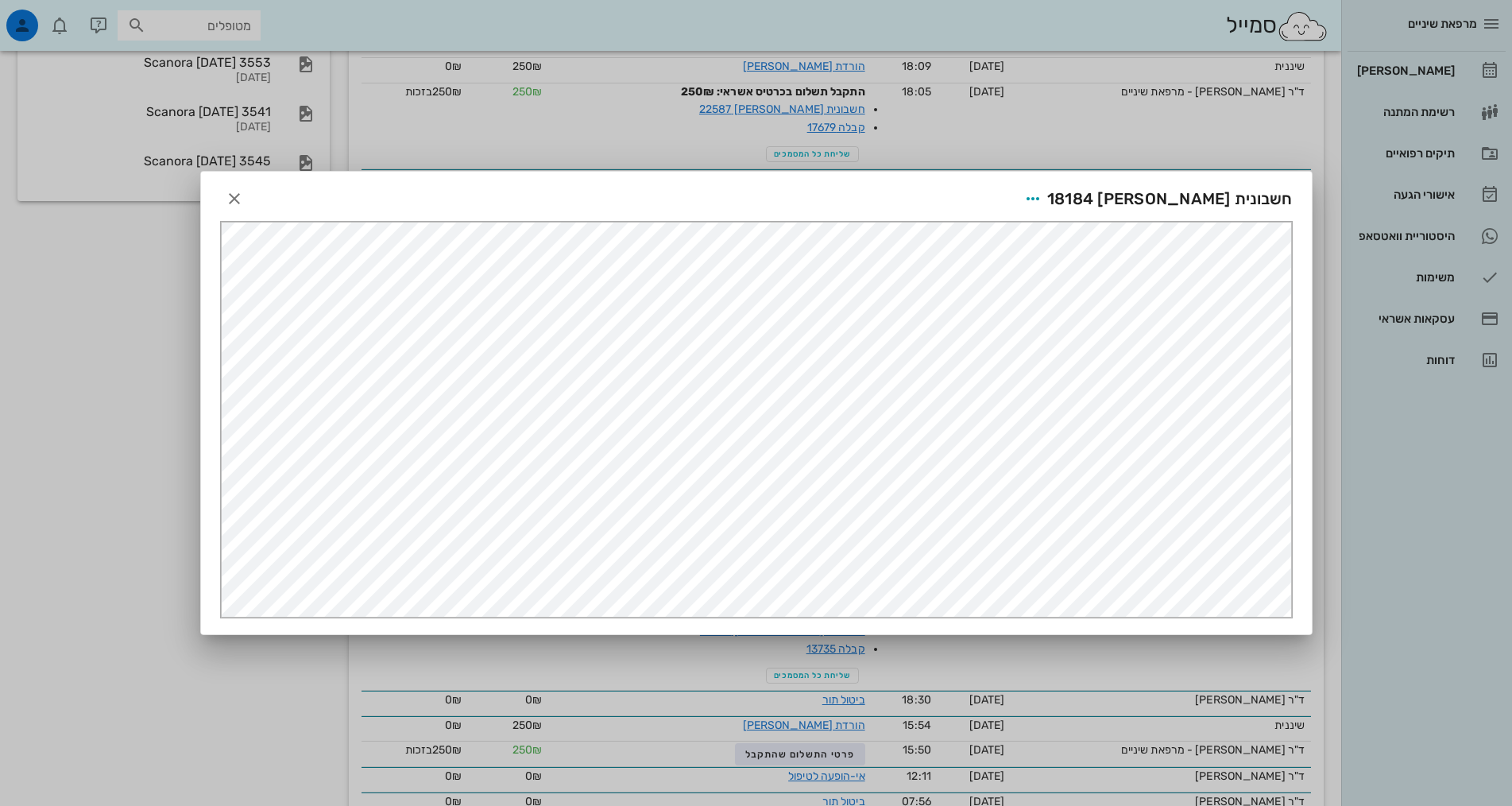
scroll to position [0, 0]
click at [1042, 202] on icon "button" at bounding box center [1032, 198] width 19 height 19
click at [1126, 310] on div "שליחה בוואטסאפ" at bounding box center [1101, 315] width 88 height 15
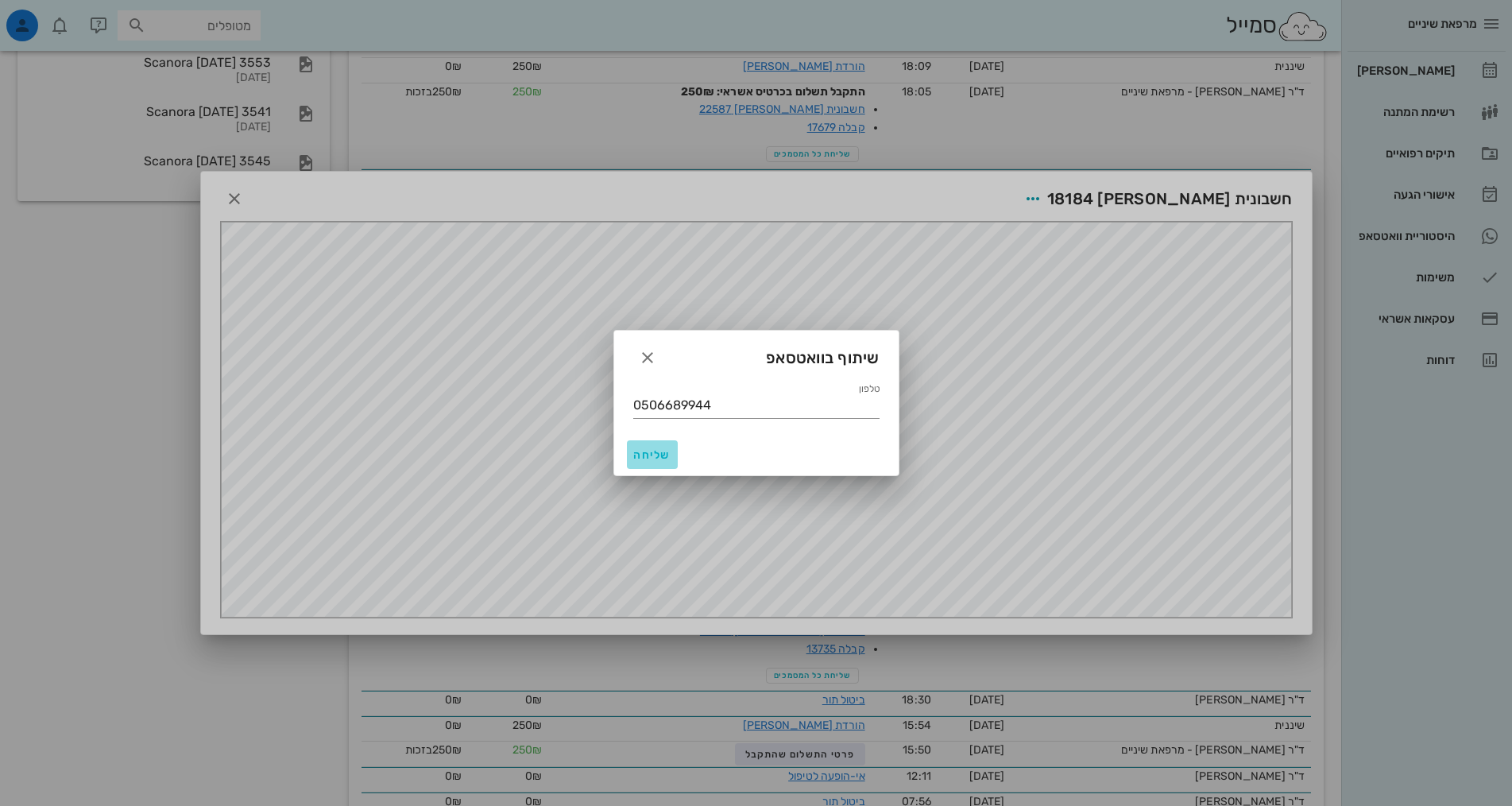
click at [640, 458] on span "שליחה" at bounding box center [652, 455] width 38 height 13
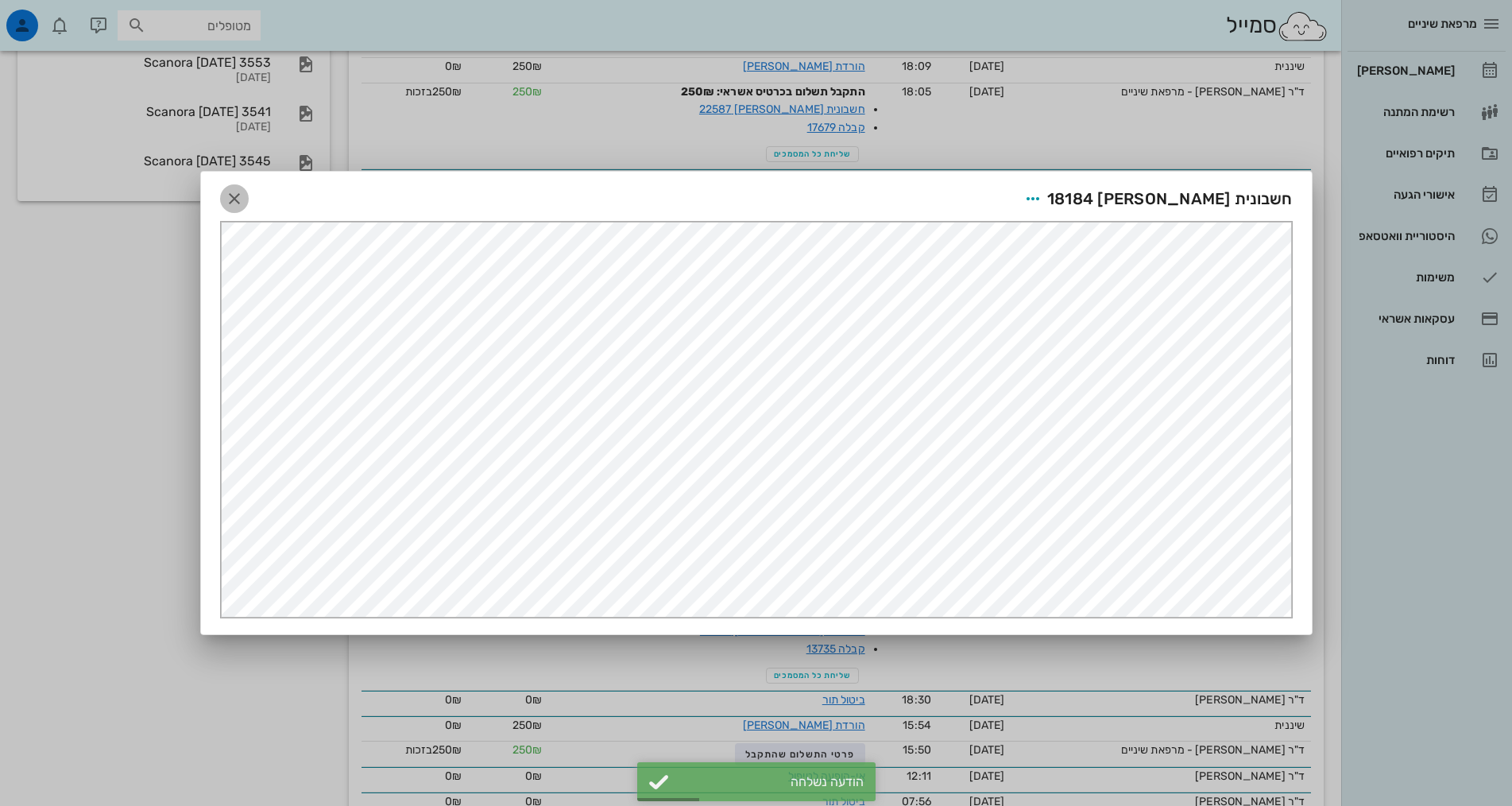
click at [236, 202] on icon "button" at bounding box center [234, 198] width 19 height 19
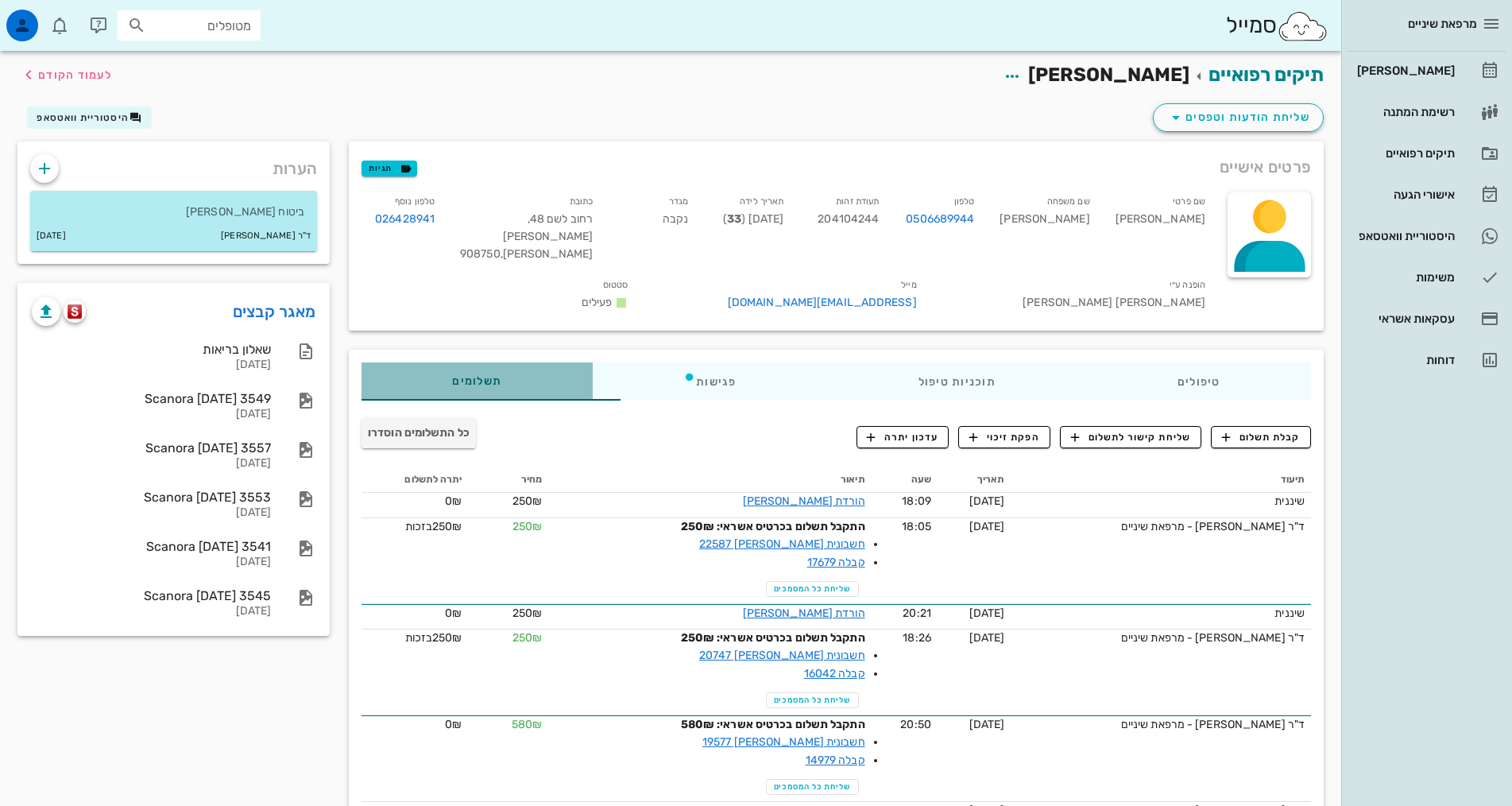
click at [452, 376] on span "תשלומים 0₪" at bounding box center [477, 381] width 50 height 11
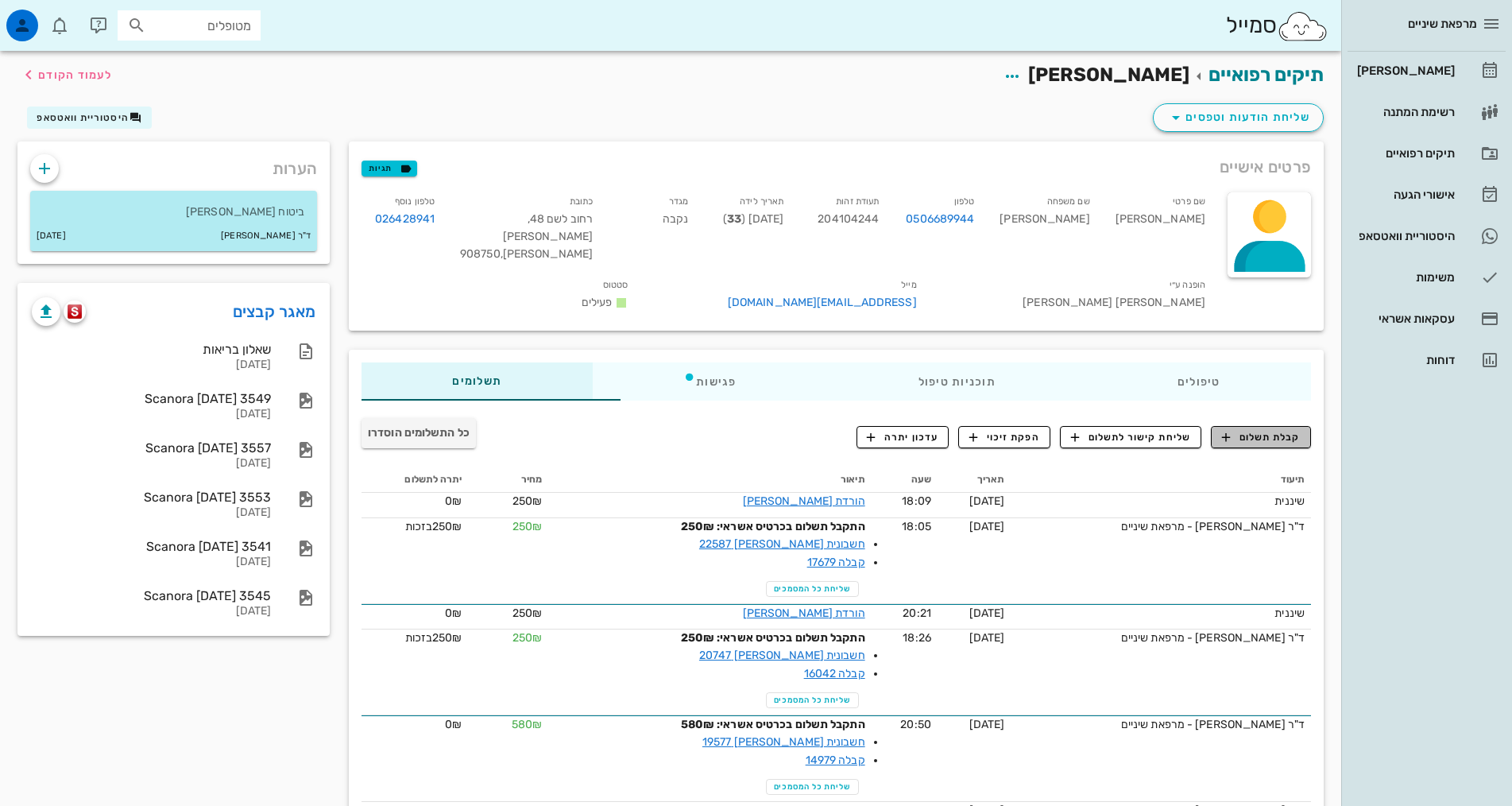
click at [1261, 430] on span "קבלת תשלום" at bounding box center [1260, 437] width 78 height 14
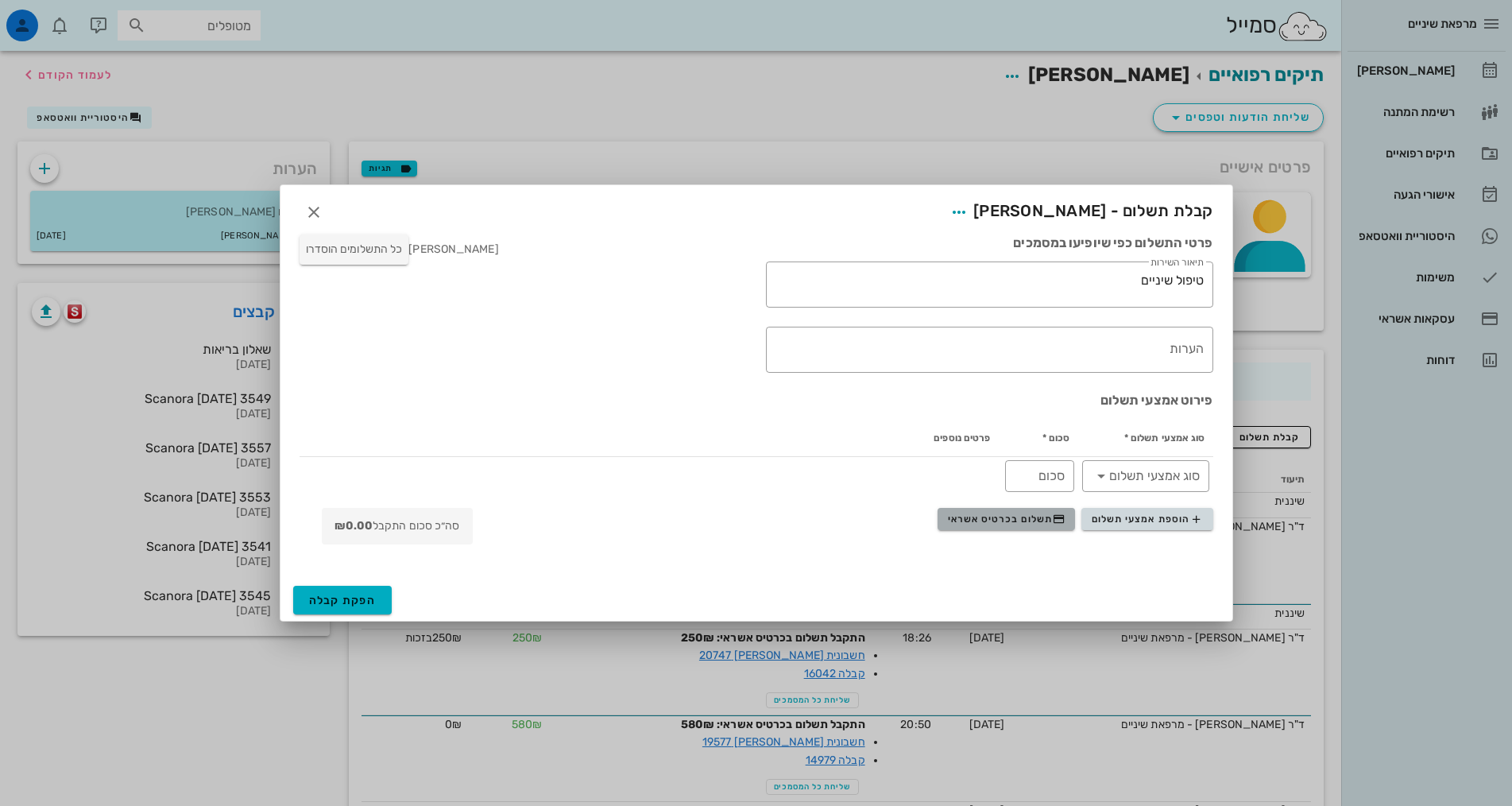
click at [1035, 522] on span "תשלום בכרטיס אשראי" at bounding box center [1006, 519] width 117 height 12
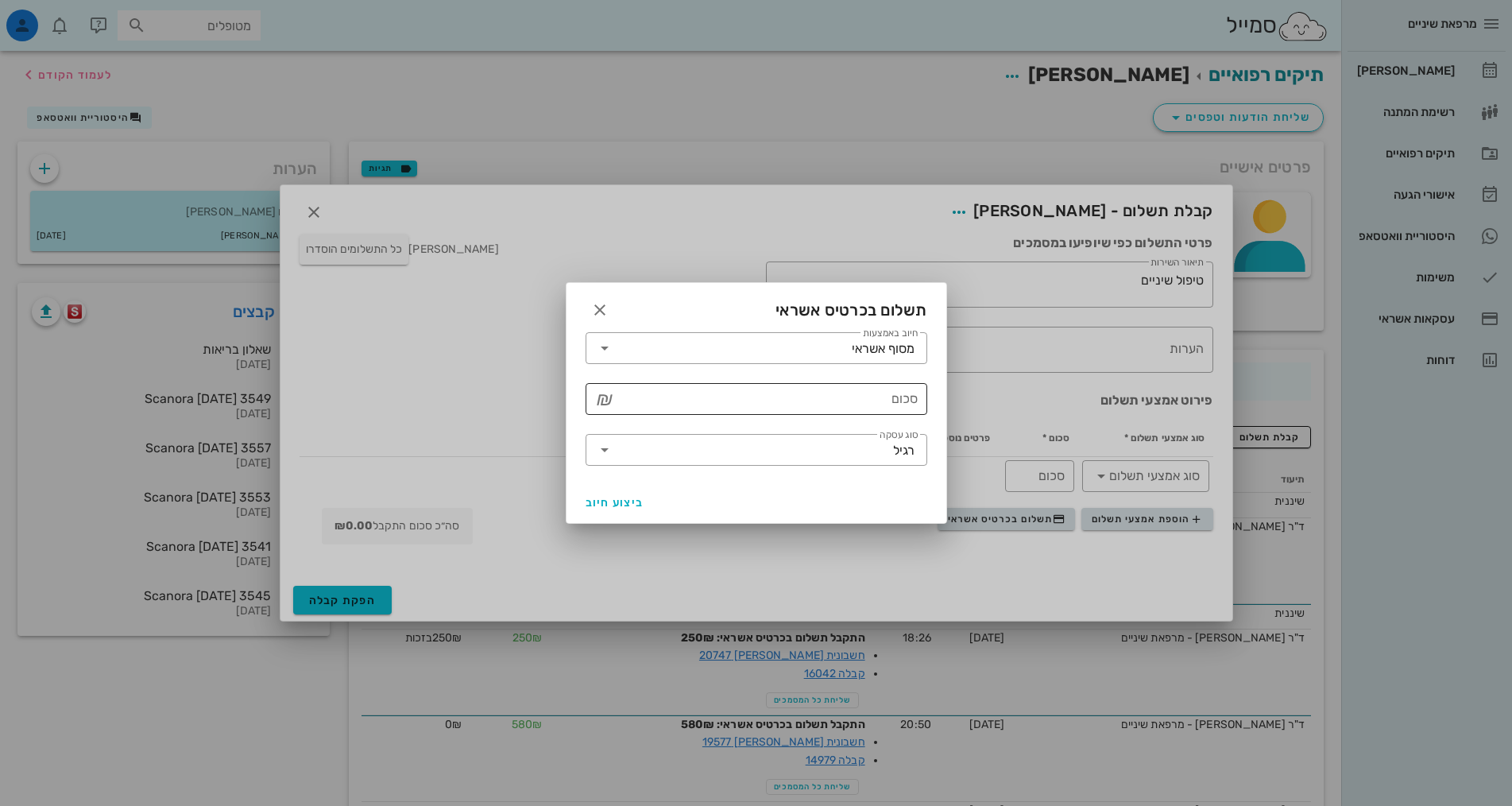
click at [867, 393] on input "סכום" at bounding box center [768, 399] width 300 height 26
type input "250"
click at [607, 502] on span "ביצוע חיוב" at bounding box center [614, 503] width 59 height 13
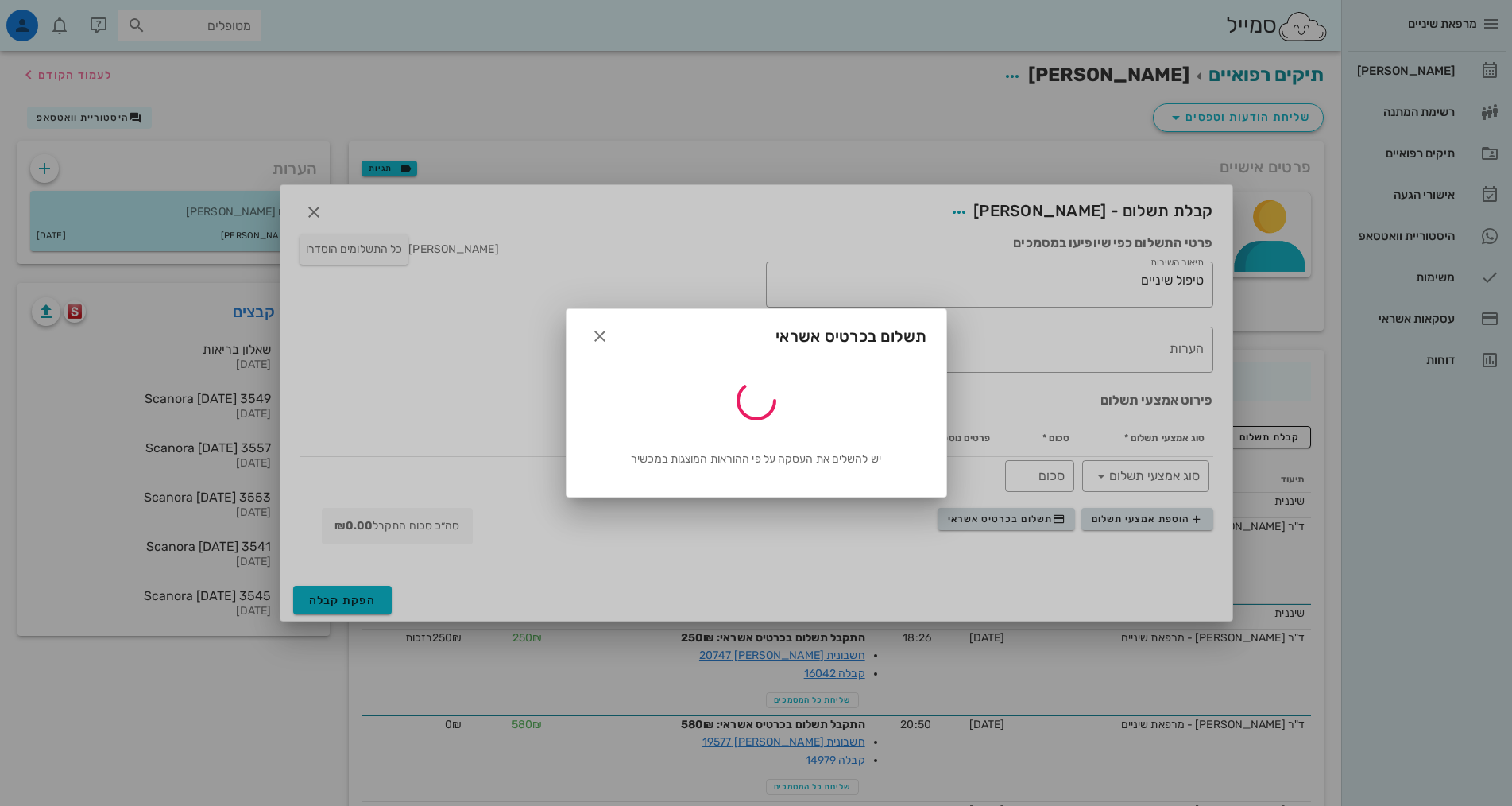
type input "250"
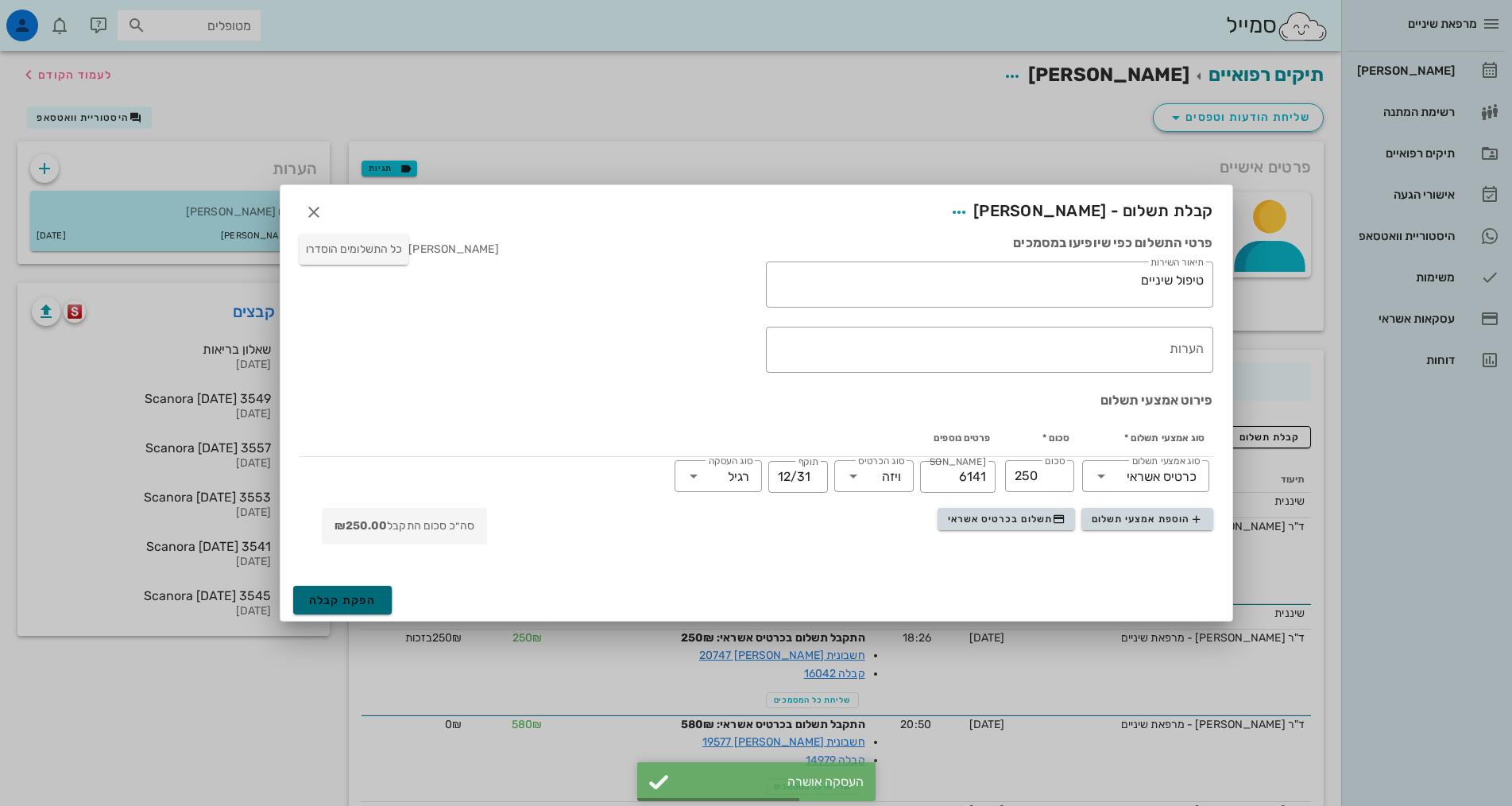
click at [364, 597] on span "הפקת קבלה" at bounding box center [343, 600] width 68 height 13
